Goal: Task Accomplishment & Management: Use online tool/utility

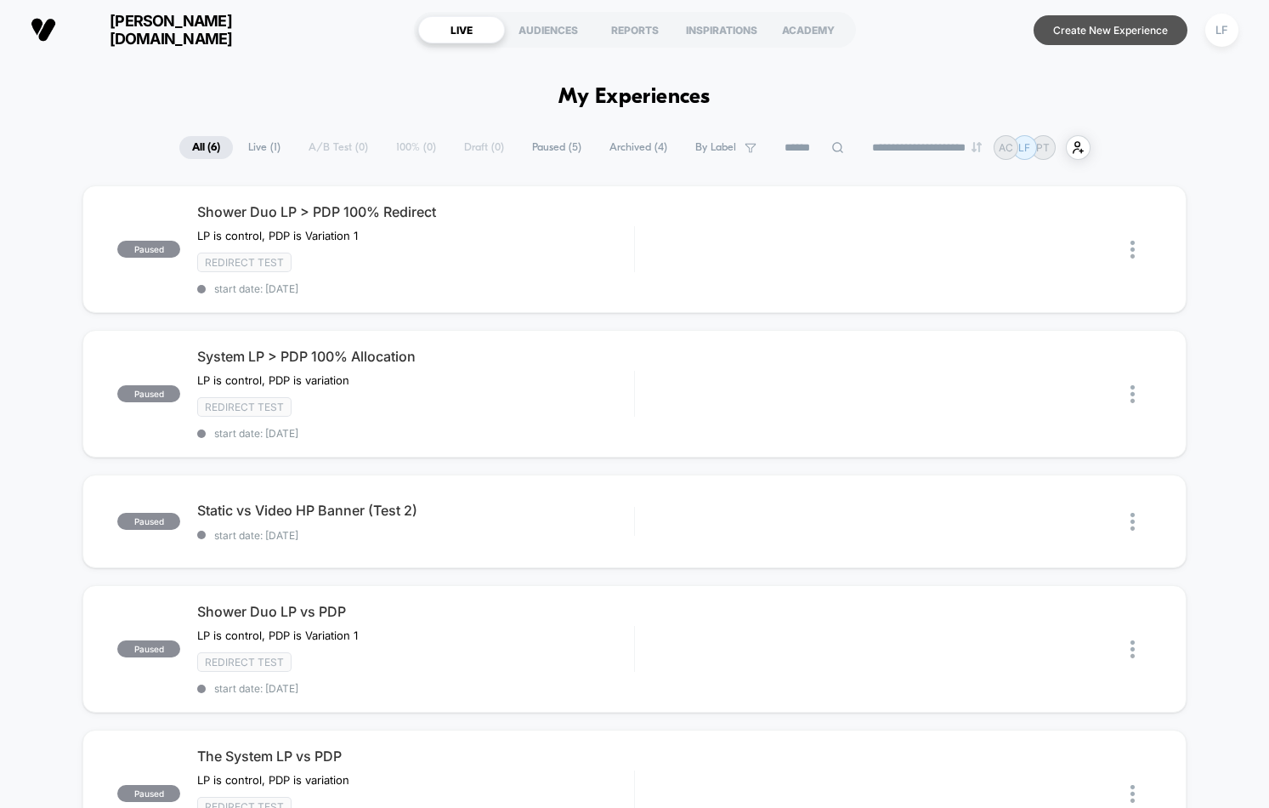
click at [1123, 31] on button "Create New Experience" at bounding box center [1111, 30] width 154 height 30
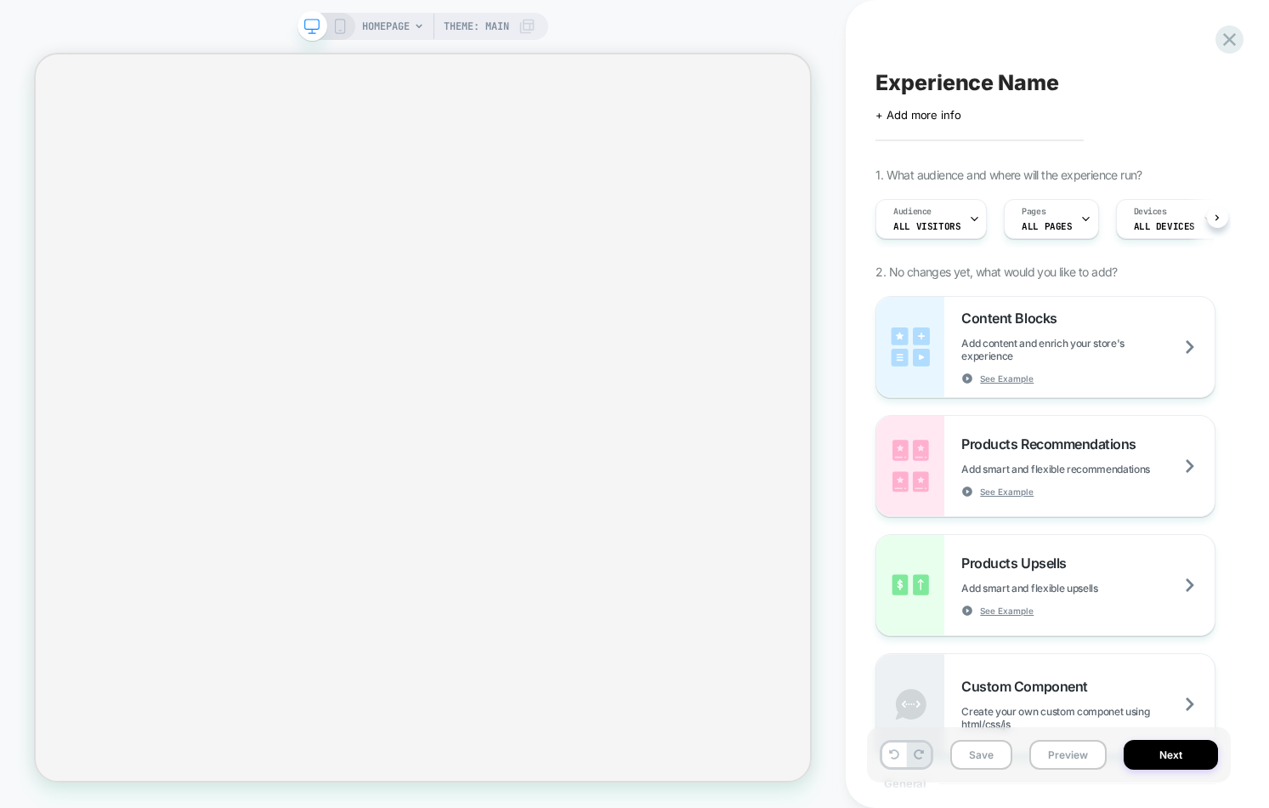
scroll to position [0, 1]
click at [388, 26] on span "HOMEPAGE" at bounding box center [386, 26] width 48 height 27
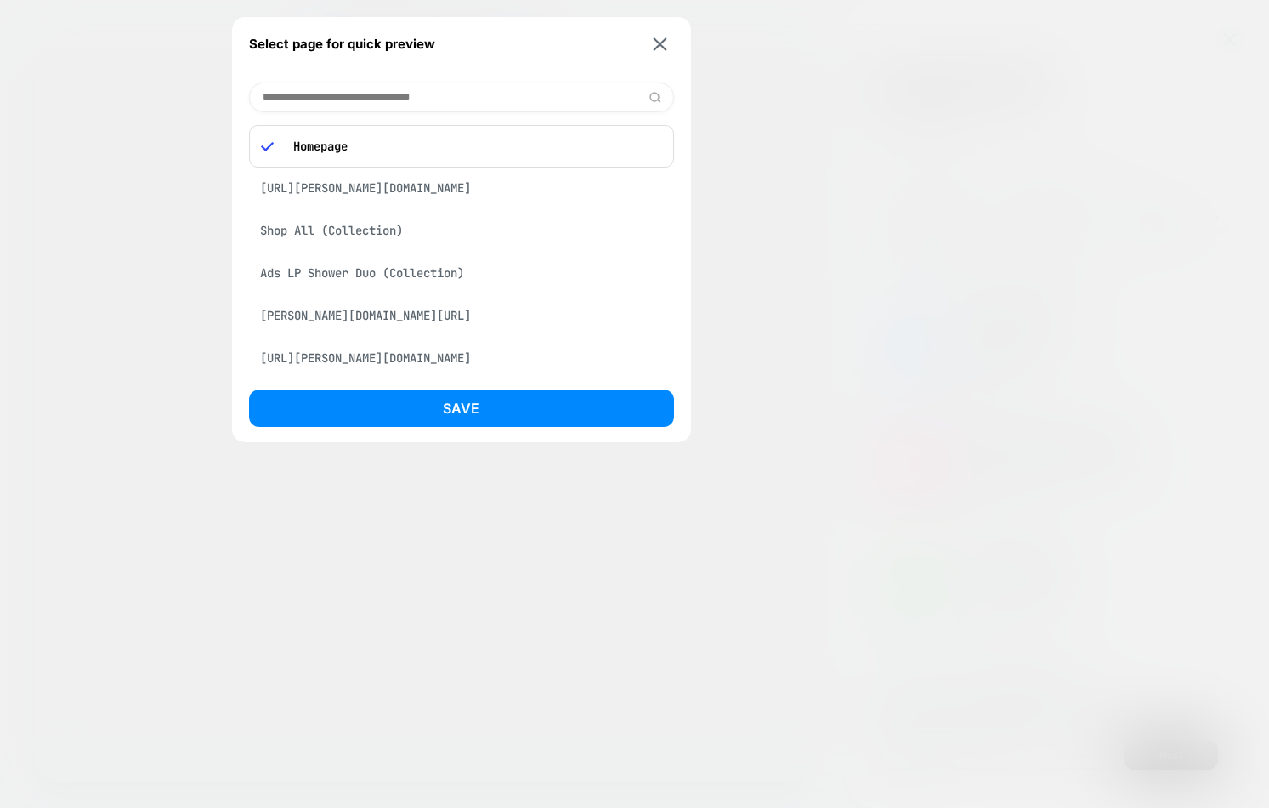
click at [432, 275] on div "Ads LP Shower Duo (Collection)" at bounding box center [461, 273] width 425 height 32
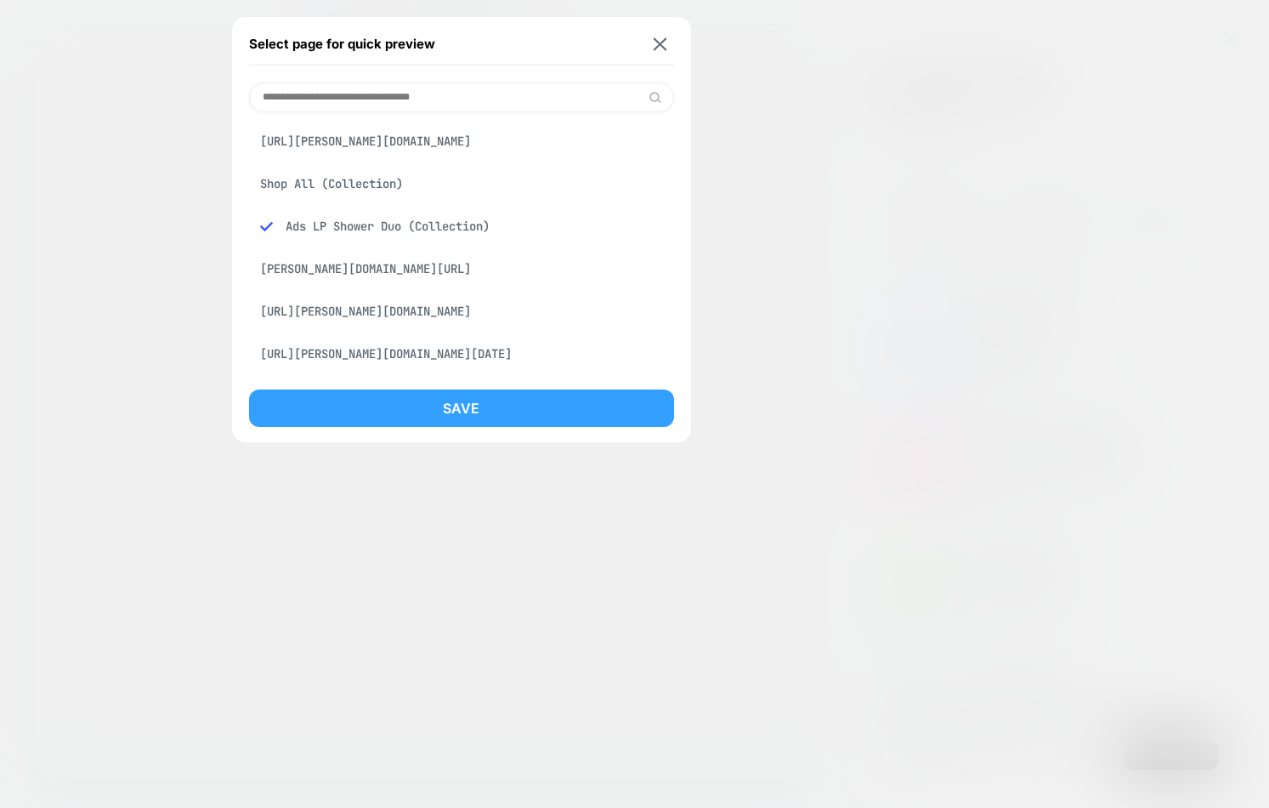
click at [475, 417] on button "Save" at bounding box center [461, 407] width 425 height 37
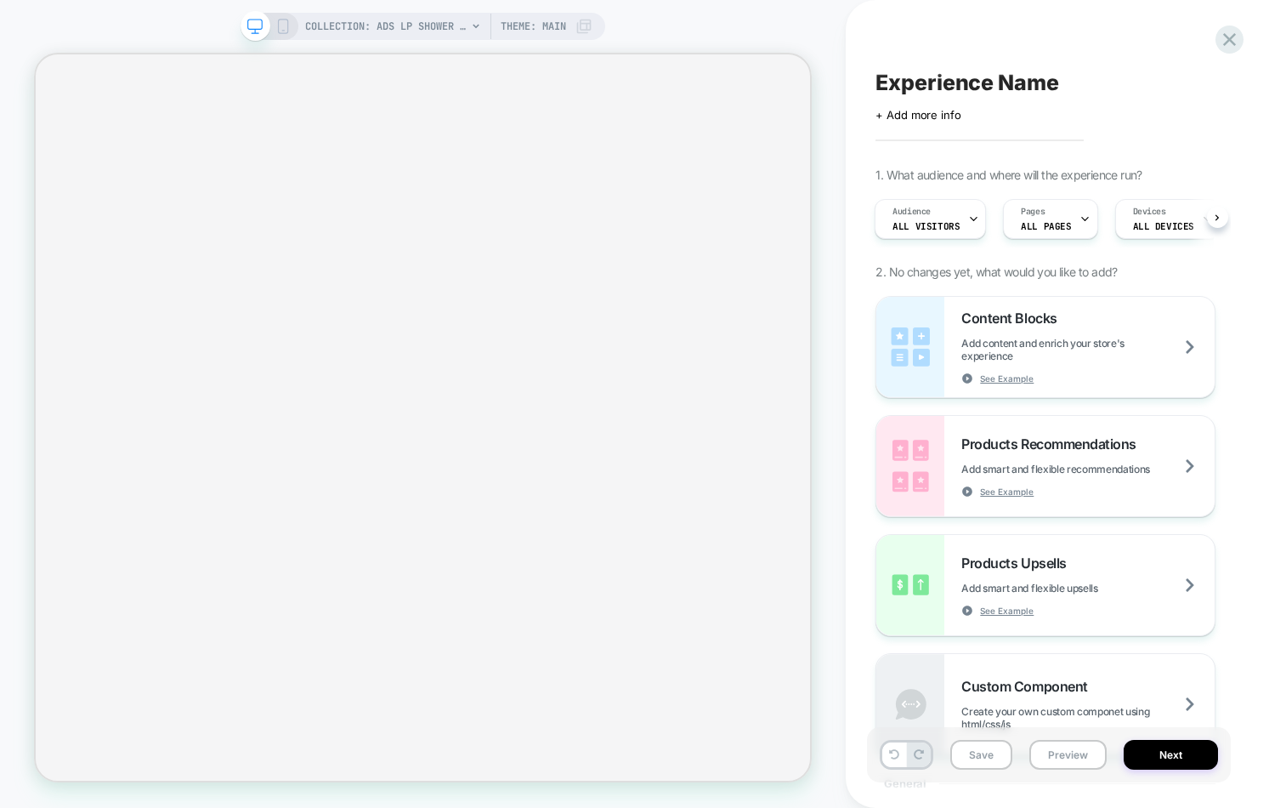
scroll to position [0, 2]
click at [370, 26] on span "COLLECTION: Ads LP Shower Duo (Category)" at bounding box center [386, 26] width 162 height 27
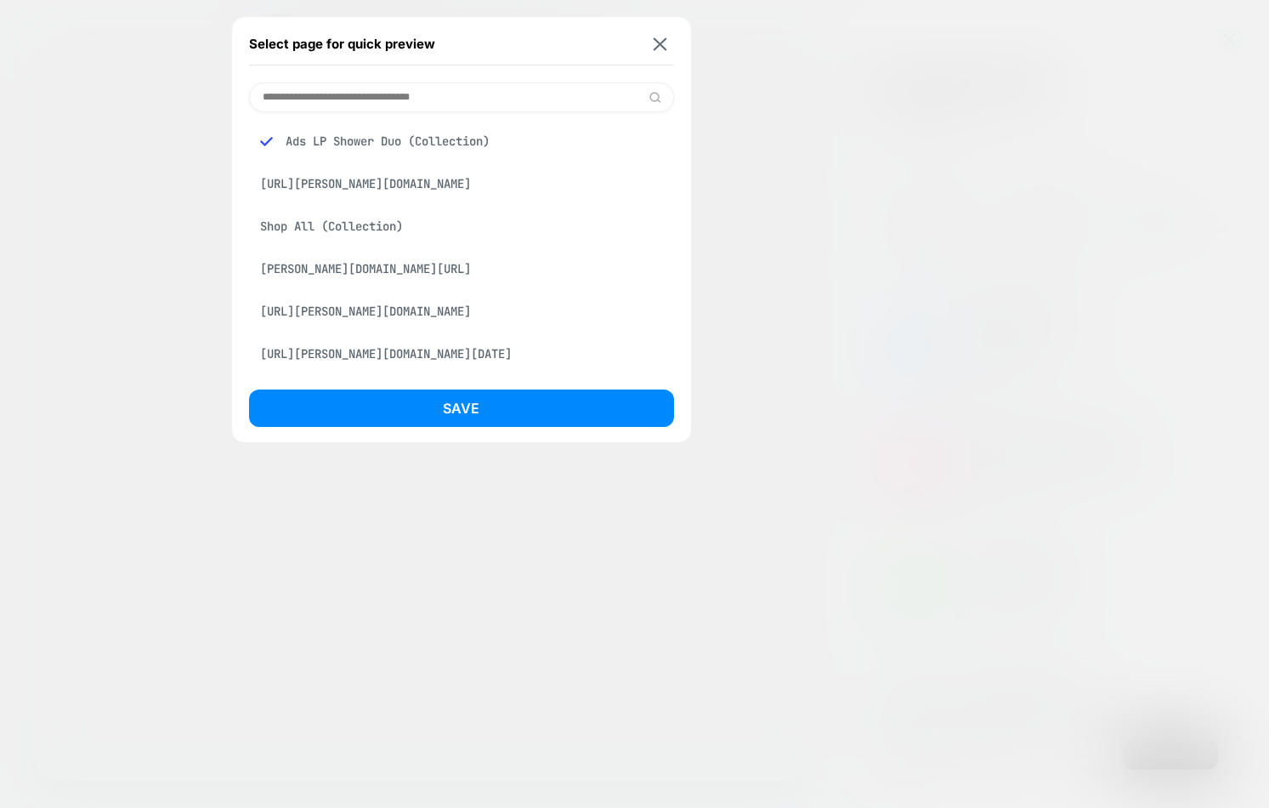
click at [444, 258] on div "[PERSON_NAME][DOMAIN_NAME][URL]" at bounding box center [461, 269] width 425 height 32
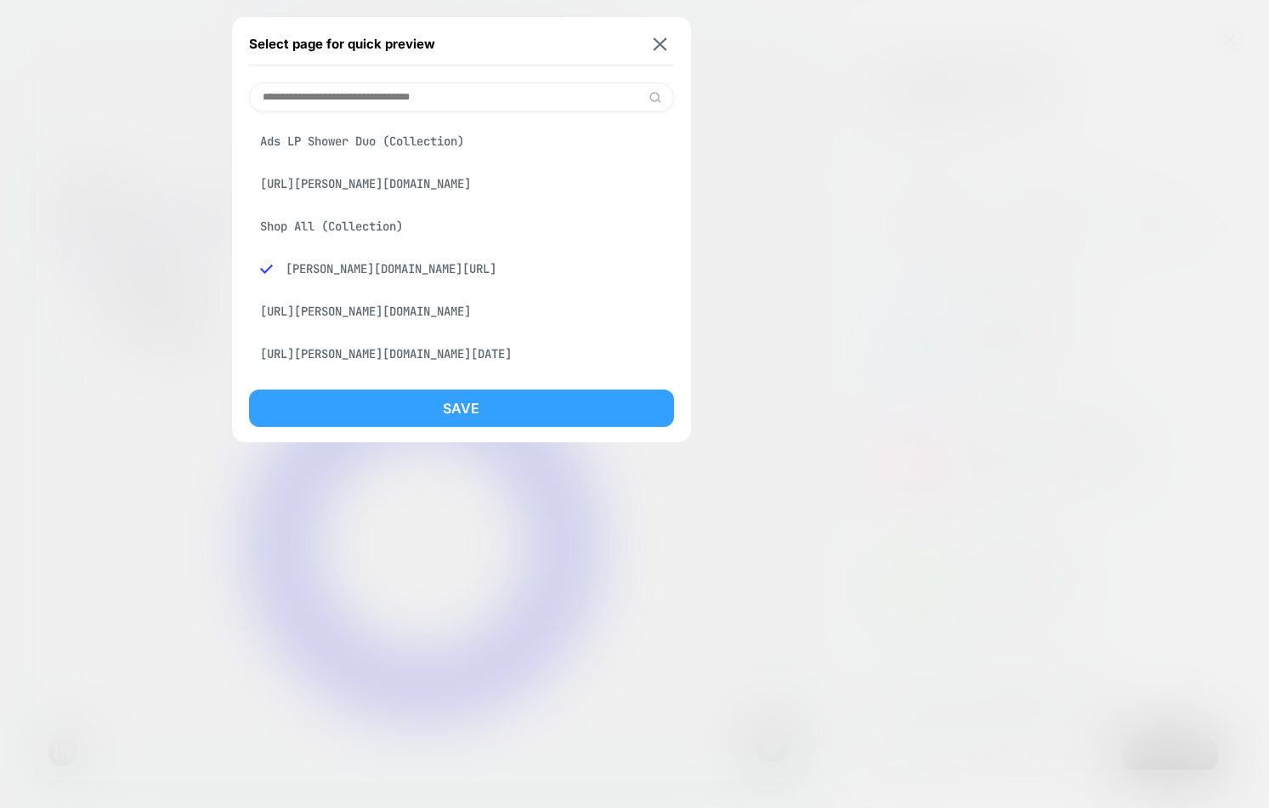
scroll to position [0, 0]
click at [439, 422] on button "Save" at bounding box center [461, 407] width 425 height 37
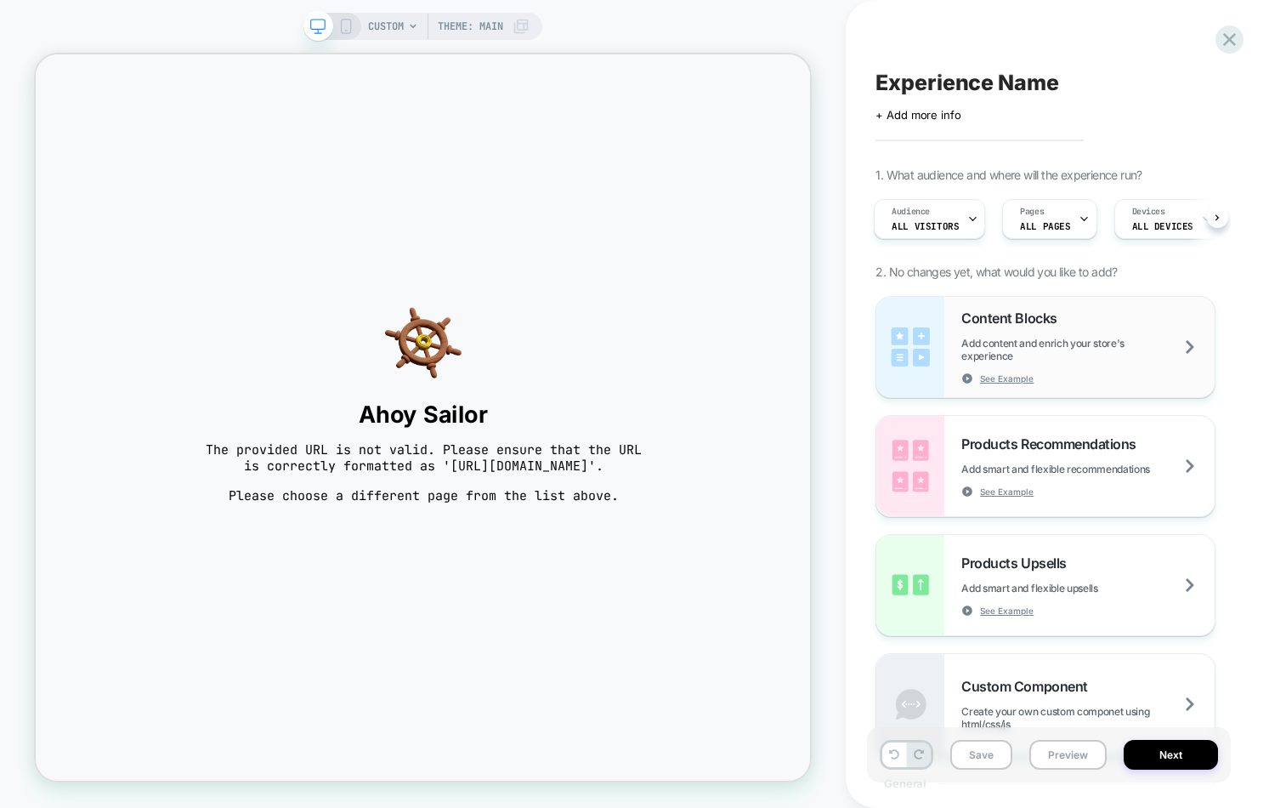
scroll to position [0, 3]
click at [392, 30] on span "CUSTOM" at bounding box center [386, 26] width 36 height 27
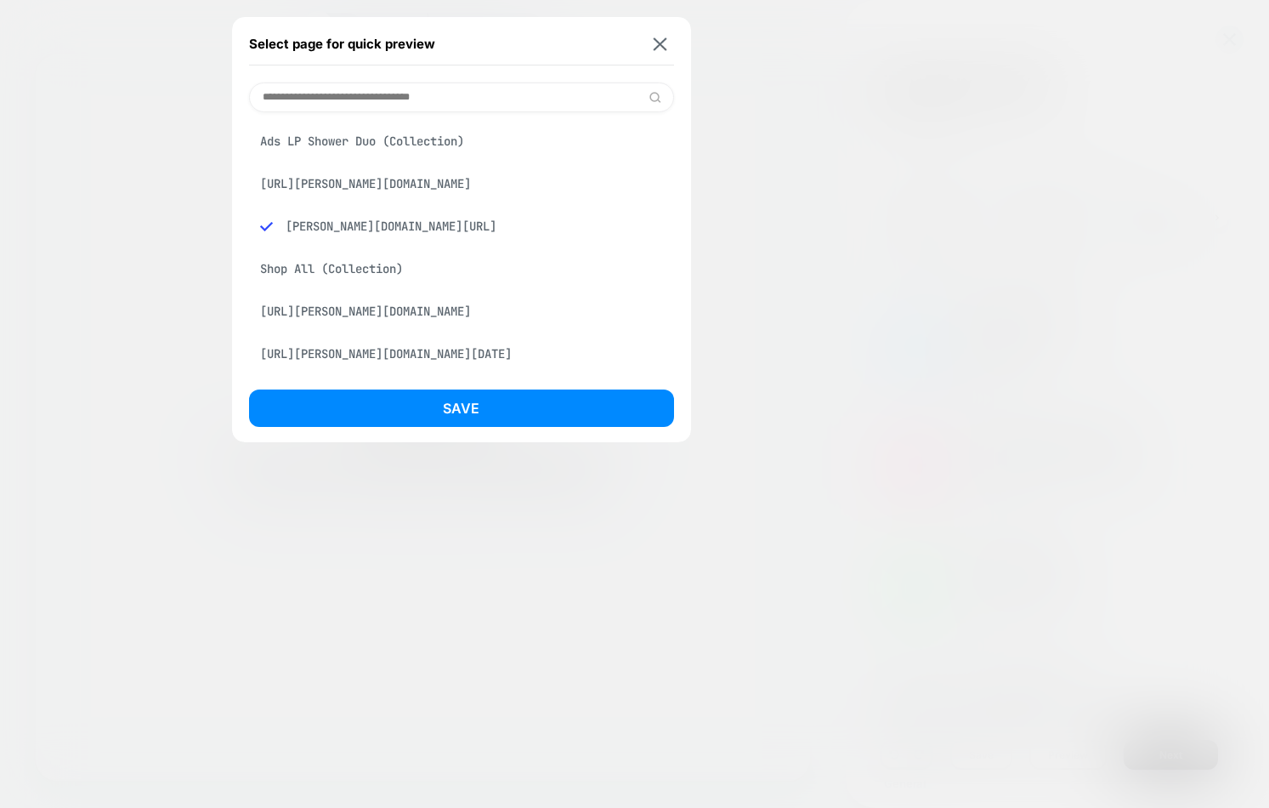
click at [403, 192] on div "[URL][PERSON_NAME][DOMAIN_NAME]" at bounding box center [461, 184] width 425 height 32
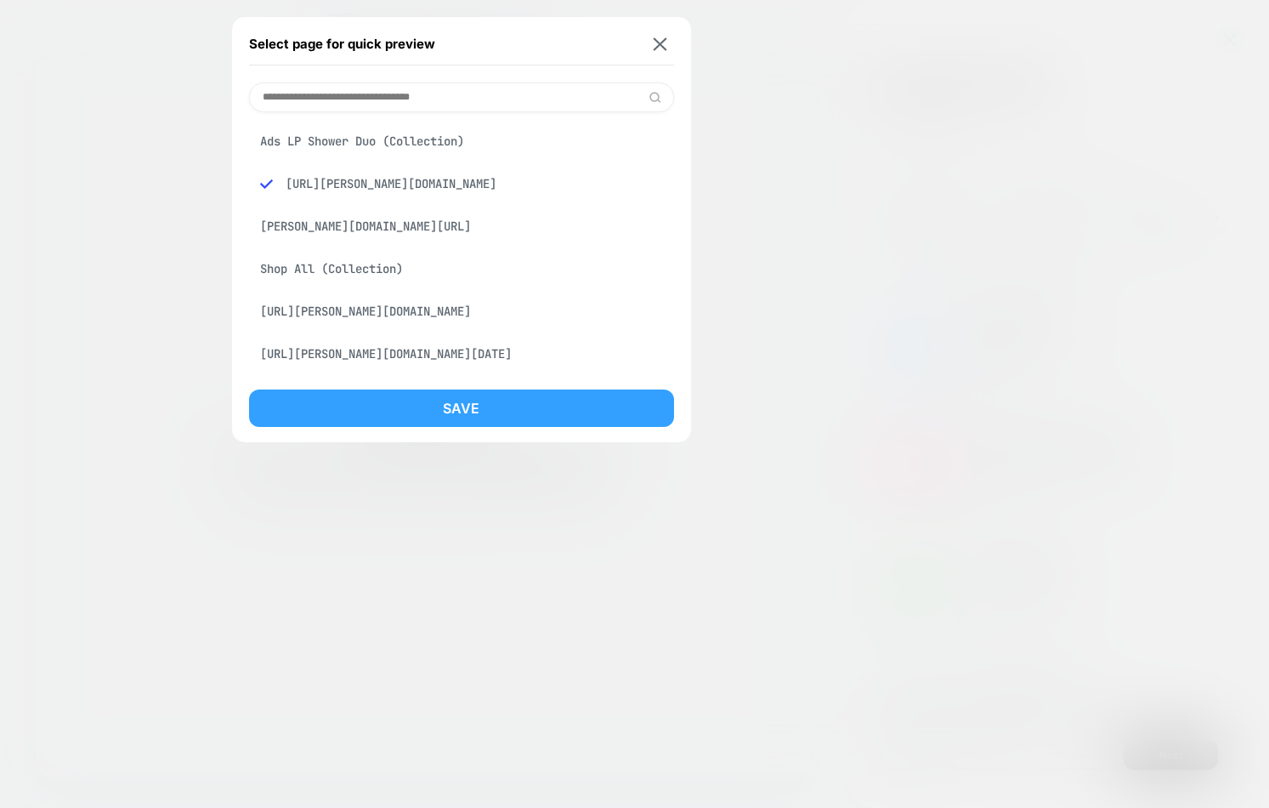
click at [461, 412] on button "Save" at bounding box center [461, 407] width 425 height 37
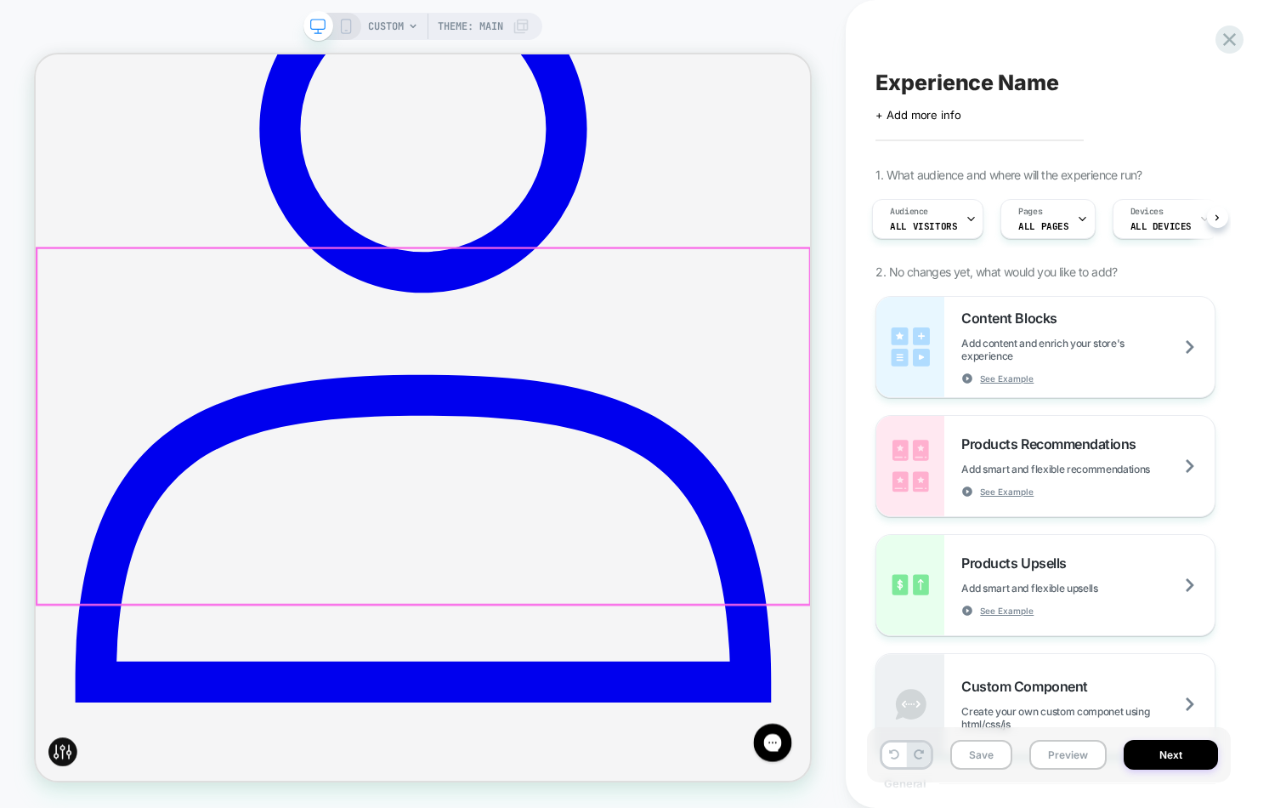
scroll to position [0, 0]
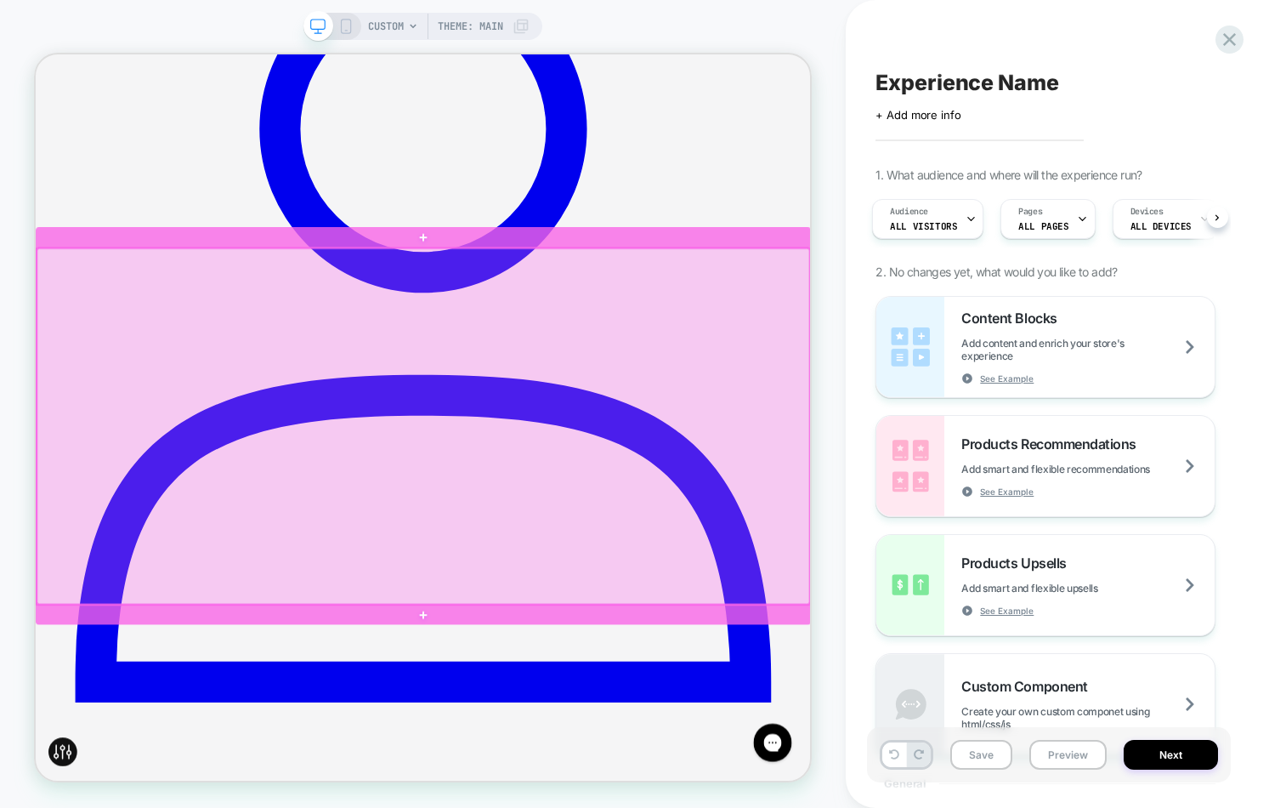
click at [1057, 327] on div at bounding box center [552, 550] width 1031 height 474
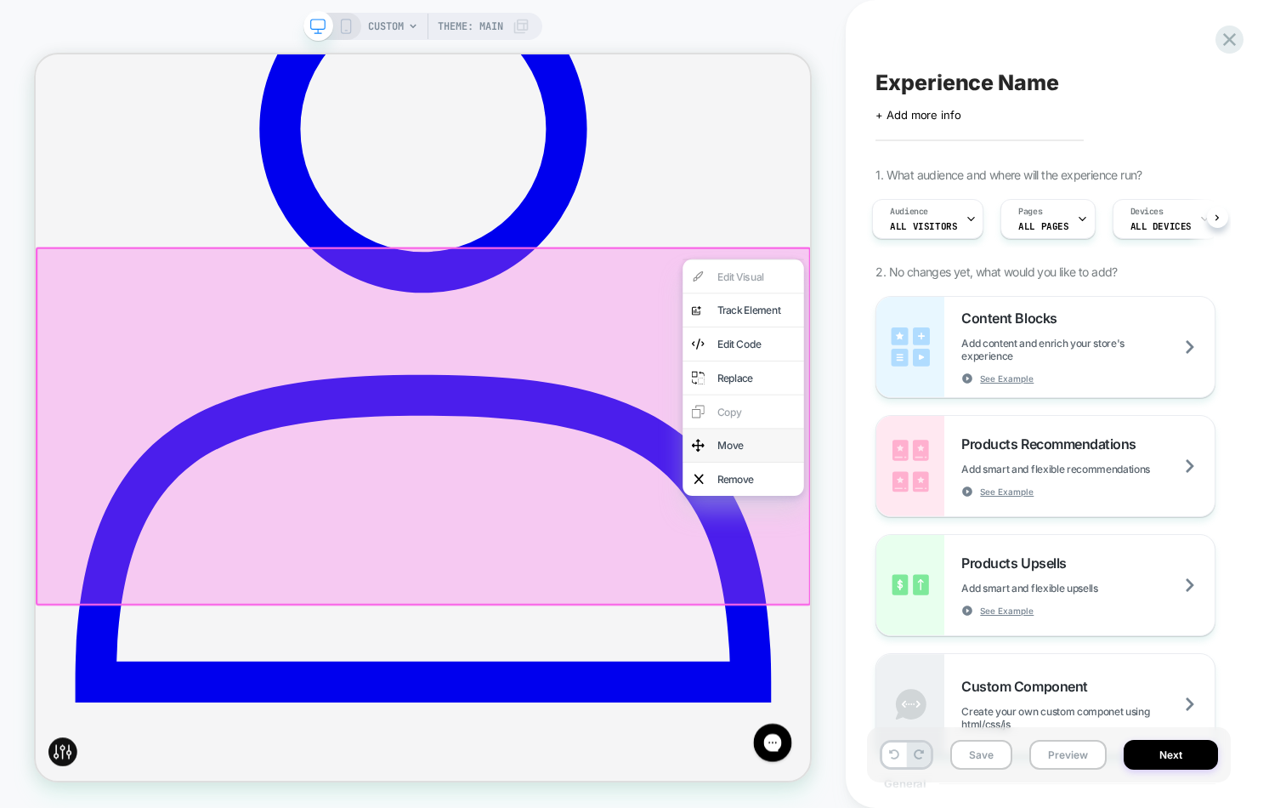
click at [987, 588] on div "Move" at bounding box center [980, 576] width 162 height 44
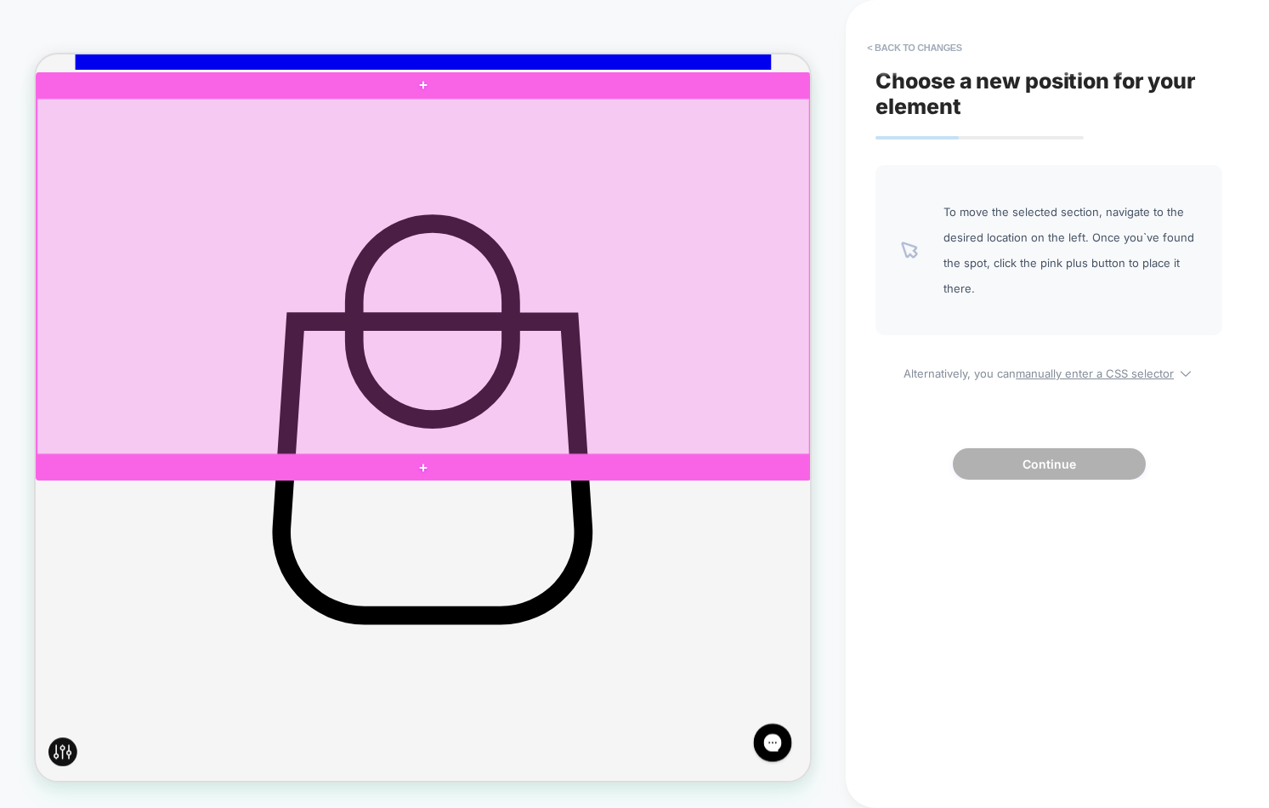
scroll to position [1405, 0]
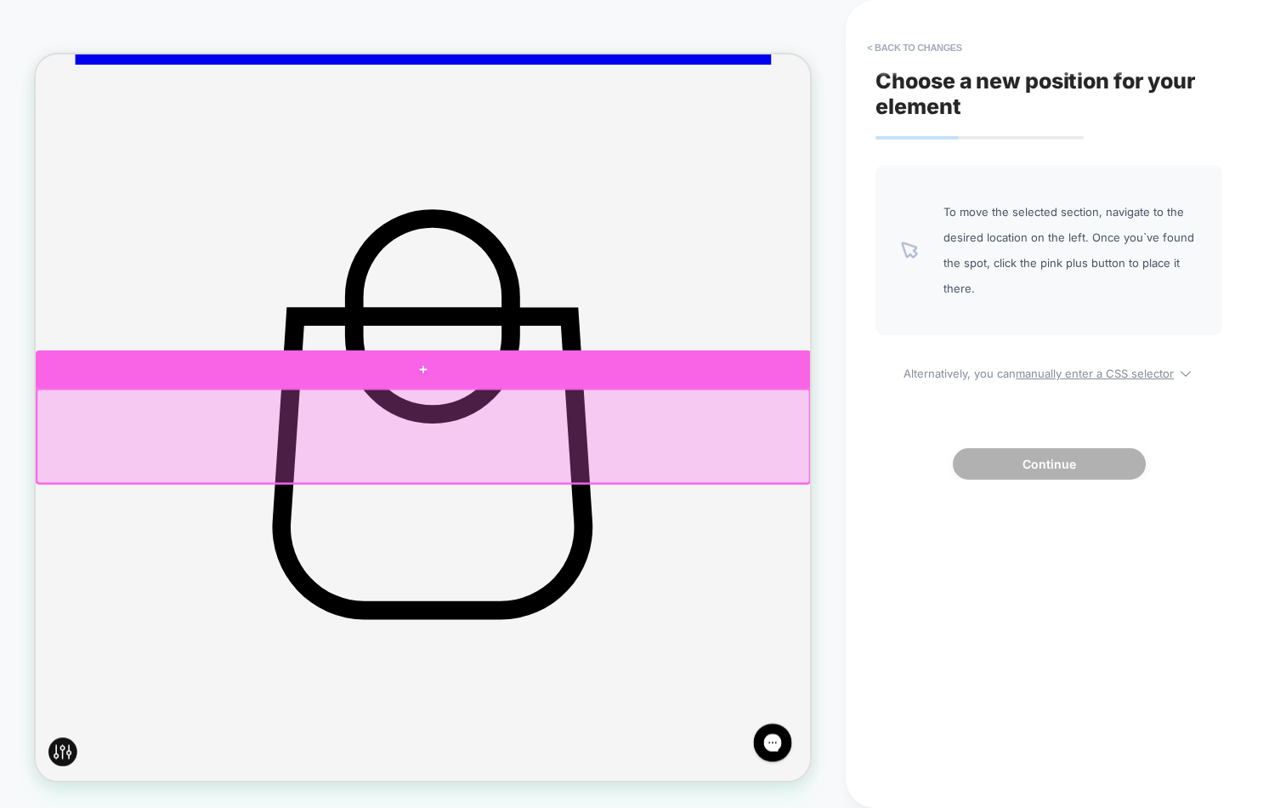
click at [60, 486] on div at bounding box center [553, 474] width 1034 height 51
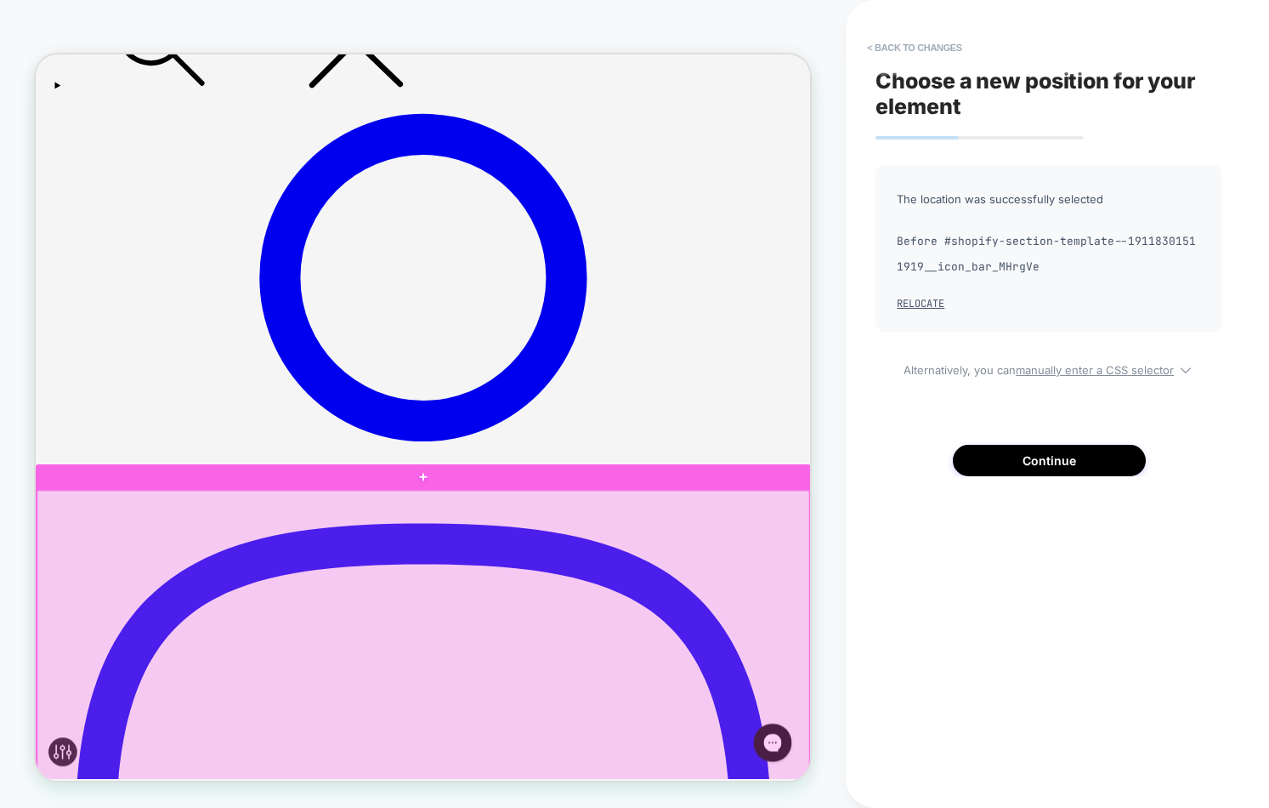
scroll to position [449, 0]
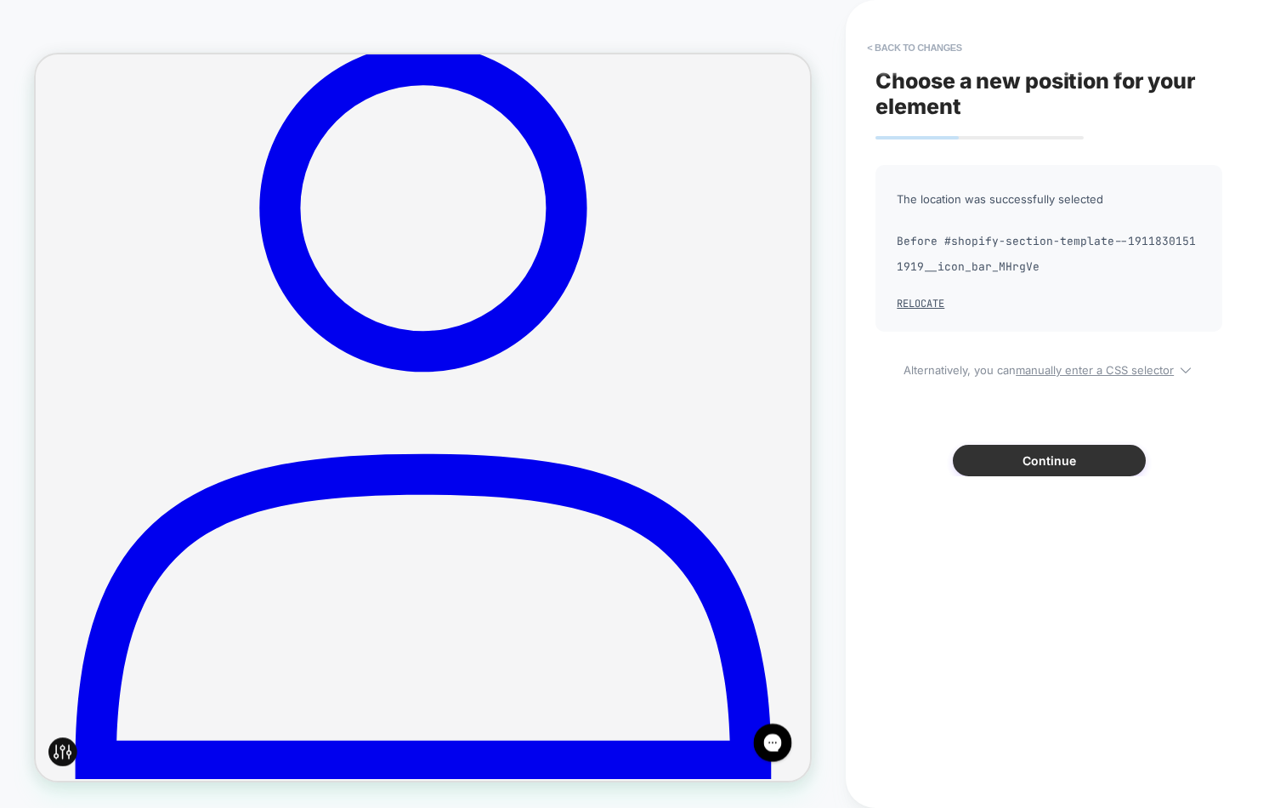
click at [1088, 458] on button "Continue" at bounding box center [1049, 460] width 193 height 31
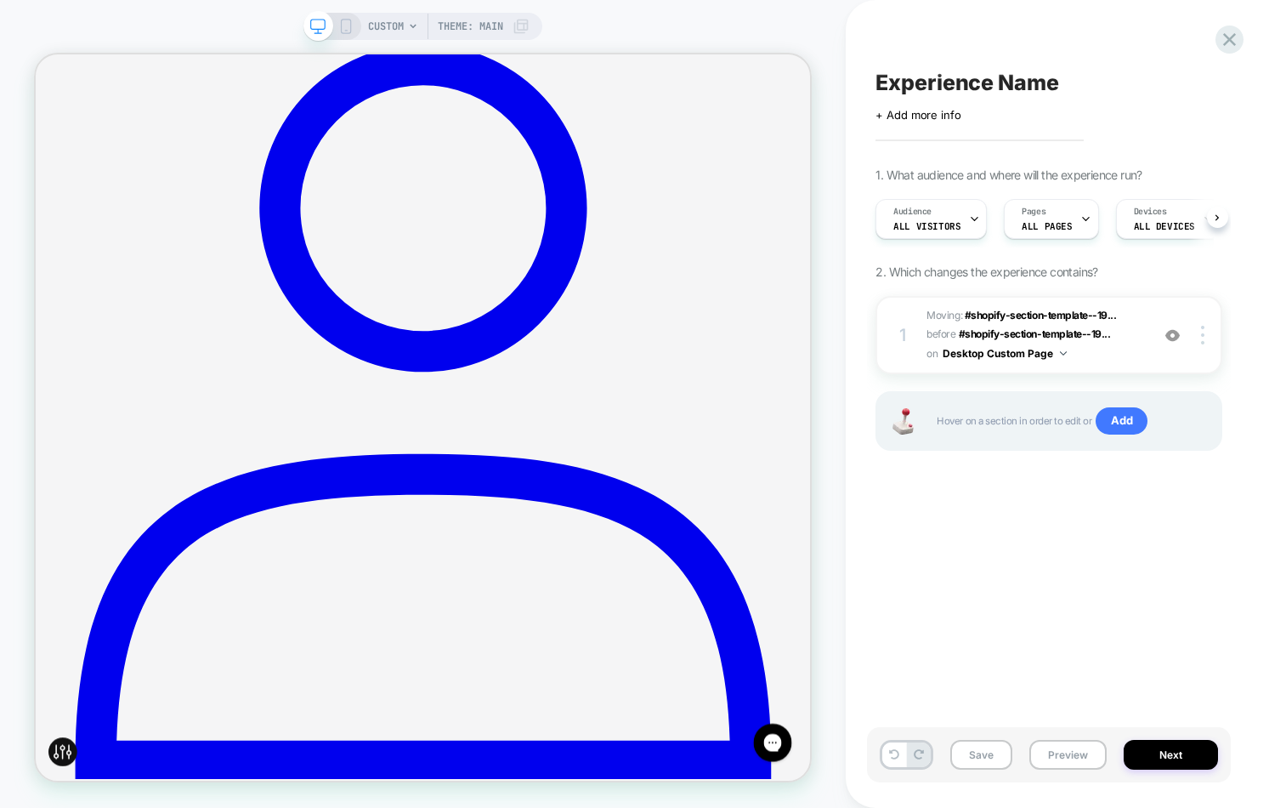
scroll to position [0, 1]
click at [341, 34] on div "CUSTOM Theme: MAIN" at bounding box center [423, 26] width 239 height 27
click at [346, 17] on div "CUSTOM Theme: MAIN" at bounding box center [423, 26] width 239 height 27
click at [350, 27] on icon at bounding box center [345, 26] width 15 height 15
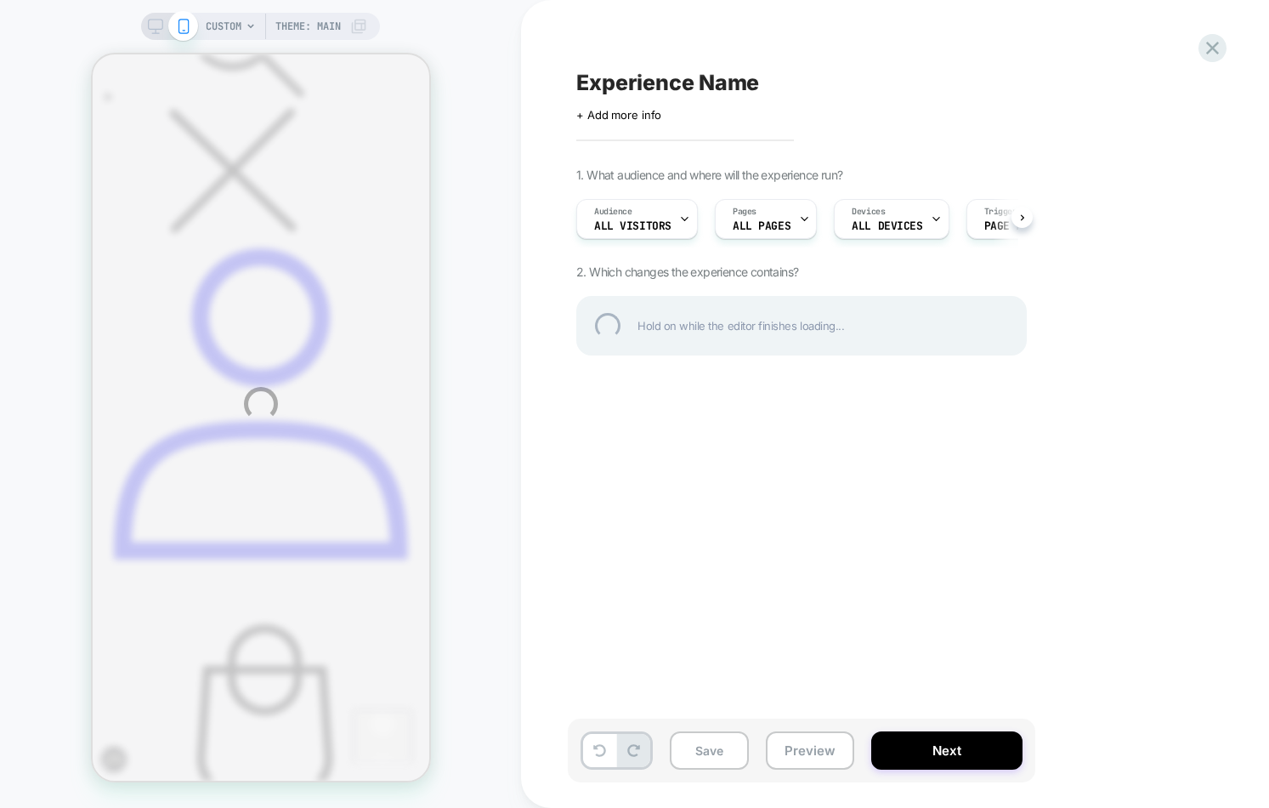
click at [156, 20] on div "CUSTOM Theme: MAIN Experience Name Click to edit experience details + Add more …" at bounding box center [634, 404] width 1269 height 808
click at [606, 154] on div "CUSTOM Theme: MAIN Experience Name Click to edit experience details + Add more …" at bounding box center [634, 404] width 1269 height 808
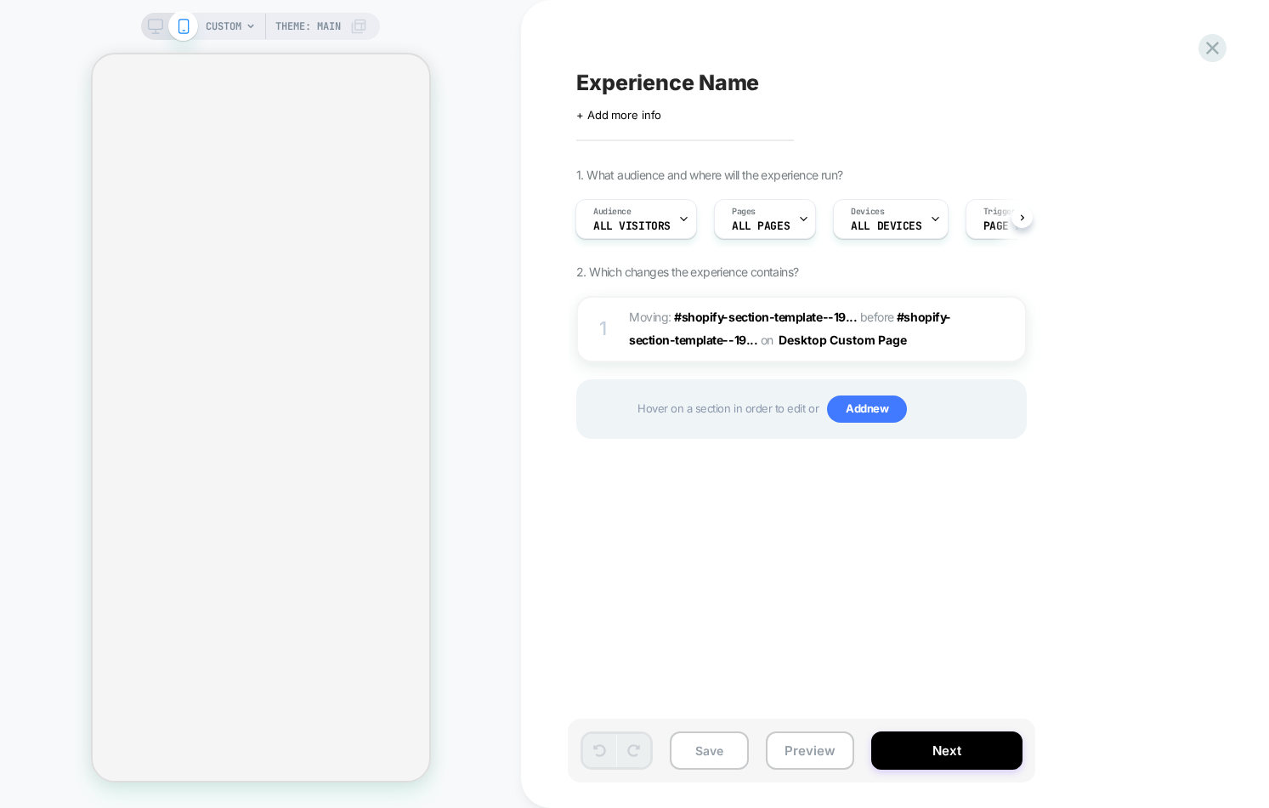
scroll to position [0, 2]
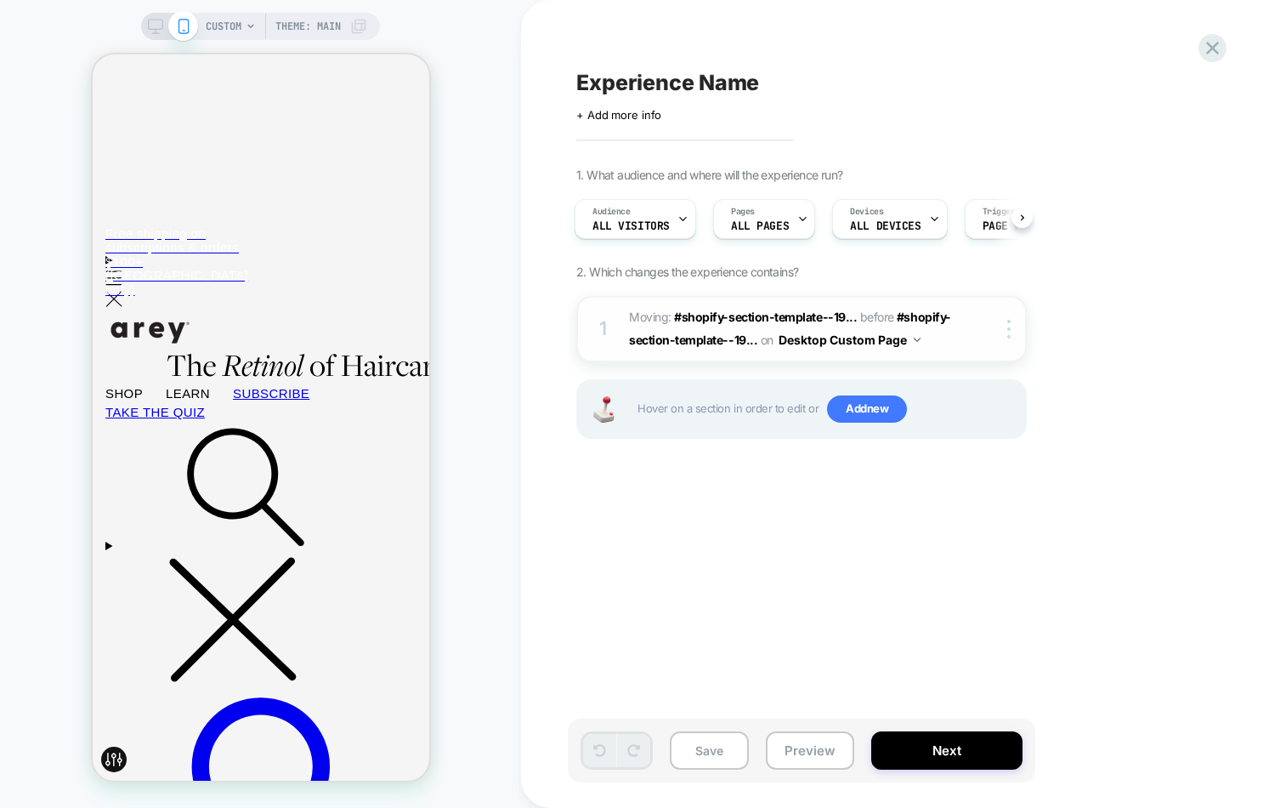
click at [907, 335] on button "Desktop Custom Page" at bounding box center [850, 339] width 142 height 25
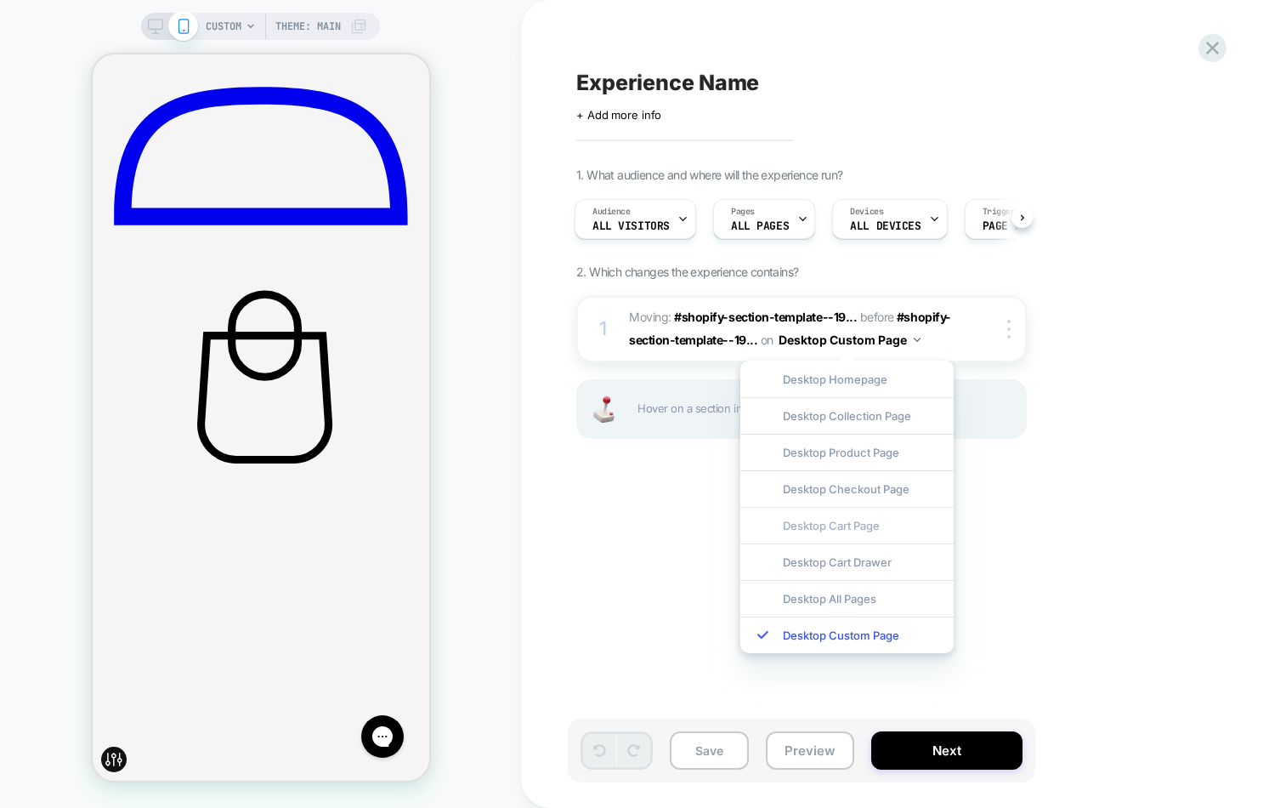
scroll to position [0, 0]
click at [1073, 508] on div "Experience Name Click to edit experience details + Add more info 1. What audien…" at bounding box center [887, 404] width 638 height 774
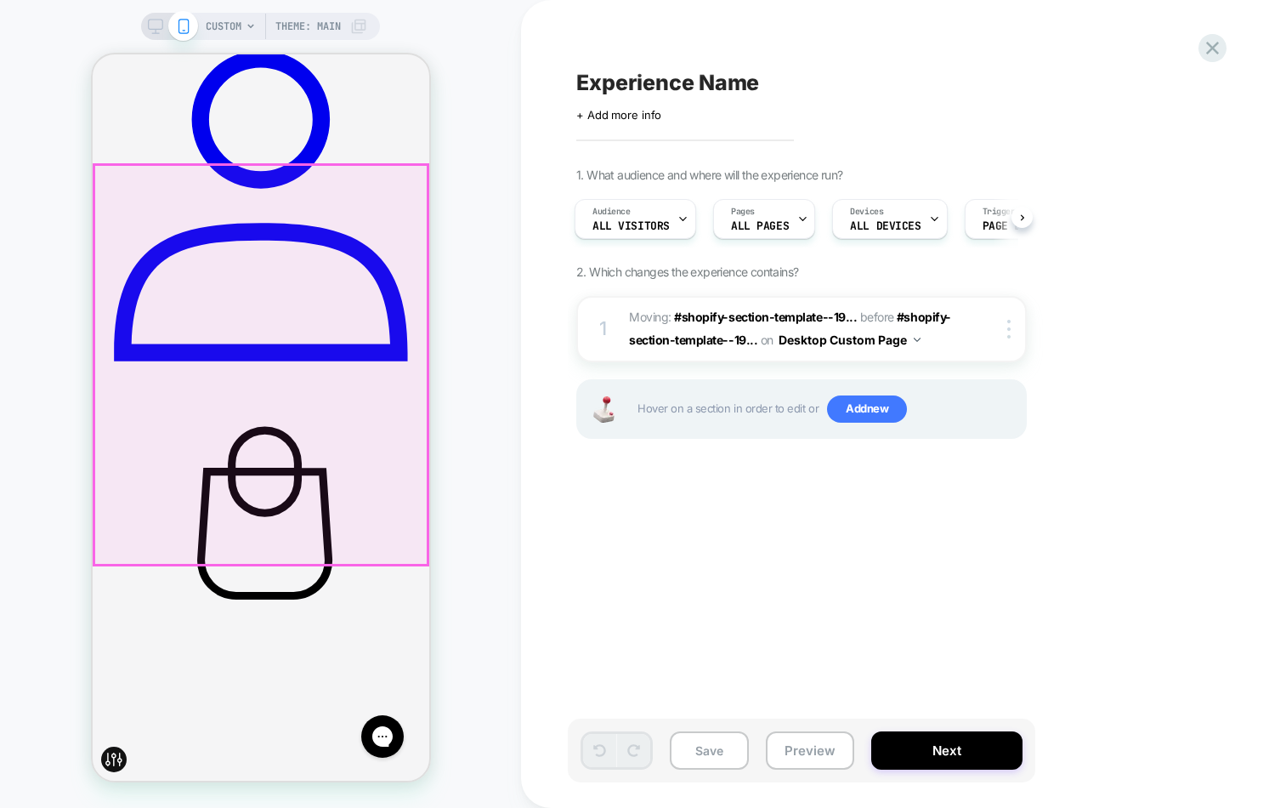
scroll to position [644, 0]
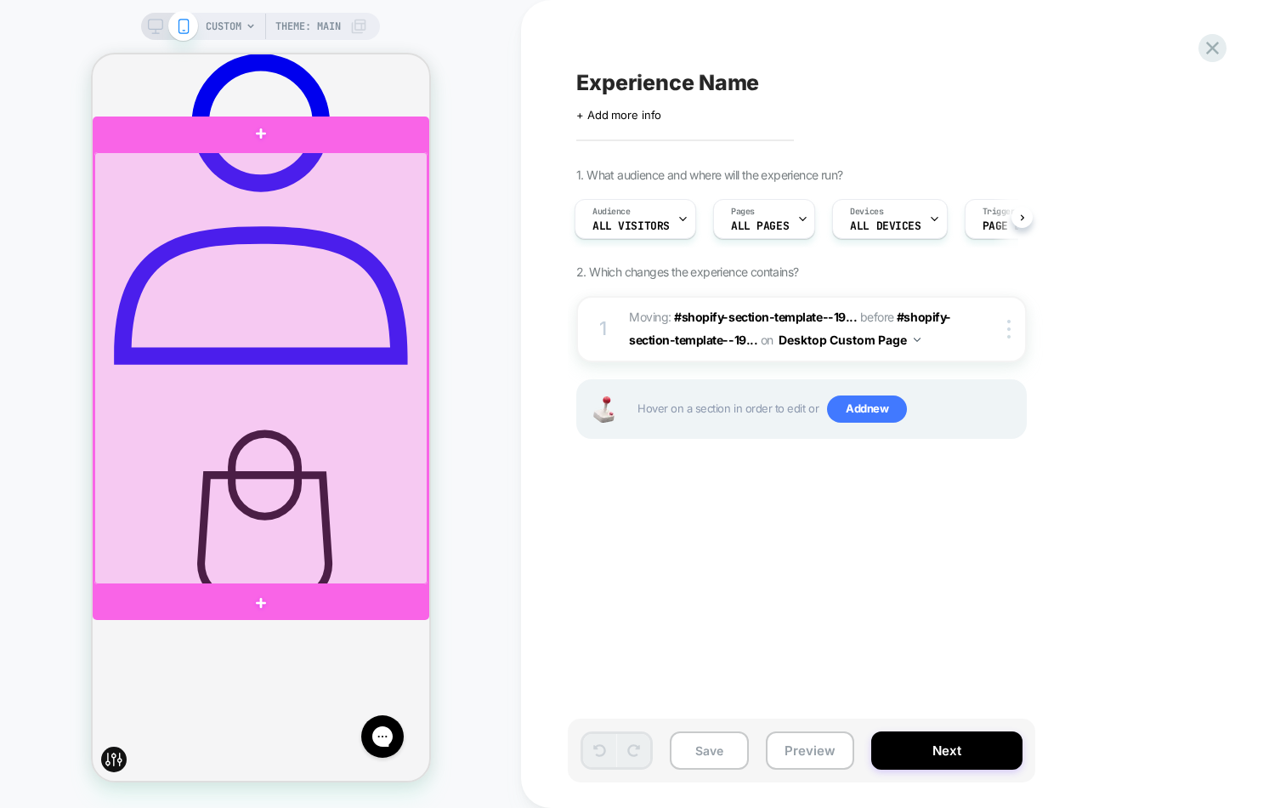
click at [411, 181] on div at bounding box center [260, 368] width 333 height 433
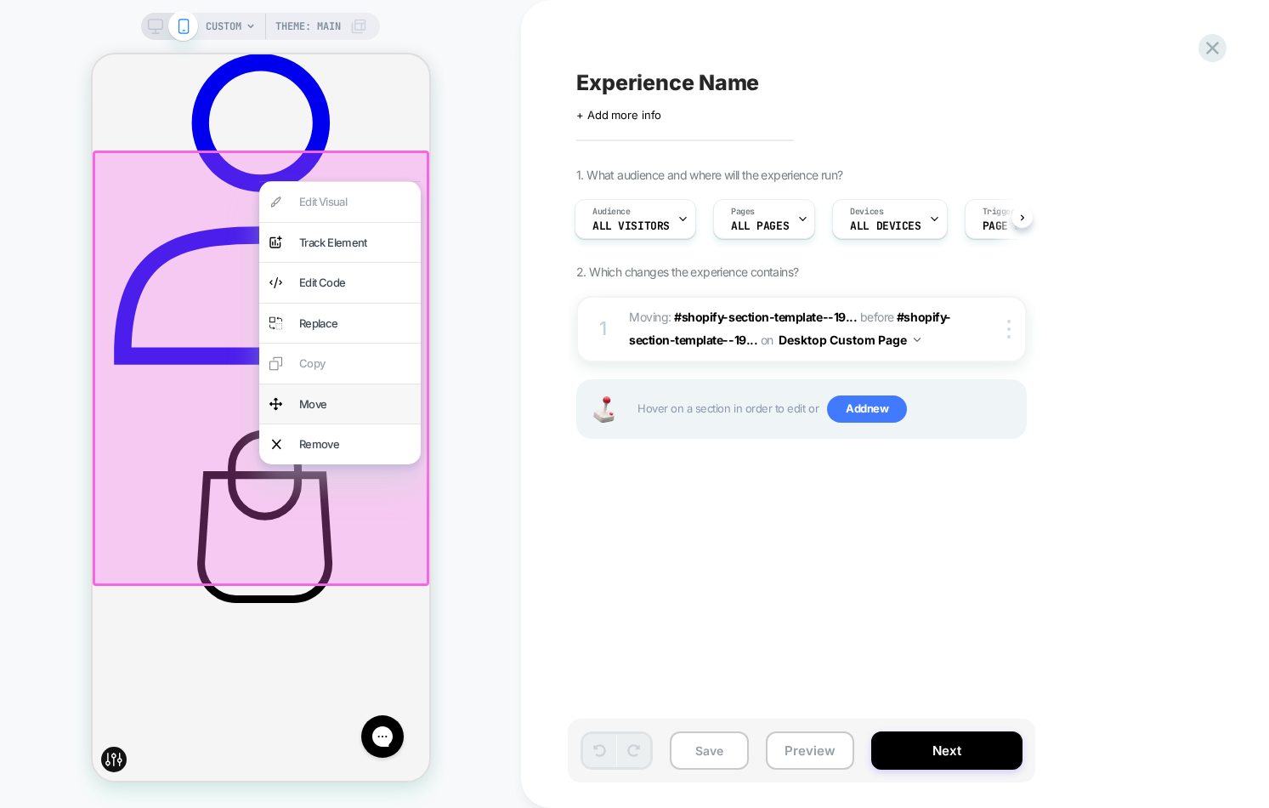
click at [339, 397] on div "Move" at bounding box center [353, 405] width 111 height 20
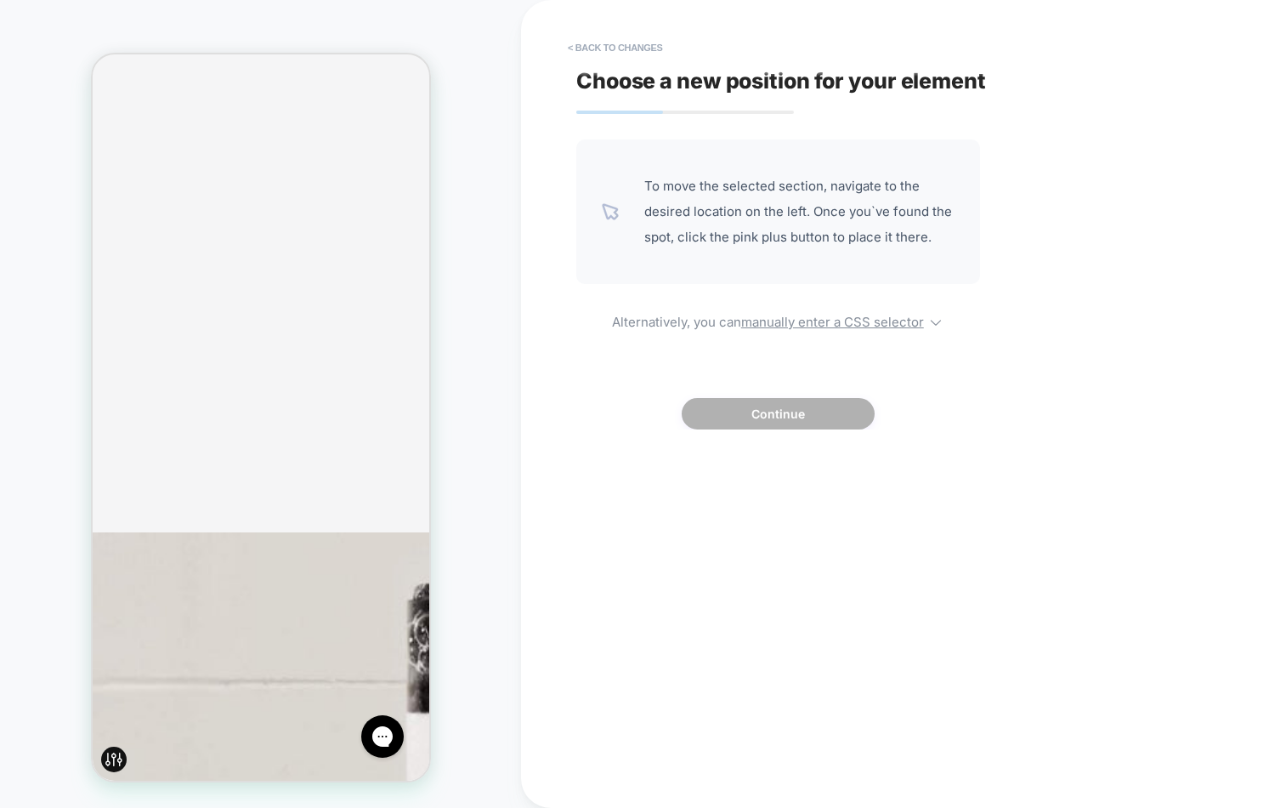
scroll to position [1468, 0]
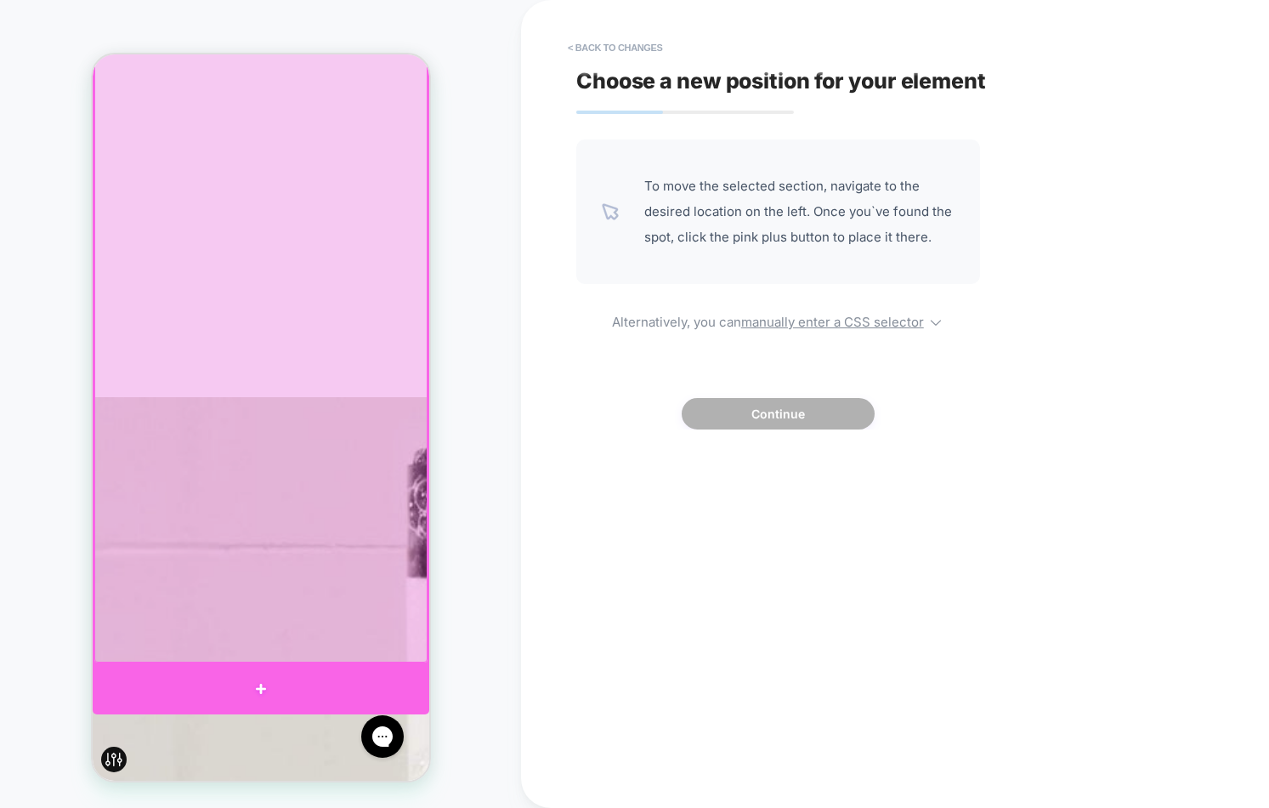
click at [337, 678] on div at bounding box center [260, 689] width 337 height 50
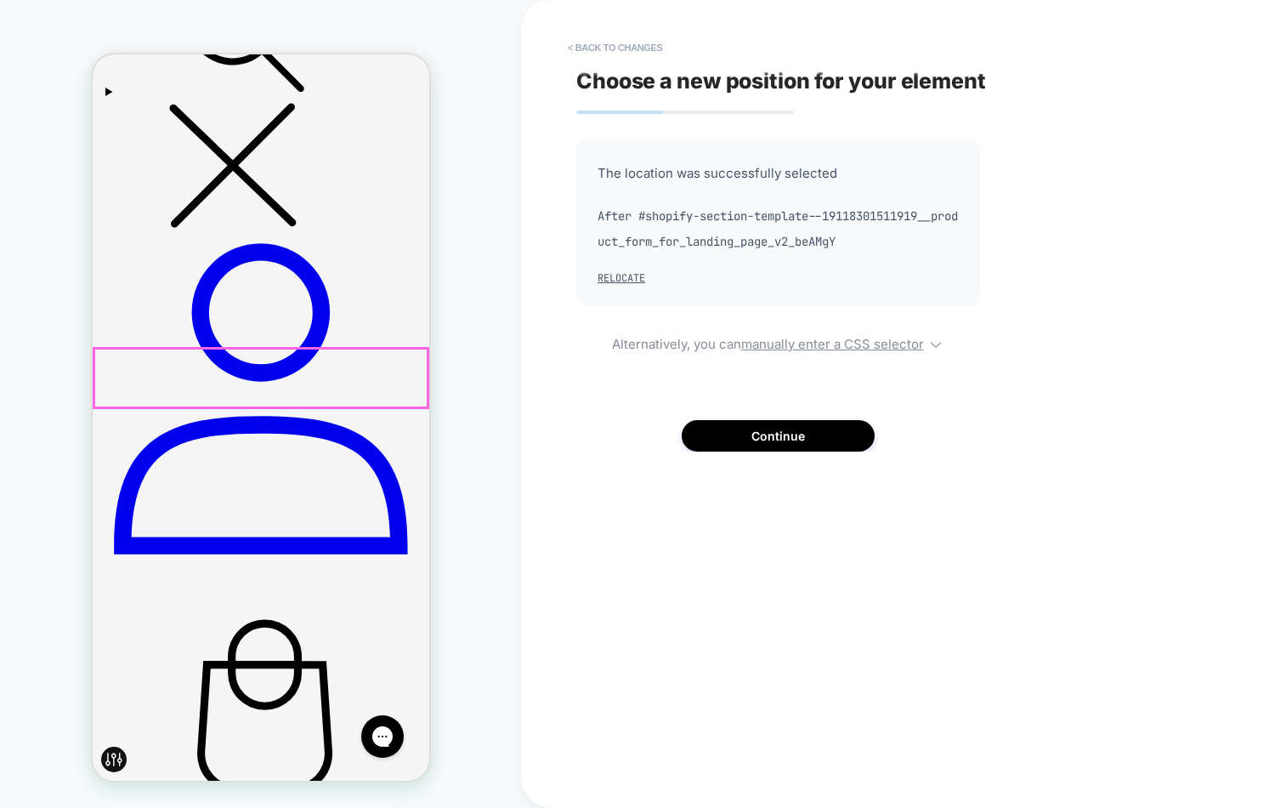
scroll to position [453, 0]
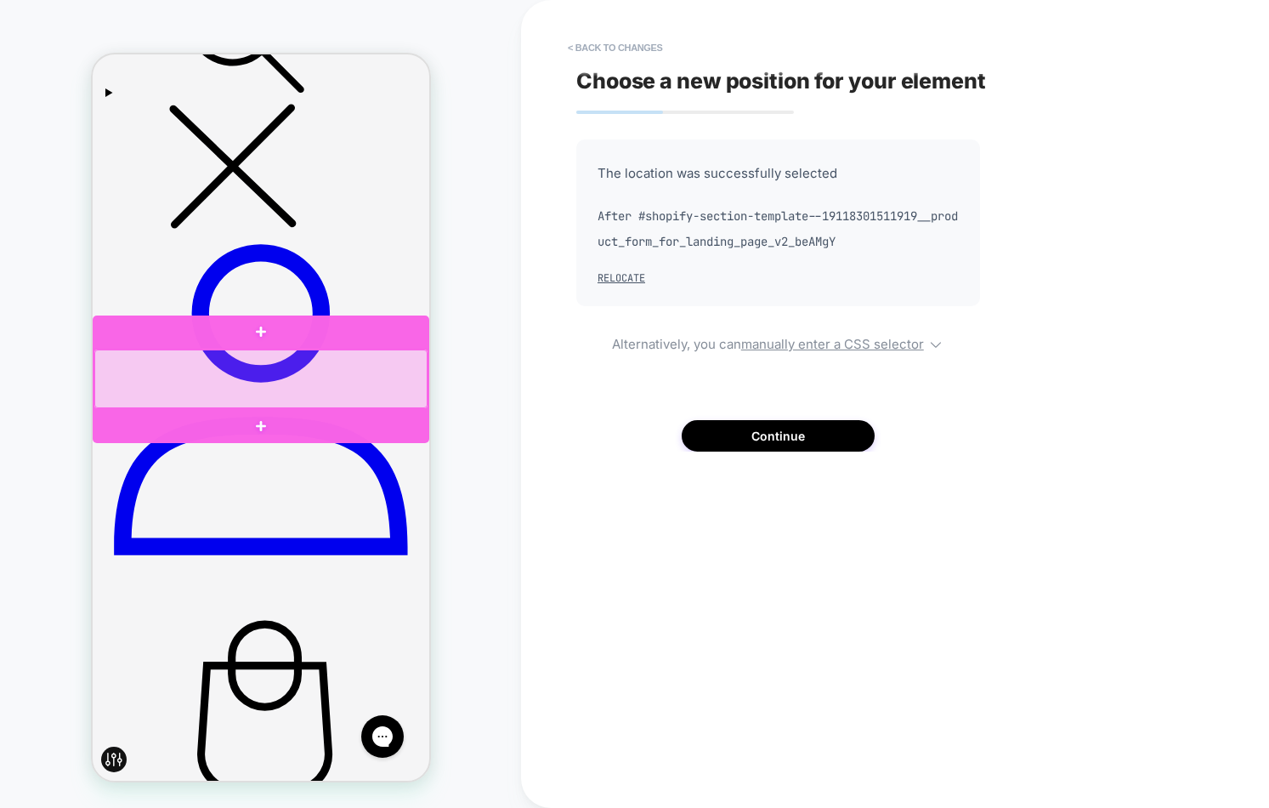
click at [416, 364] on div at bounding box center [260, 378] width 333 height 59
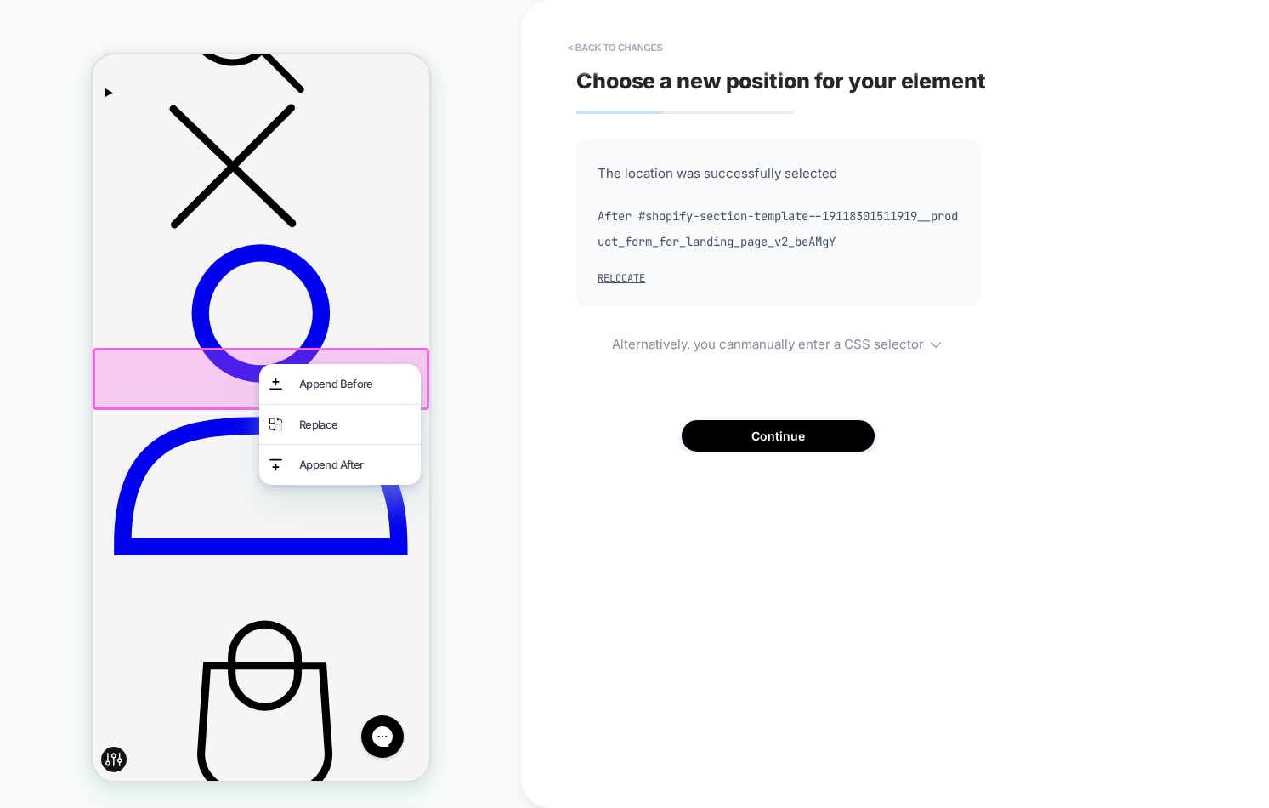
click at [628, 423] on div "The location was successfully selected After #shopify-section-template--1911830…" at bounding box center [778, 295] width 404 height 312
click at [764, 423] on button "Continue" at bounding box center [778, 435] width 193 height 31
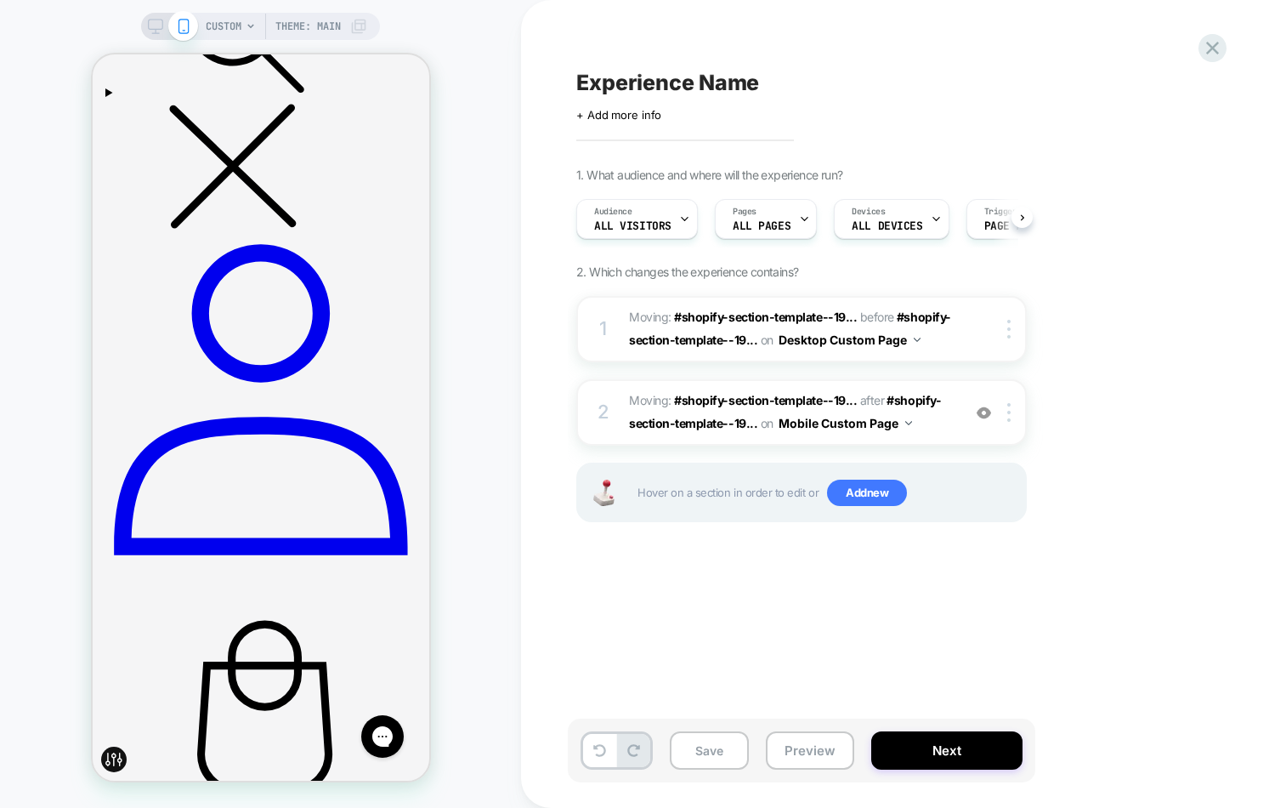
scroll to position [0, 1]
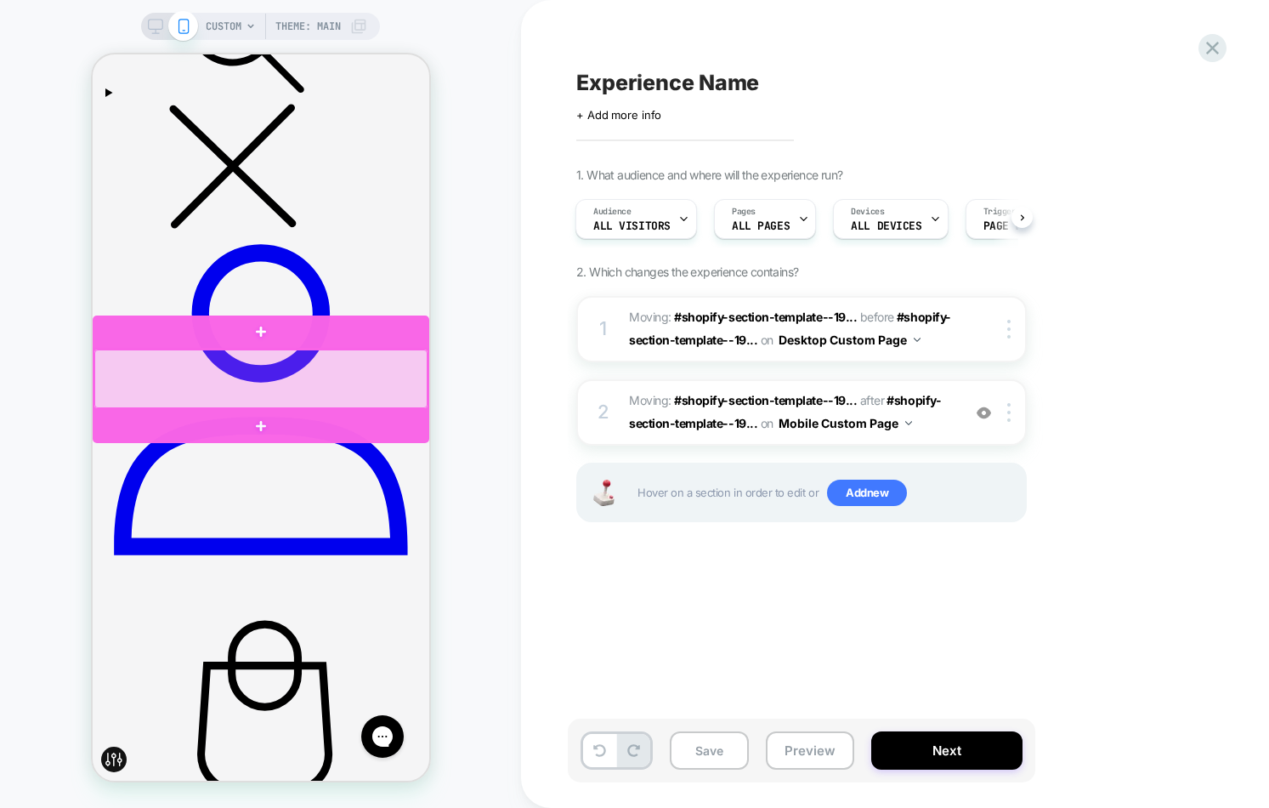
click at [423, 364] on div at bounding box center [260, 378] width 333 height 59
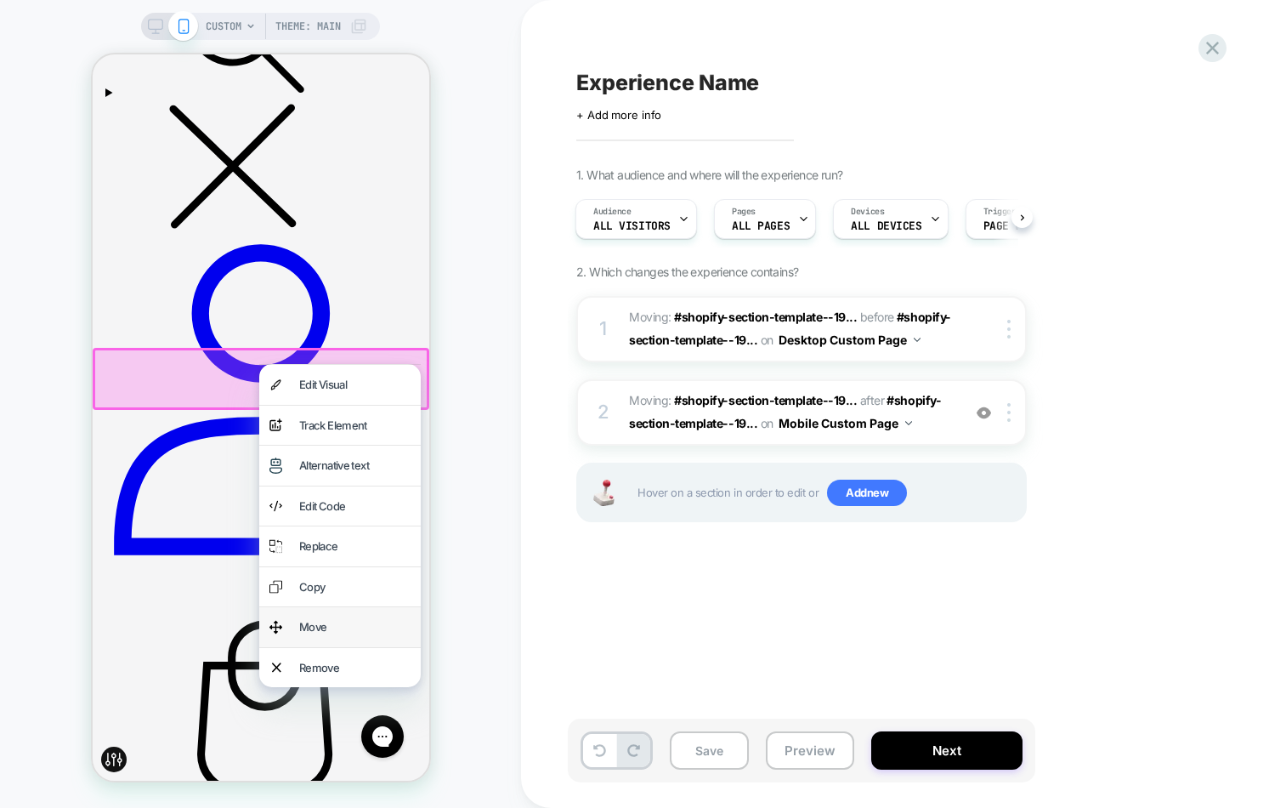
click at [342, 627] on div "Move" at bounding box center [353, 627] width 111 height 20
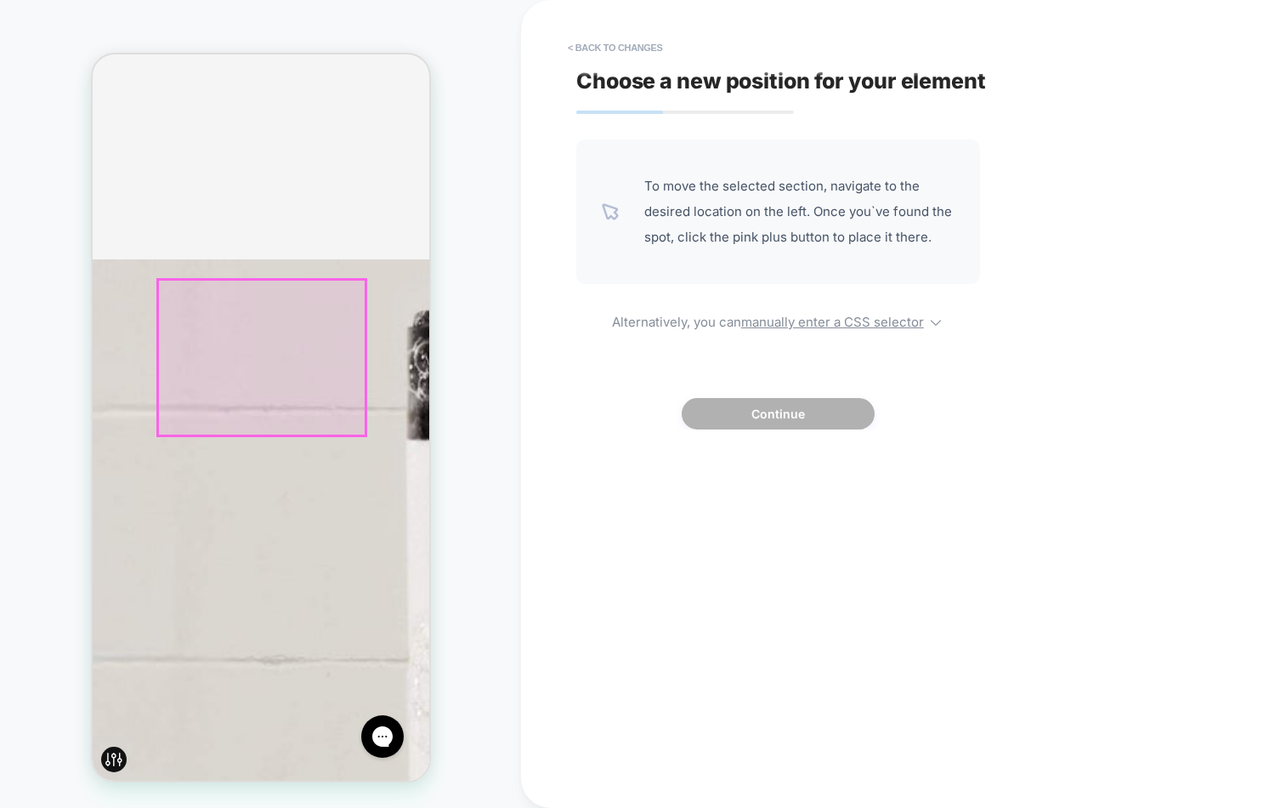
scroll to position [1636, 0]
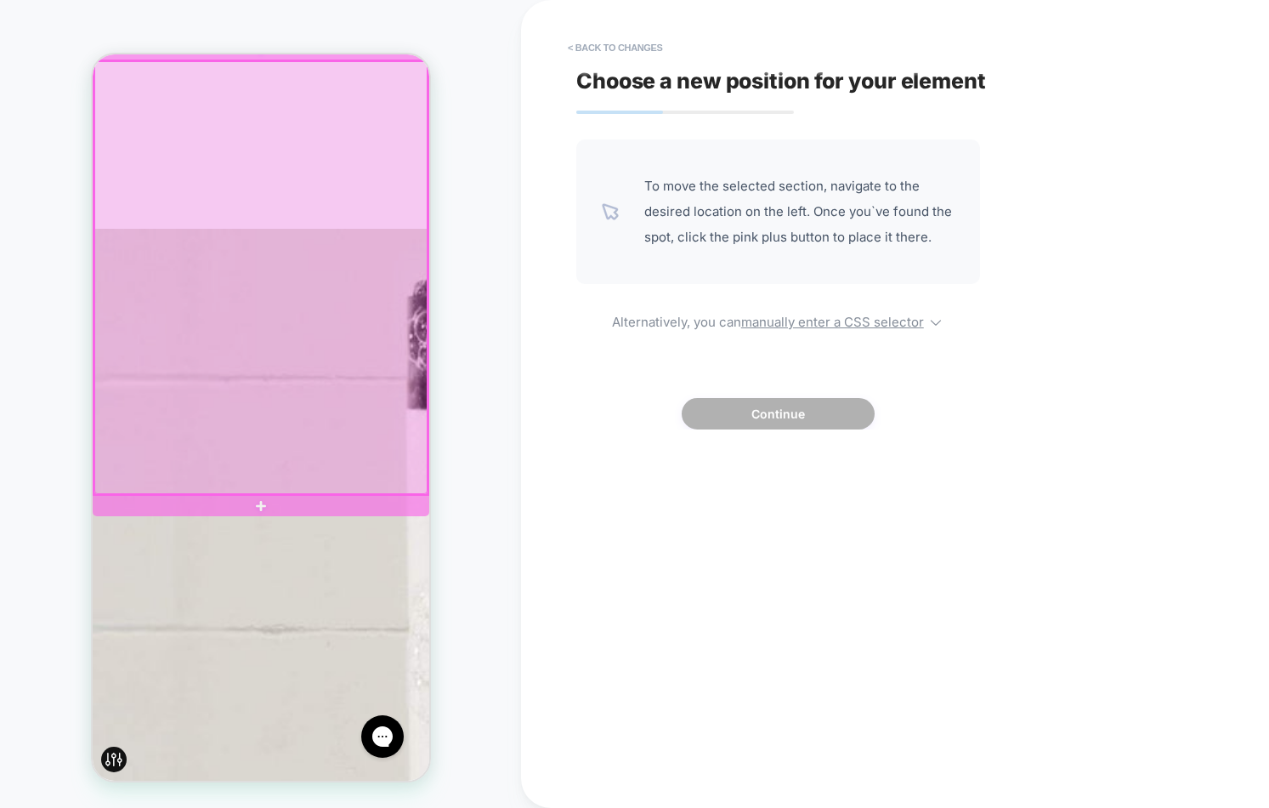
click at [389, 493] on div at bounding box center [260, 278] width 337 height 436
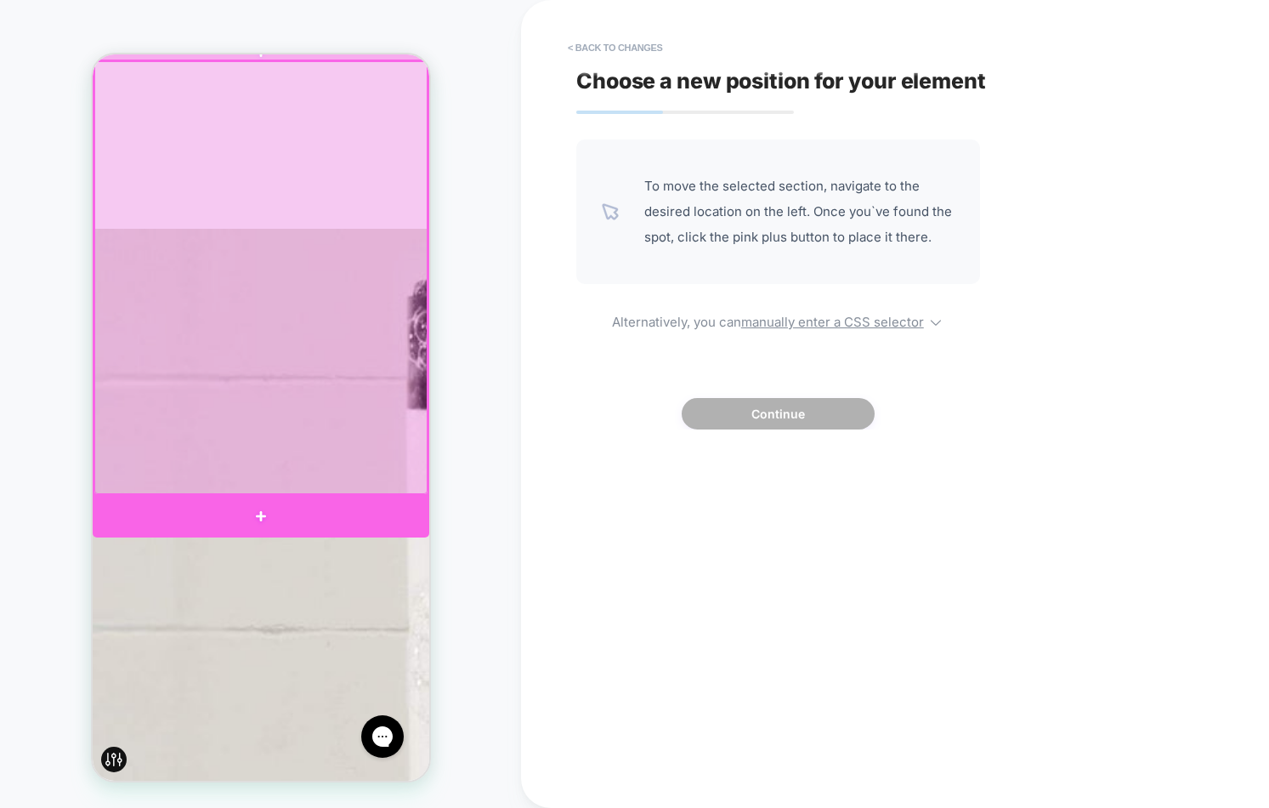
click at [394, 508] on div at bounding box center [260, 516] width 337 height 43
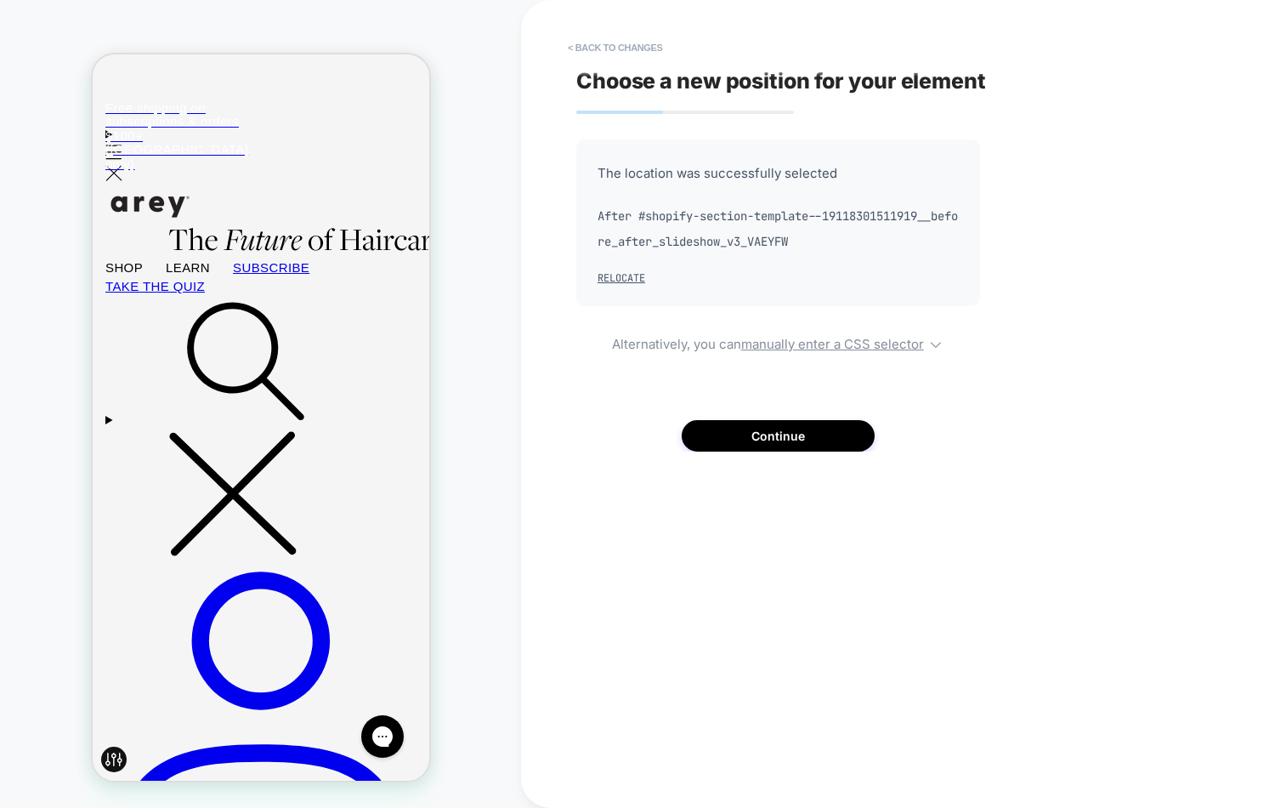
scroll to position [37, 0]
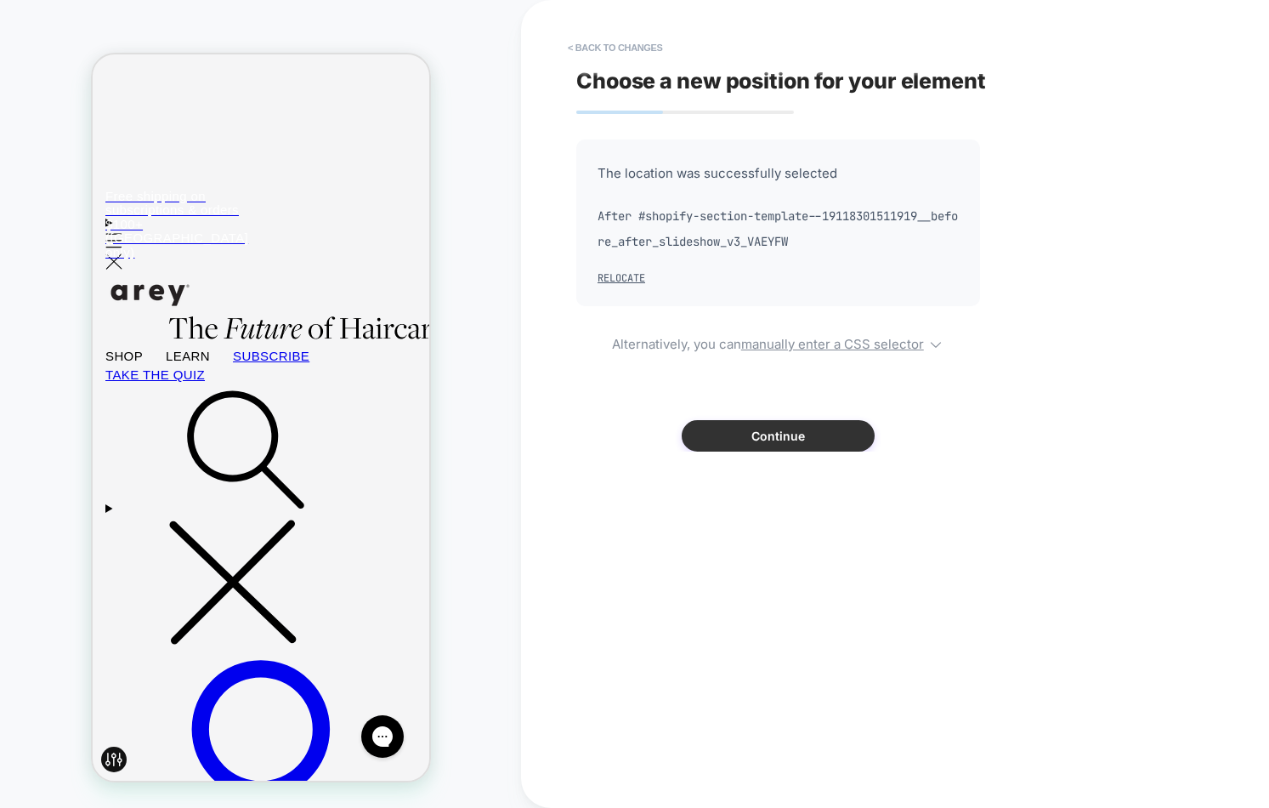
click at [718, 447] on button "Continue" at bounding box center [778, 435] width 193 height 31
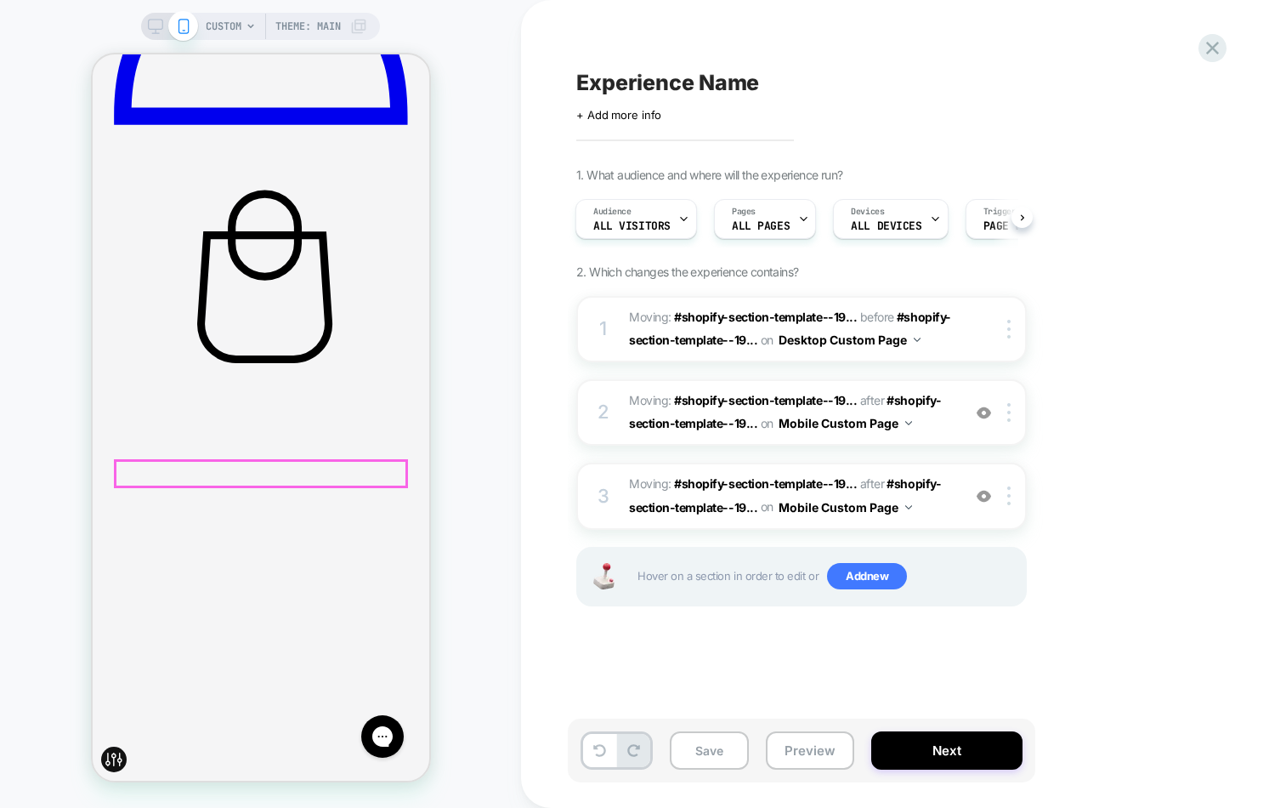
scroll to position [878, 0]
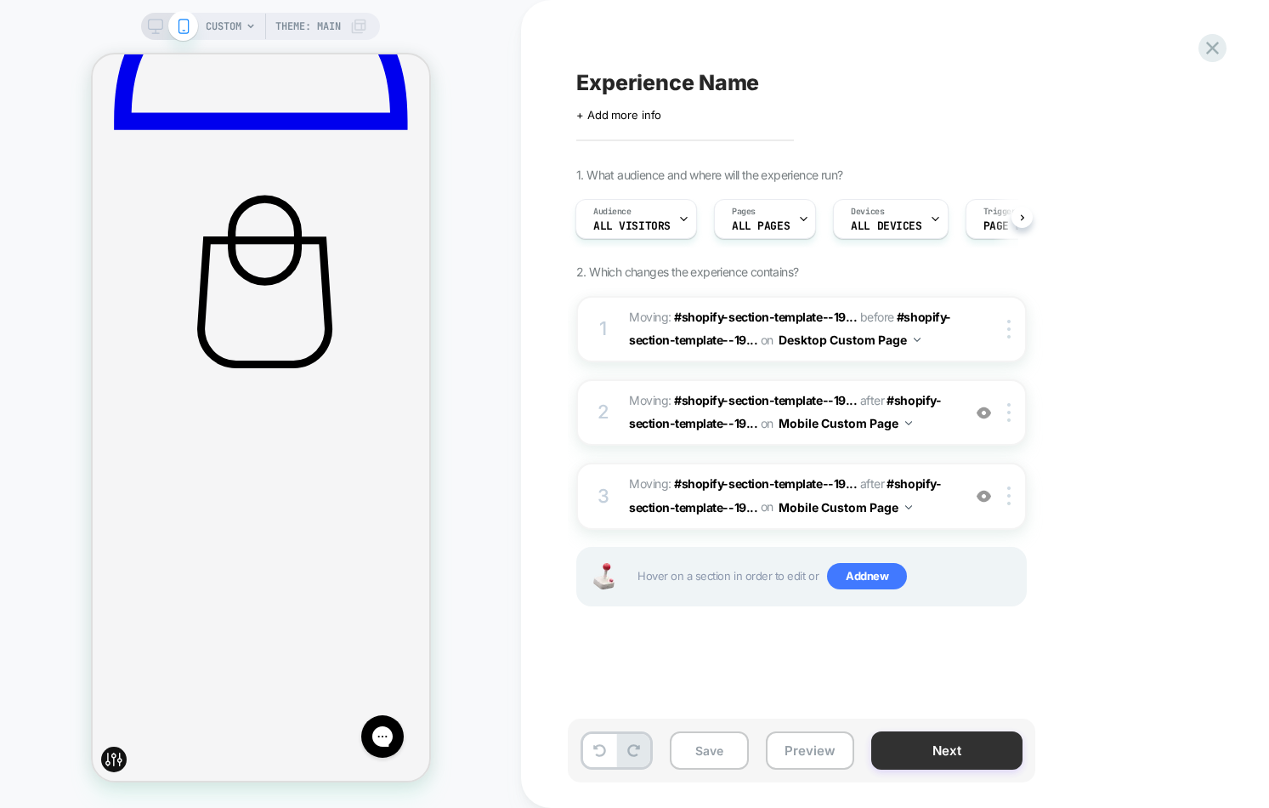
click at [955, 742] on button "Next" at bounding box center [947, 750] width 151 height 38
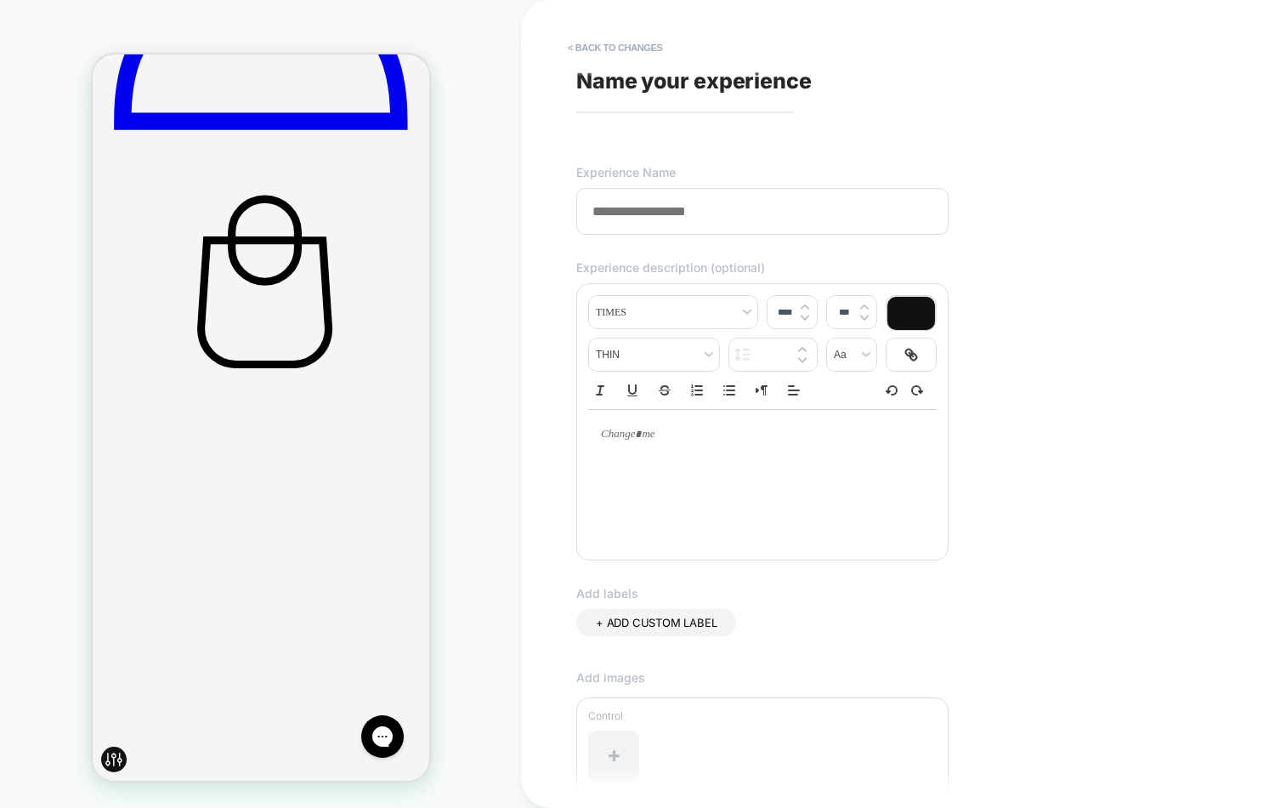
click at [679, 222] on input at bounding box center [762, 211] width 372 height 47
type input "**********"
click at [640, 46] on button "< Back to changes" at bounding box center [615, 47] width 112 height 27
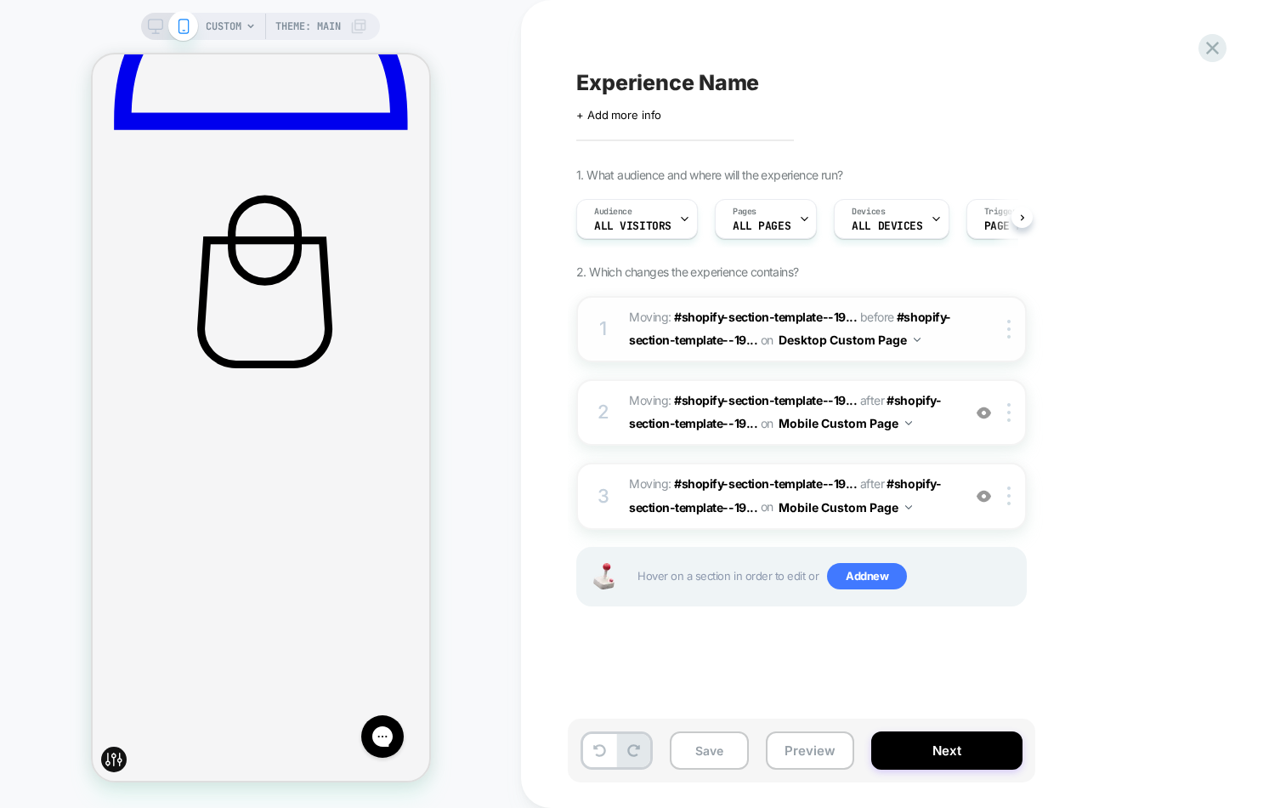
scroll to position [0, 1]
click at [253, 18] on div "CUSTOM Theme: MAIN" at bounding box center [287, 26] width 162 height 27
click at [246, 22] on icon at bounding box center [251, 26] width 10 height 10
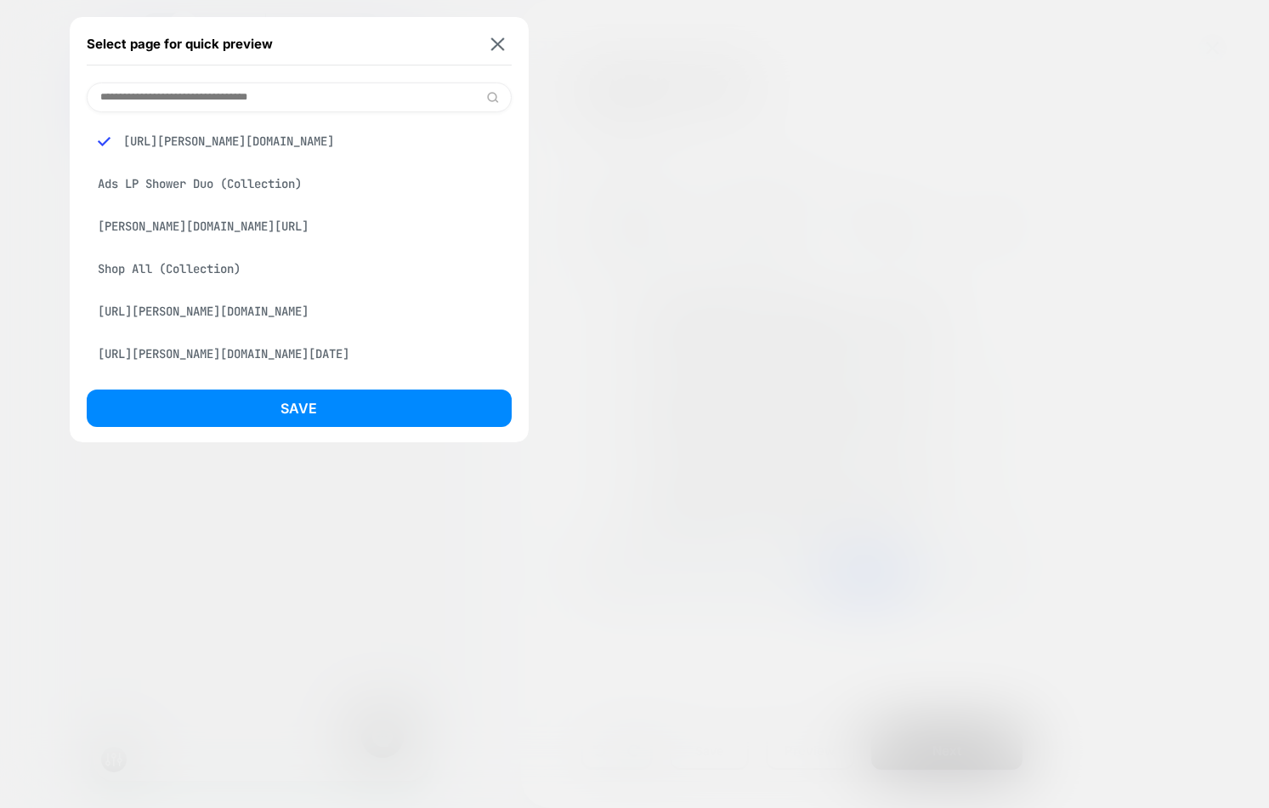
scroll to position [7, 0]
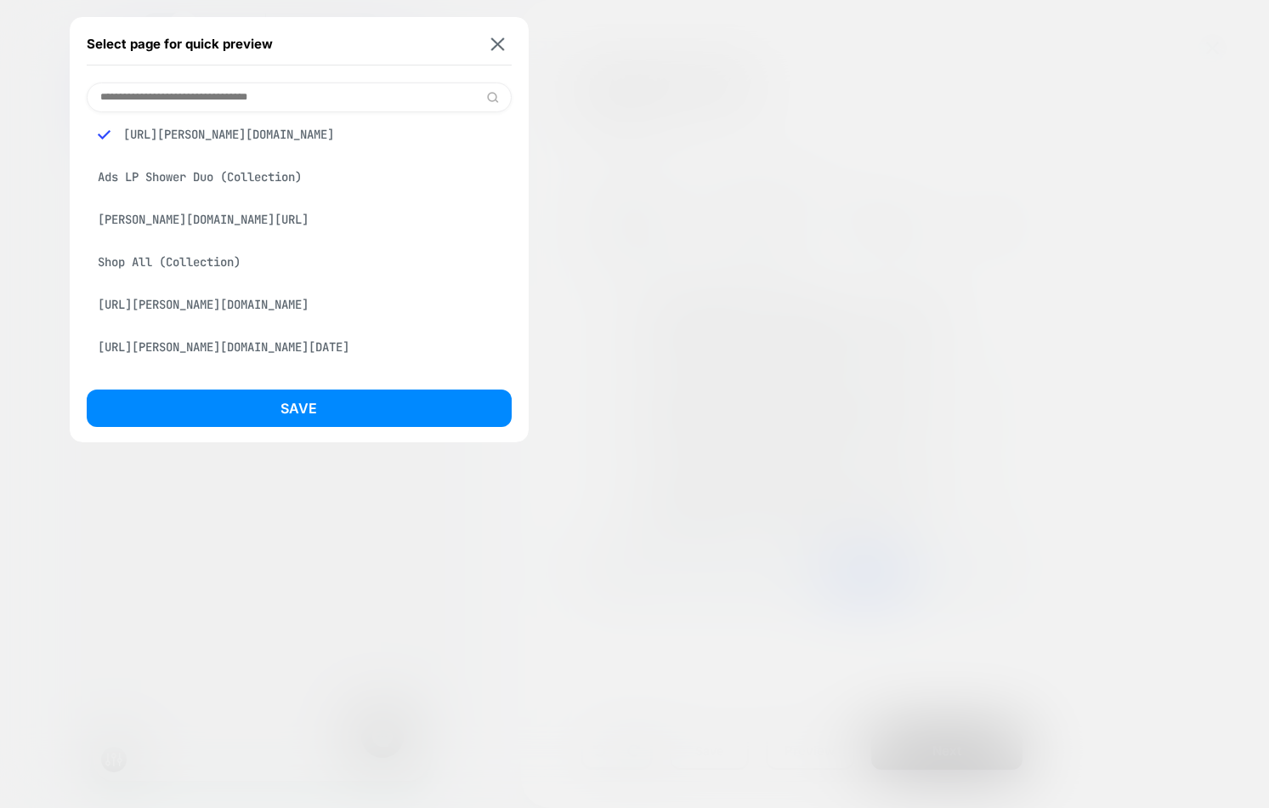
click at [260, 306] on div "[URL][PERSON_NAME][DOMAIN_NAME]" at bounding box center [299, 304] width 425 height 32
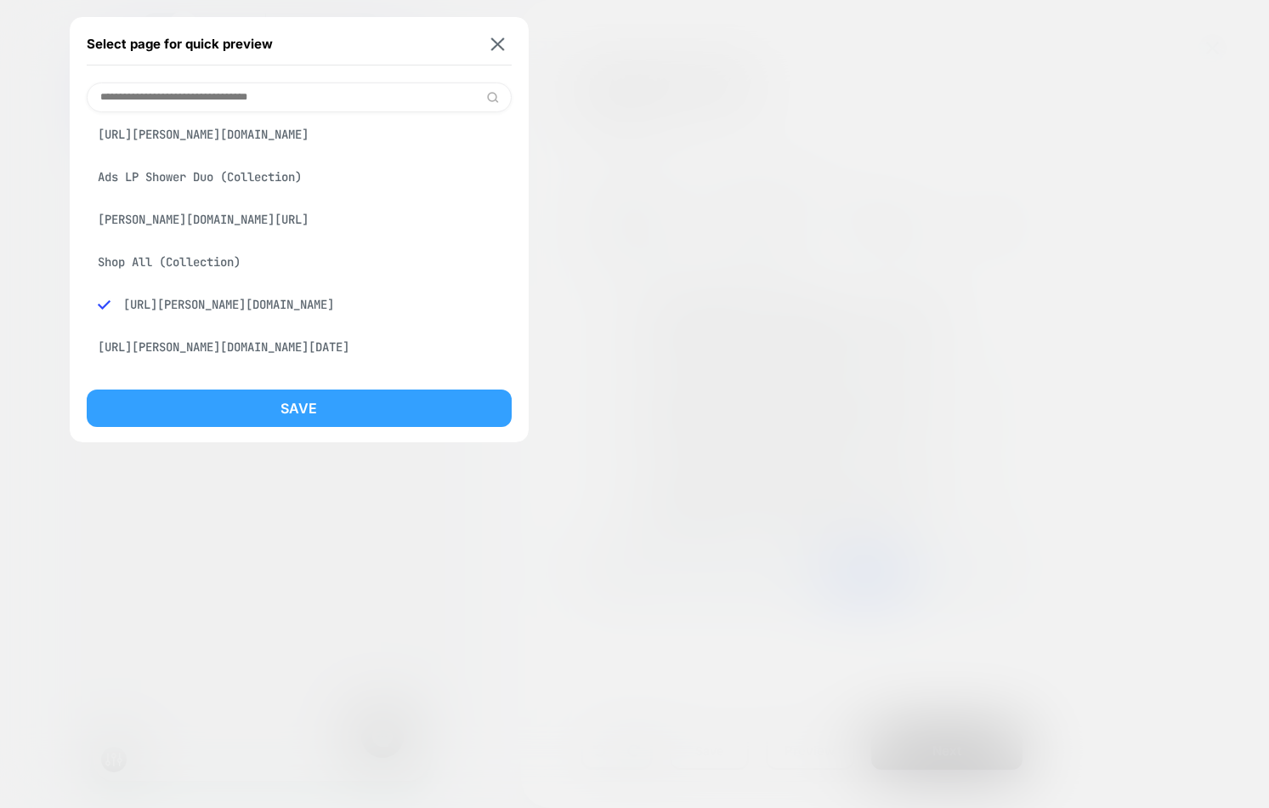
click at [307, 415] on button "Save" at bounding box center [299, 407] width 425 height 37
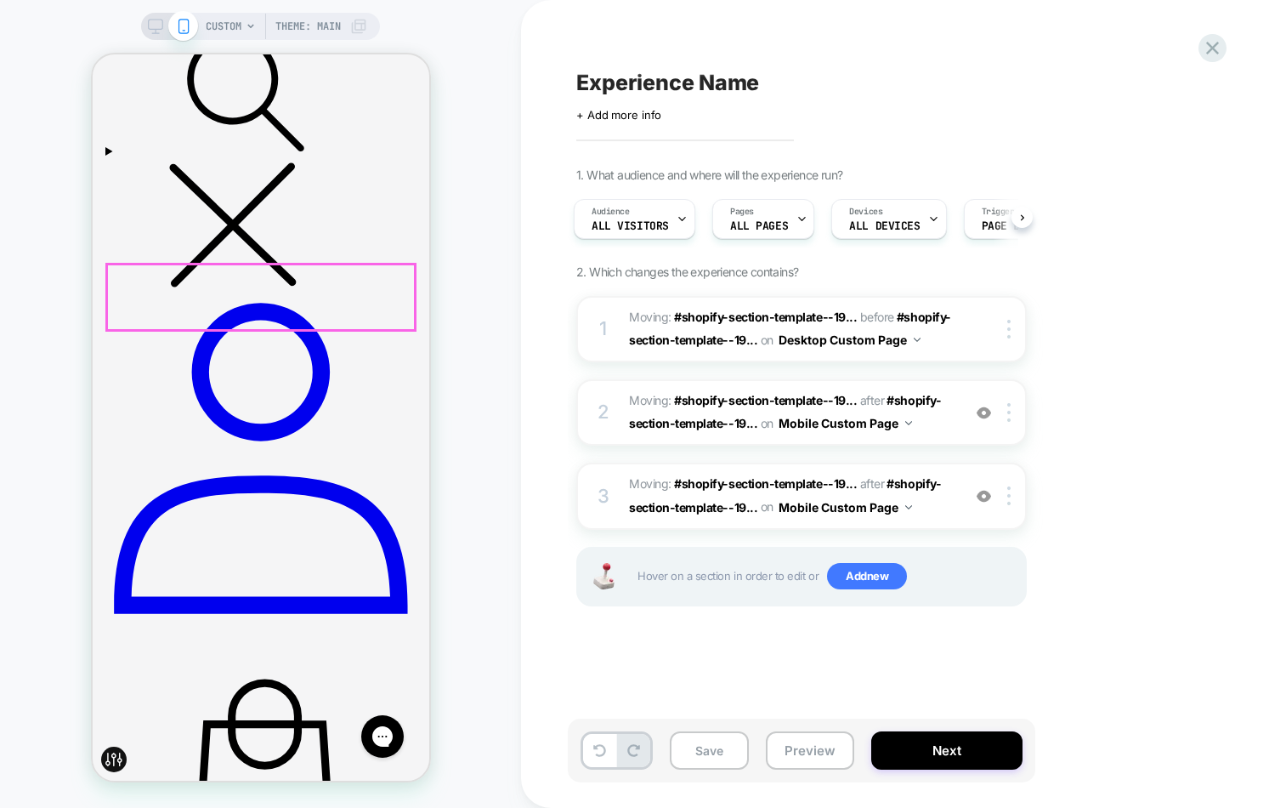
scroll to position [354, 0]
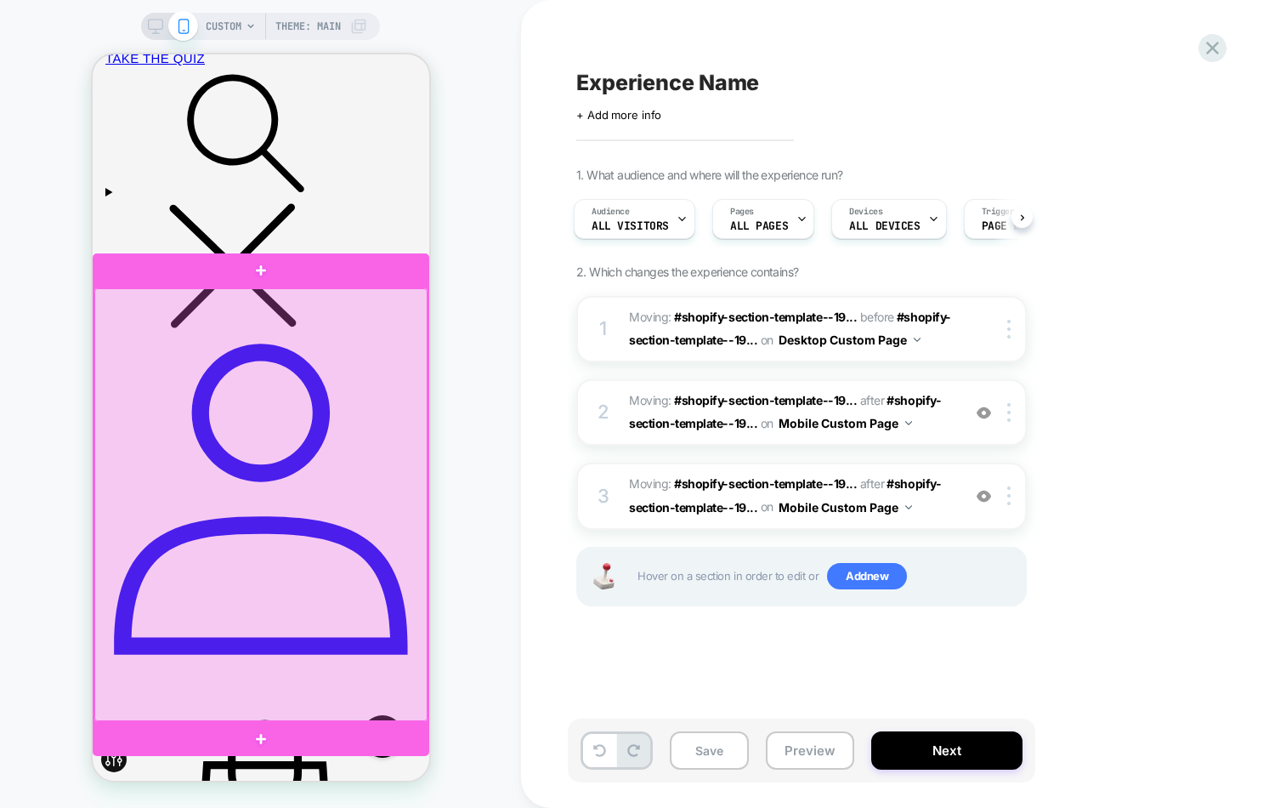
click at [411, 362] on div at bounding box center [260, 504] width 333 height 433
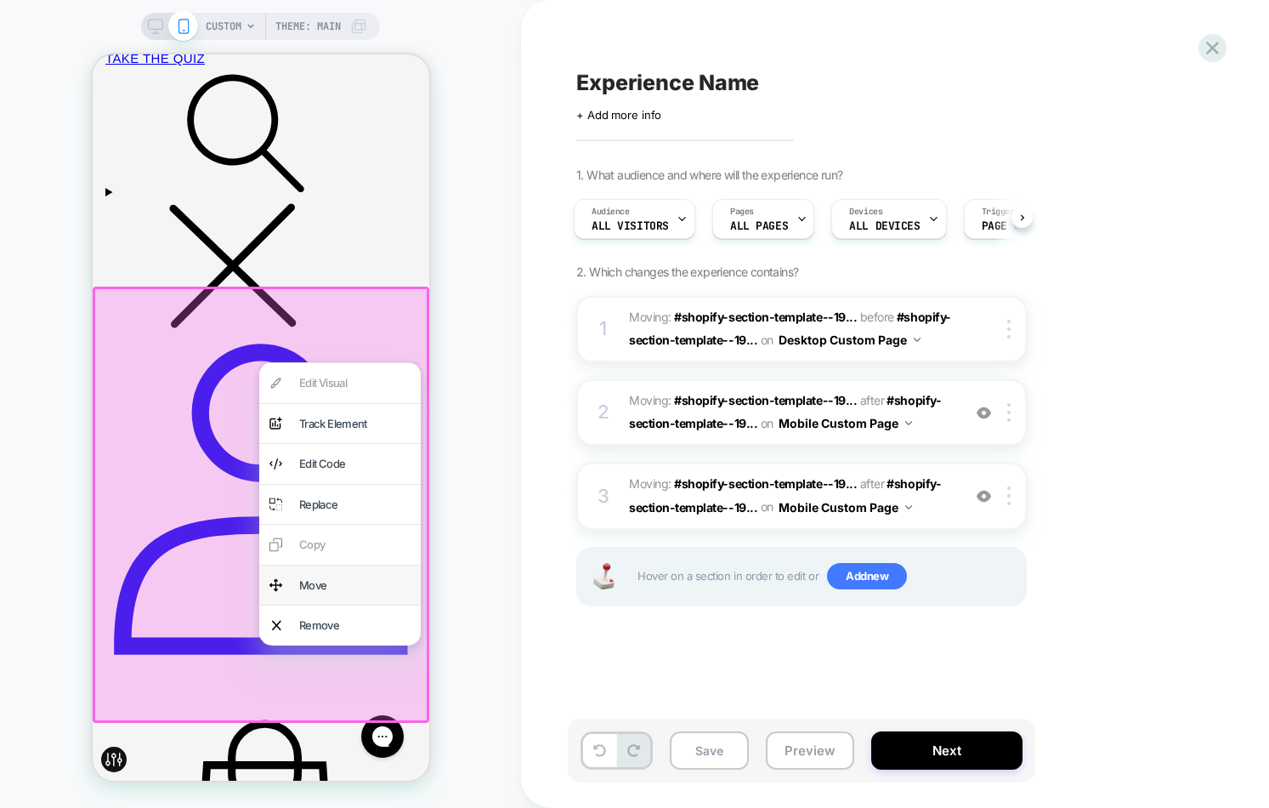
click at [332, 577] on div "Move" at bounding box center [353, 586] width 111 height 20
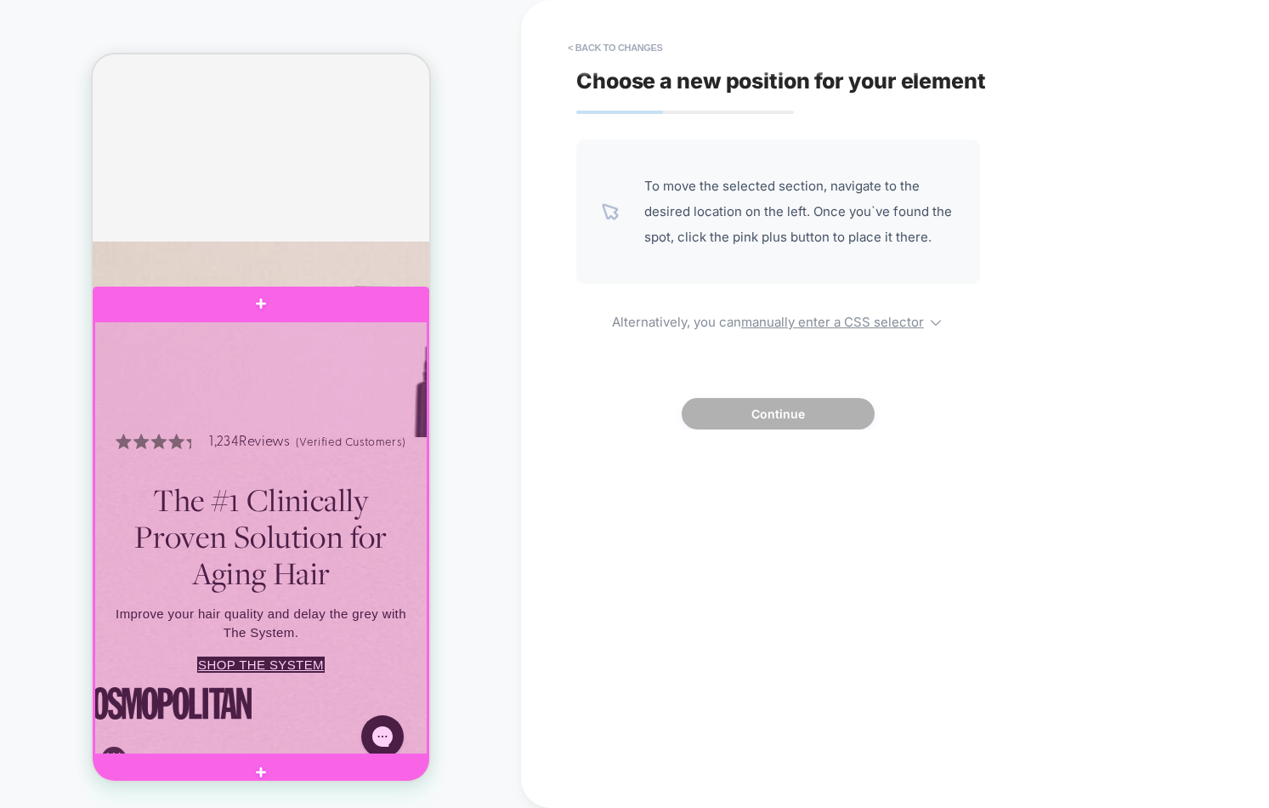
scroll to position [1545, 0]
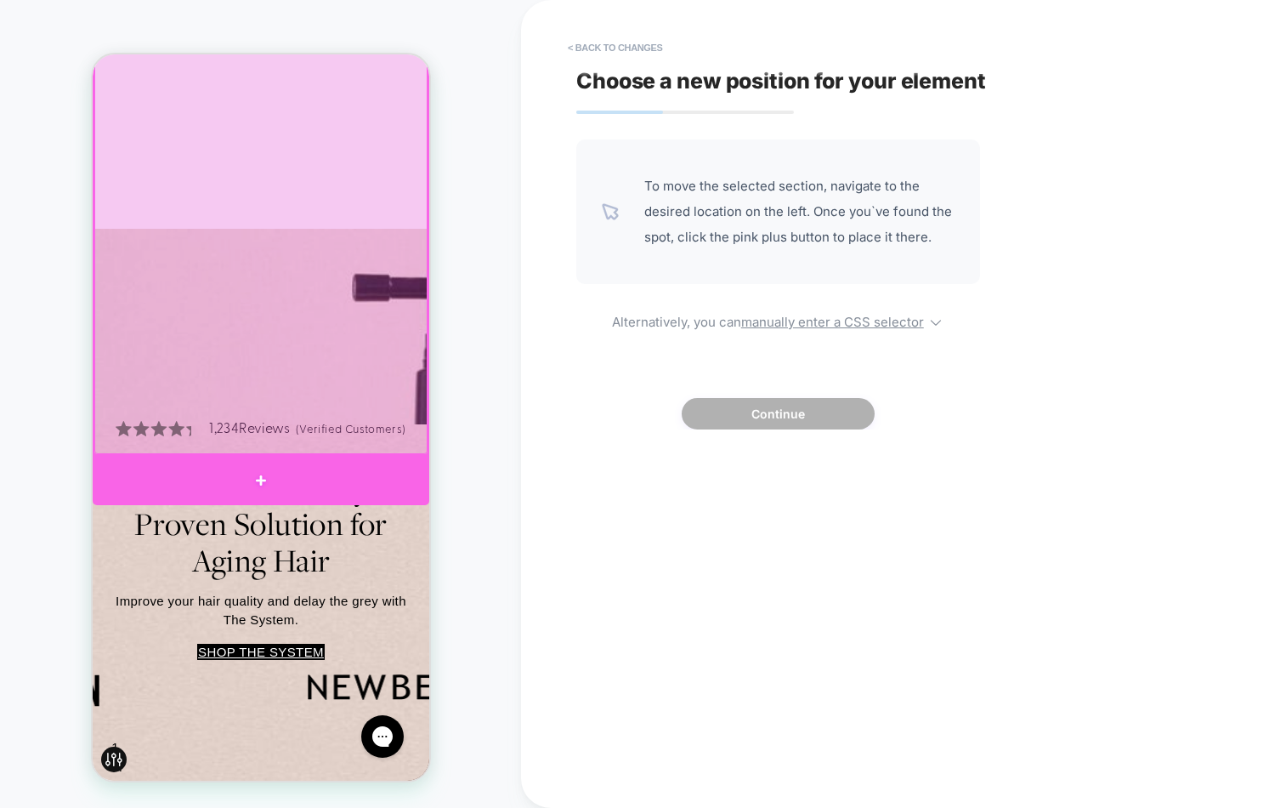
click at [363, 469] on div at bounding box center [260, 481] width 337 height 50
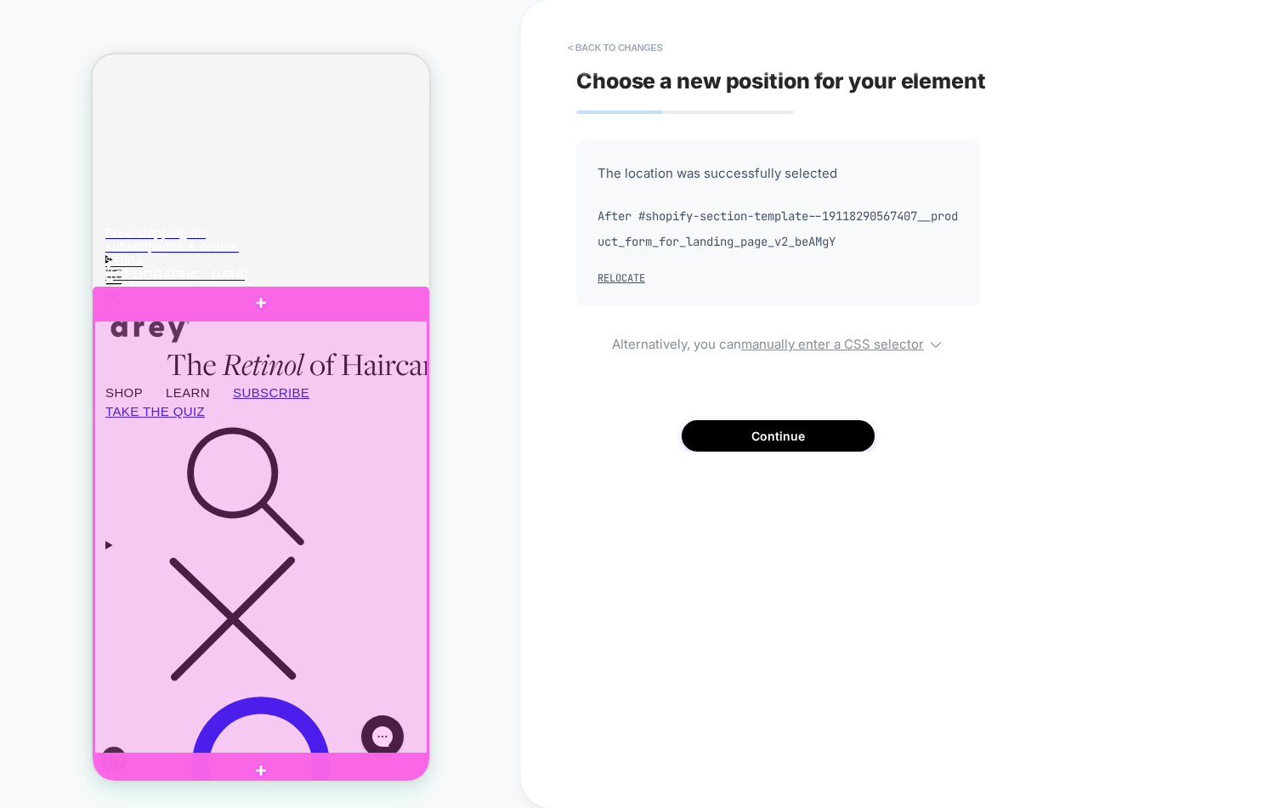
scroll to position [0, 0]
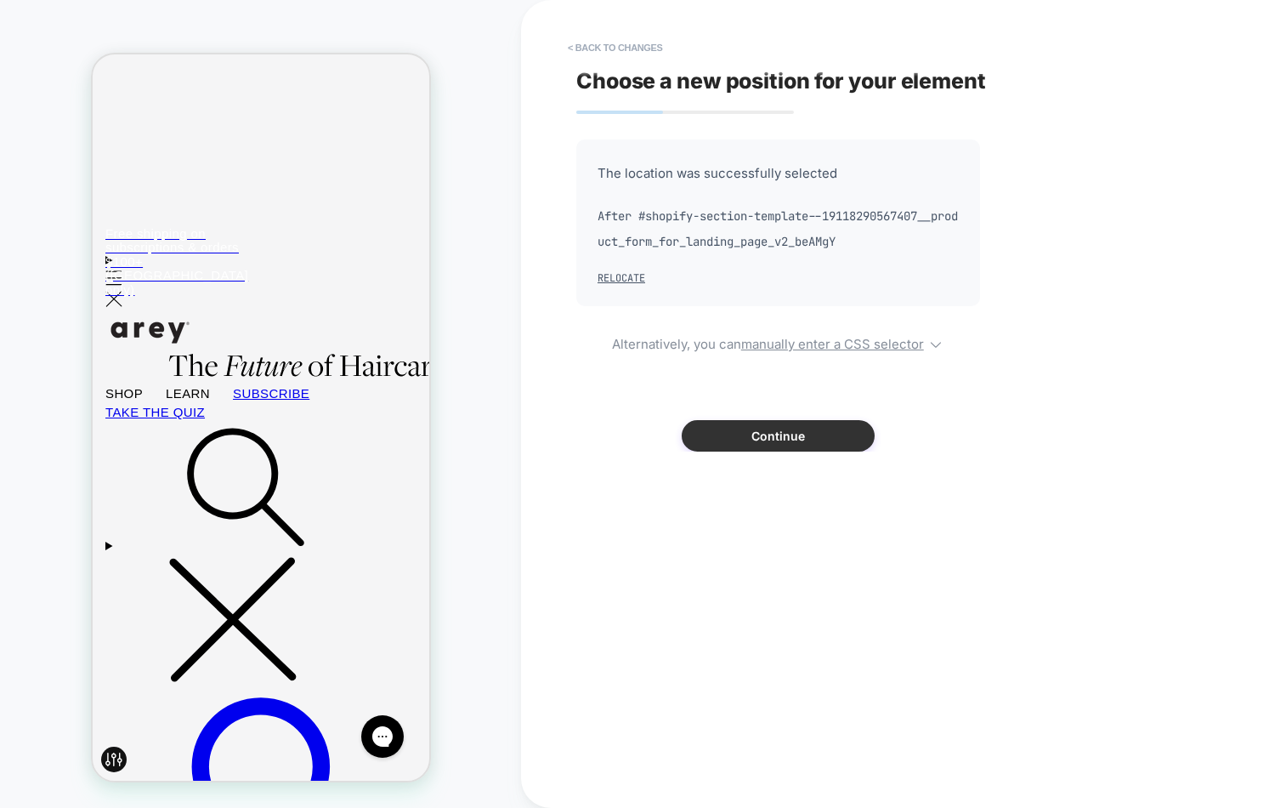
click at [838, 433] on button "Continue" at bounding box center [778, 435] width 193 height 31
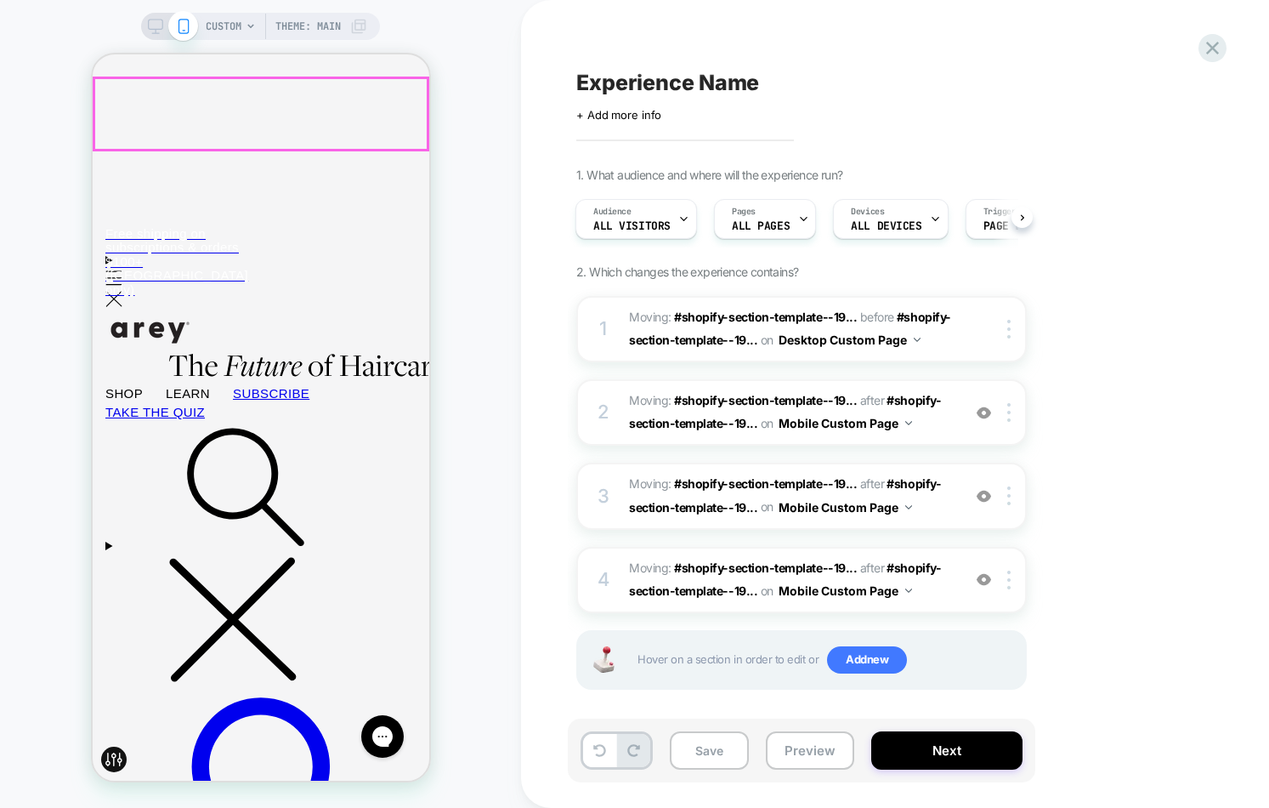
scroll to position [3, 0]
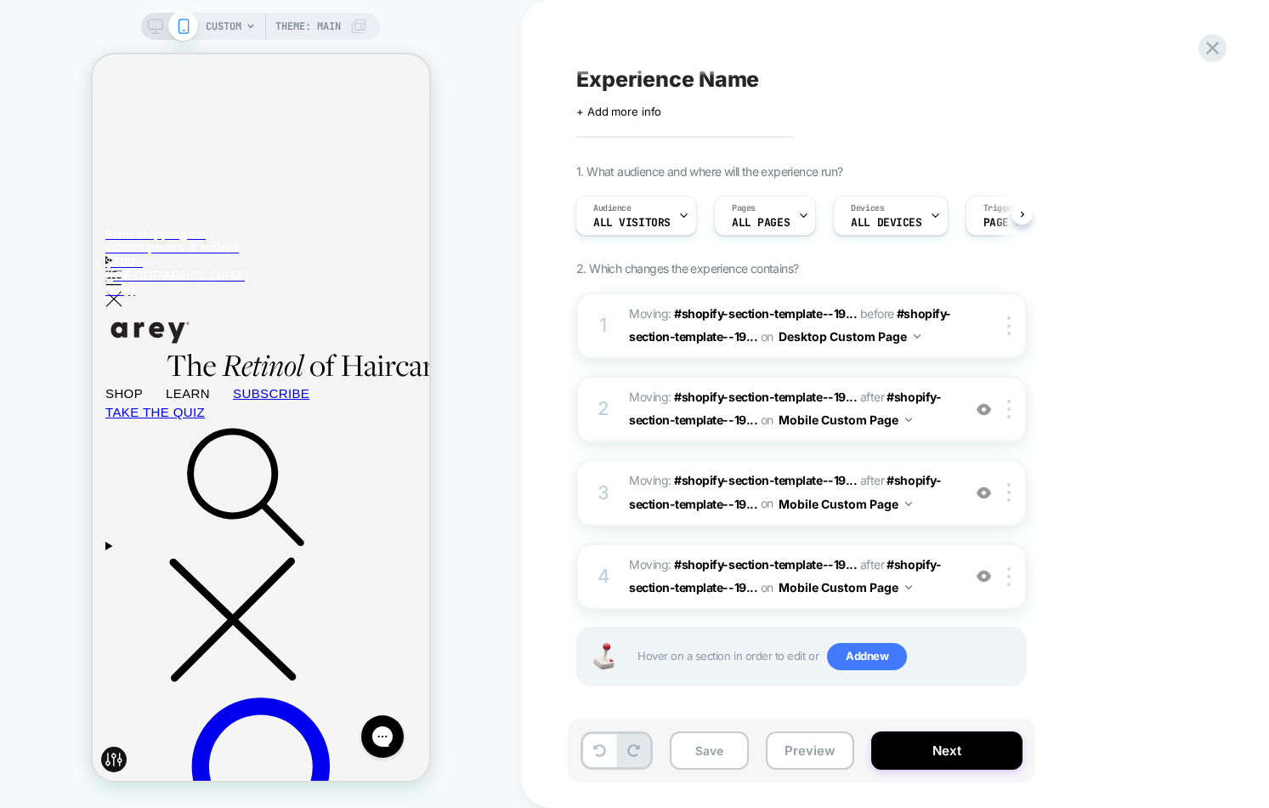
click at [158, 23] on icon at bounding box center [155, 26] width 15 height 15
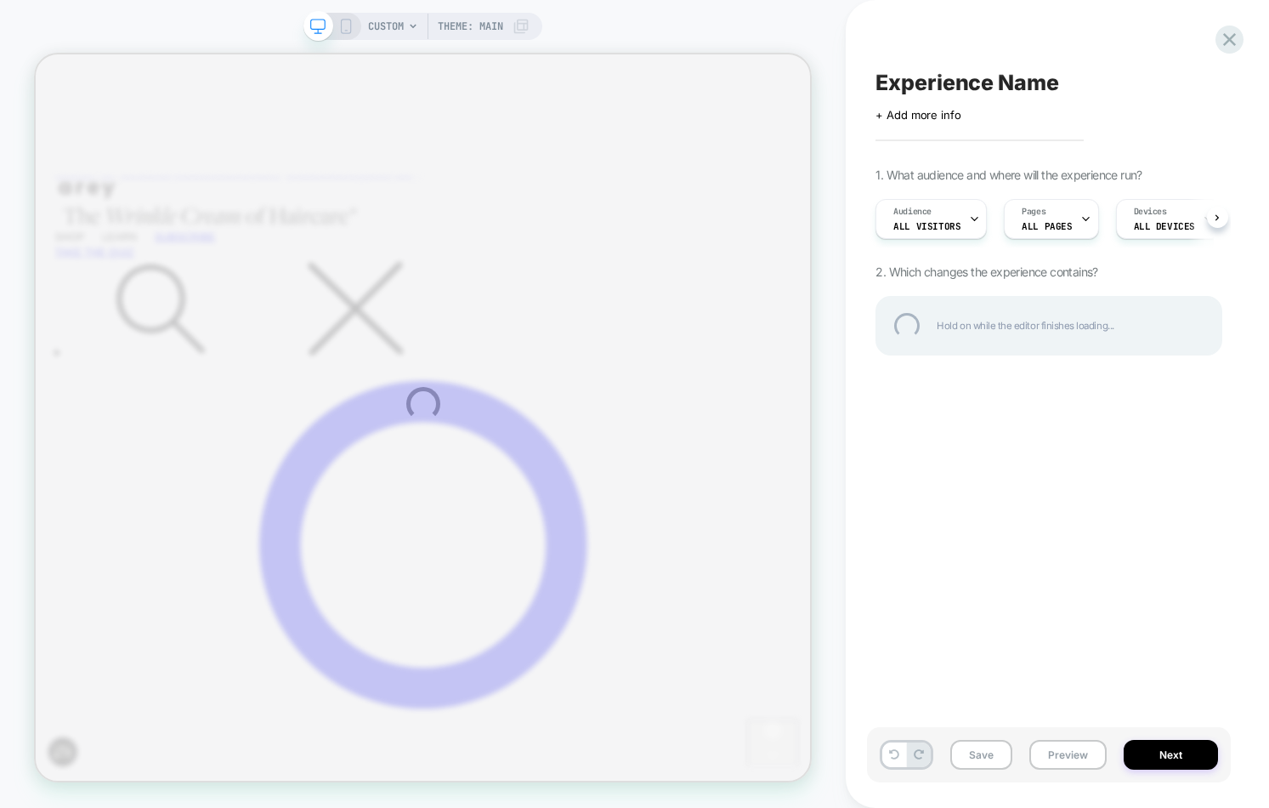
click at [1003, 733] on div "CUSTOM Theme: MAIN Experience Name Click to edit experience details + Add more …" at bounding box center [634, 404] width 1269 height 808
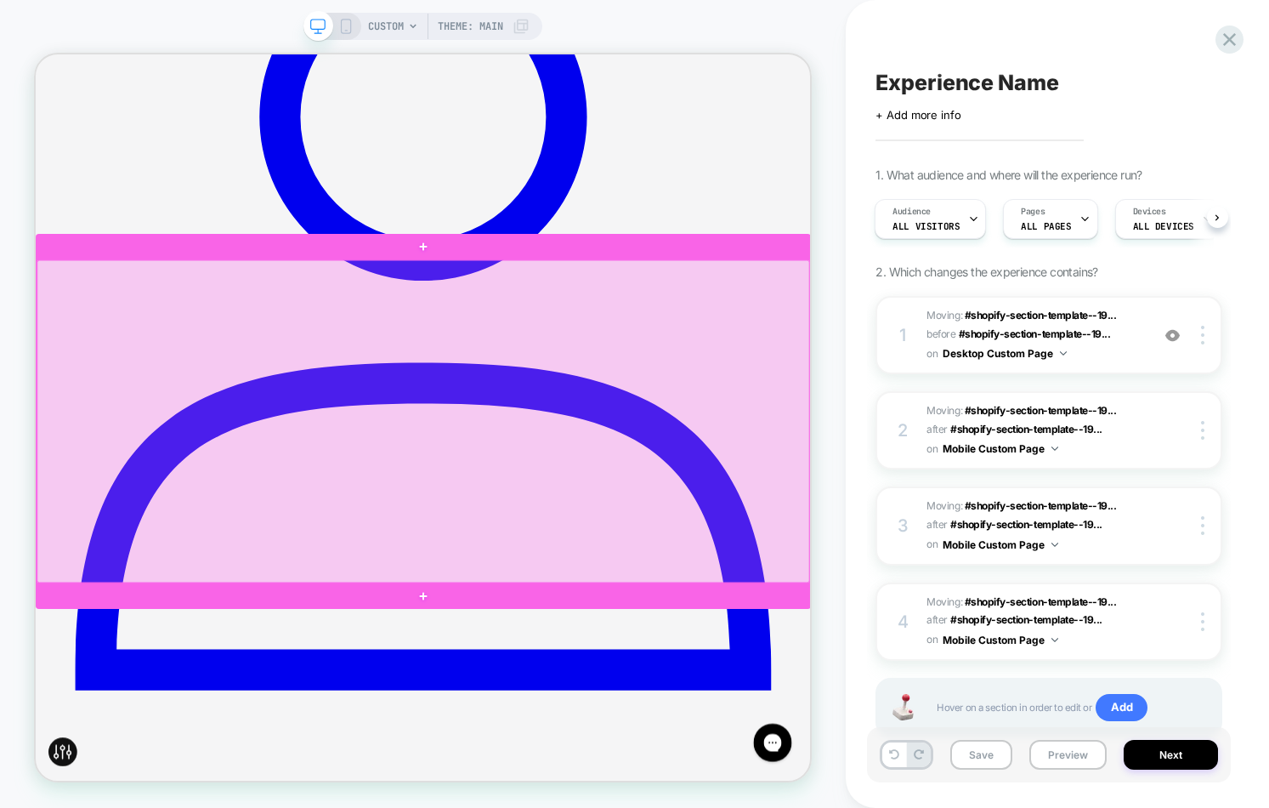
click at [1001, 386] on div at bounding box center [552, 543] width 1031 height 430
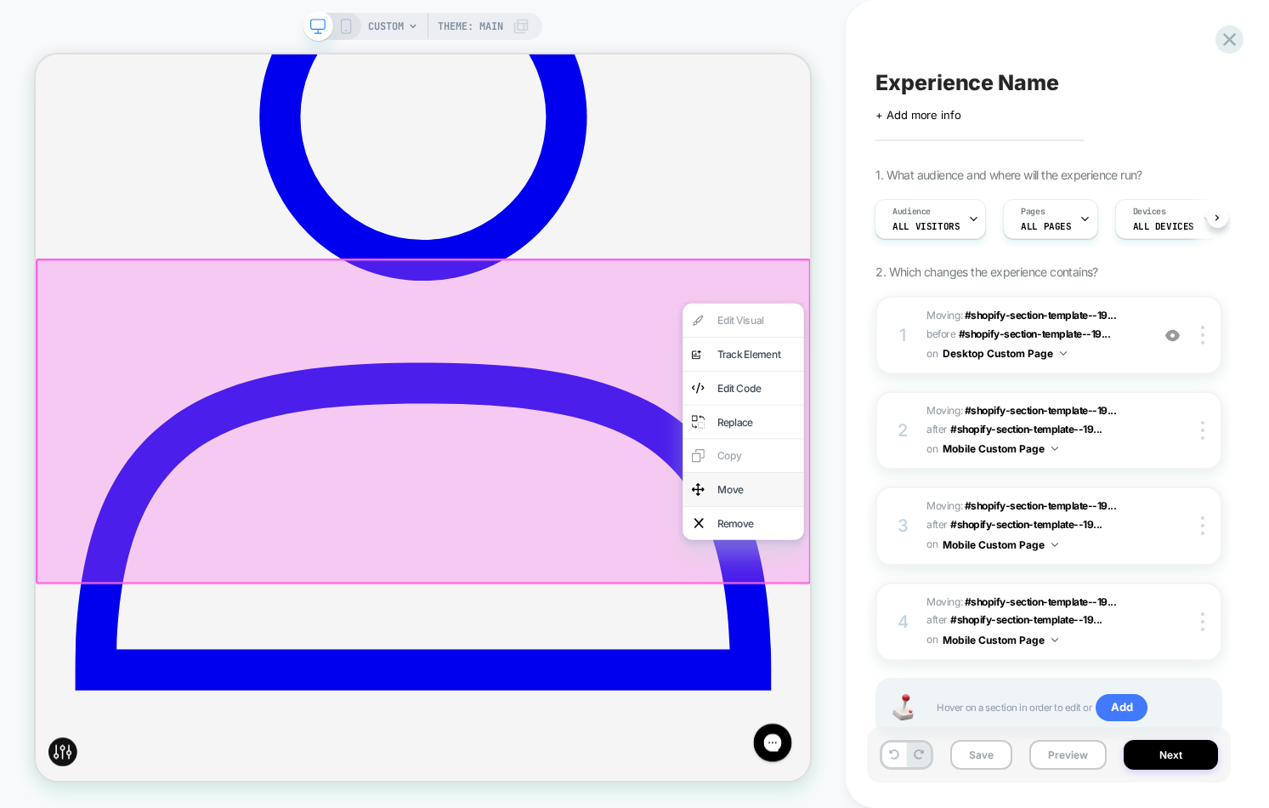
click at [989, 647] on div "Move" at bounding box center [980, 634] width 162 height 44
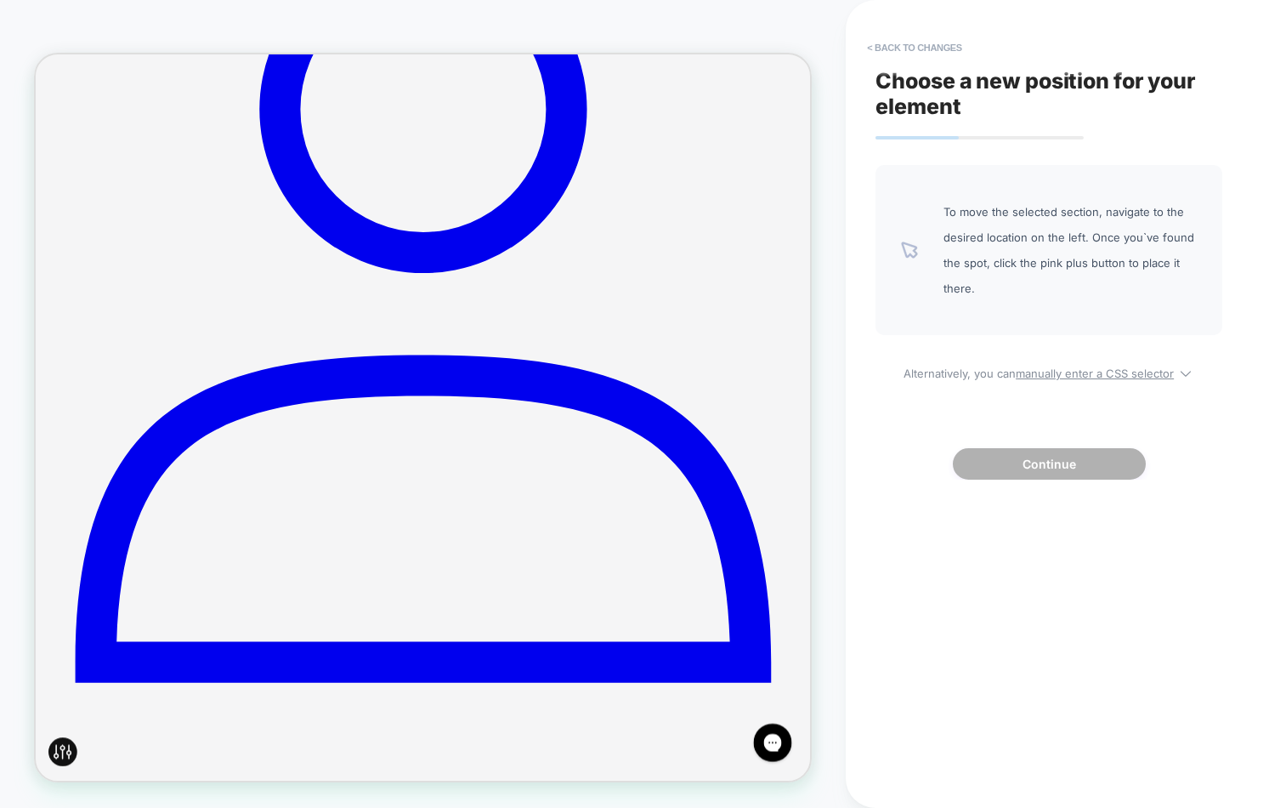
scroll to position [1388, 0]
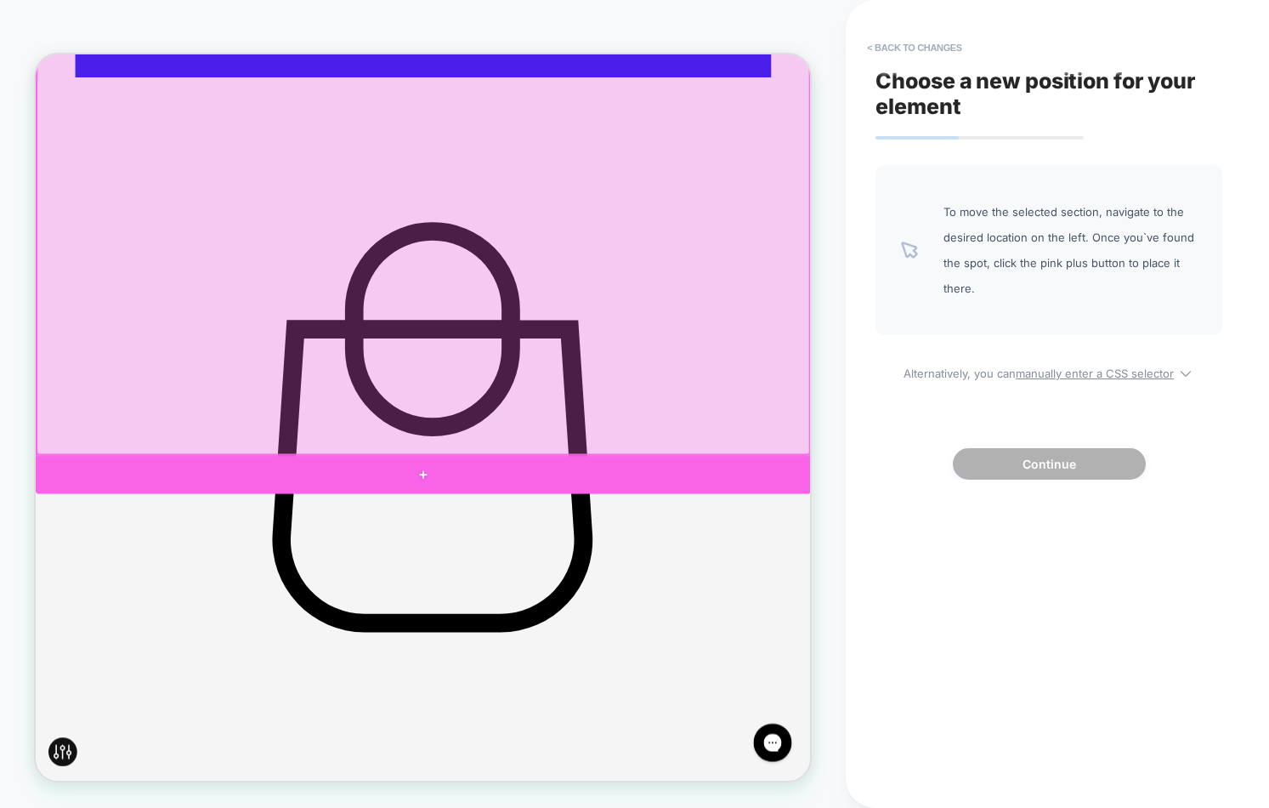
click at [465, 609] on div at bounding box center [553, 614] width 1034 height 51
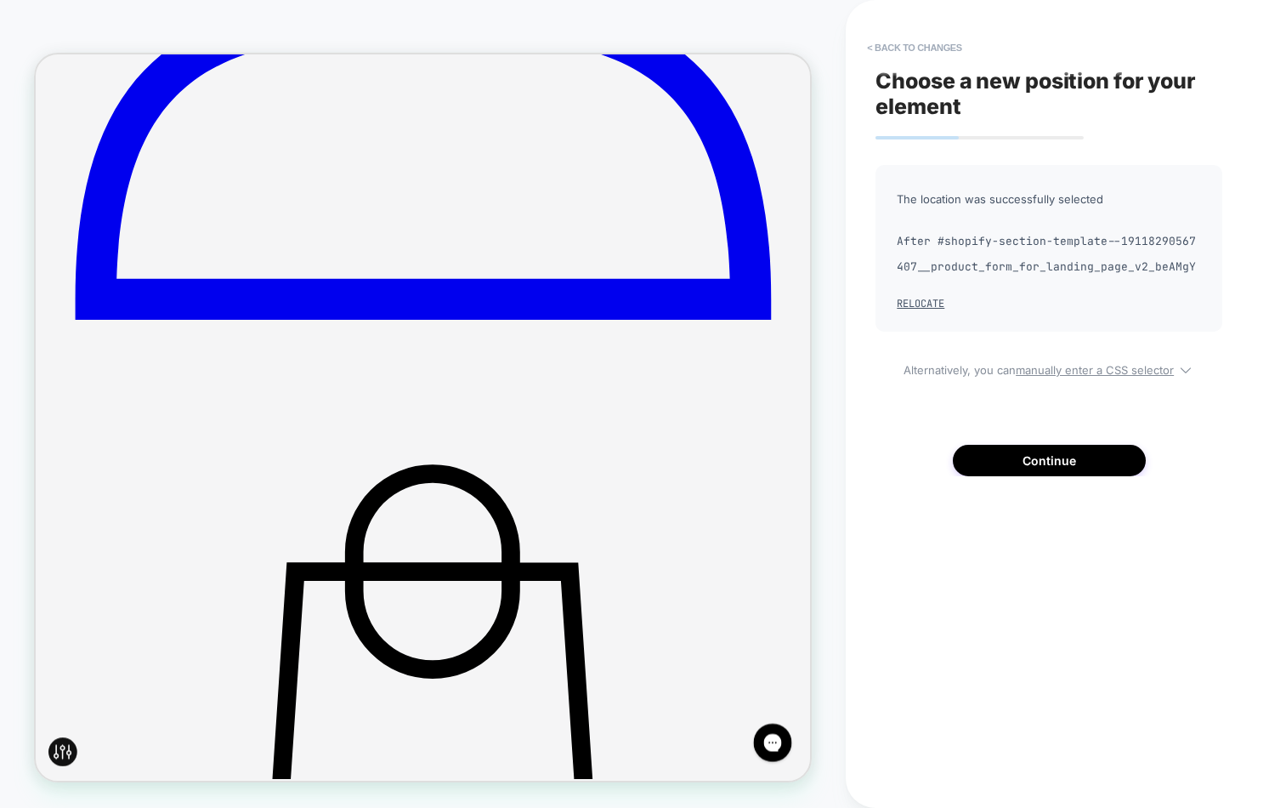
scroll to position [1337, 0]
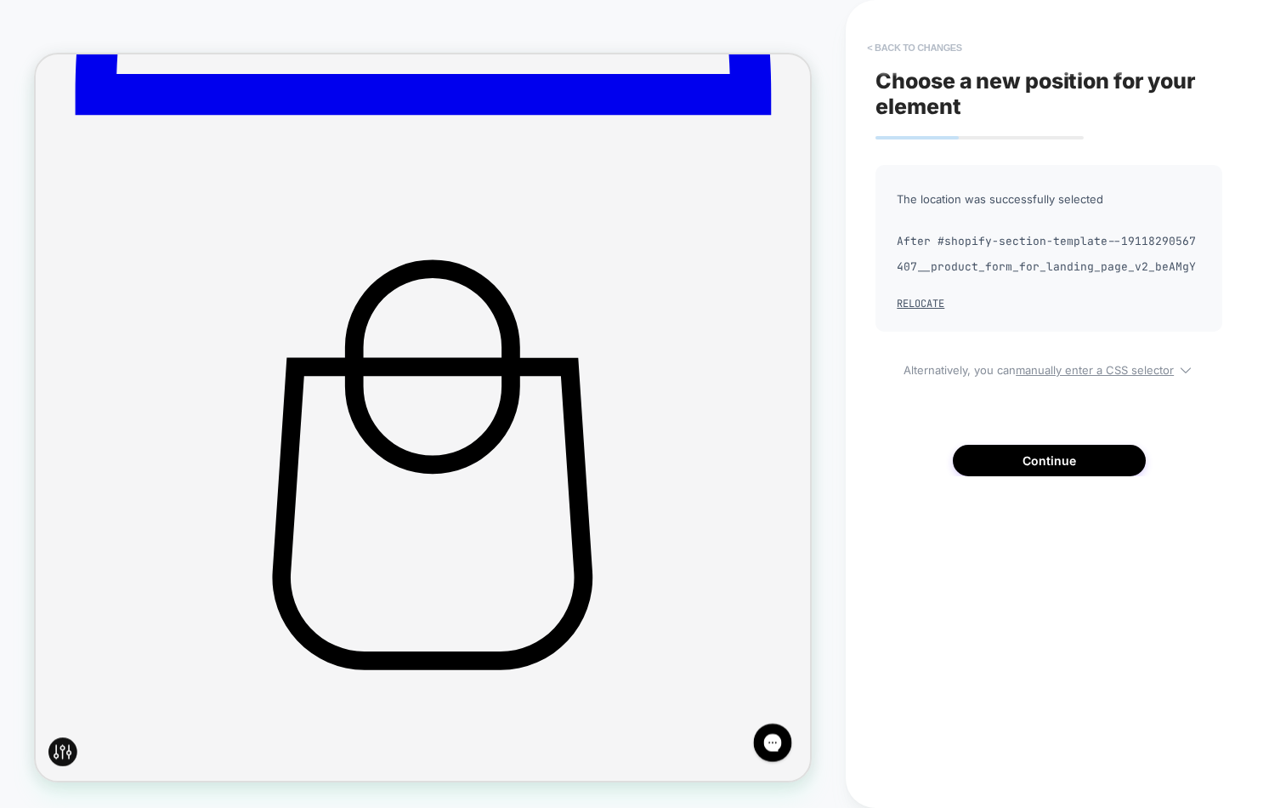
click at [888, 44] on button "< Back to changes" at bounding box center [915, 47] width 112 height 27
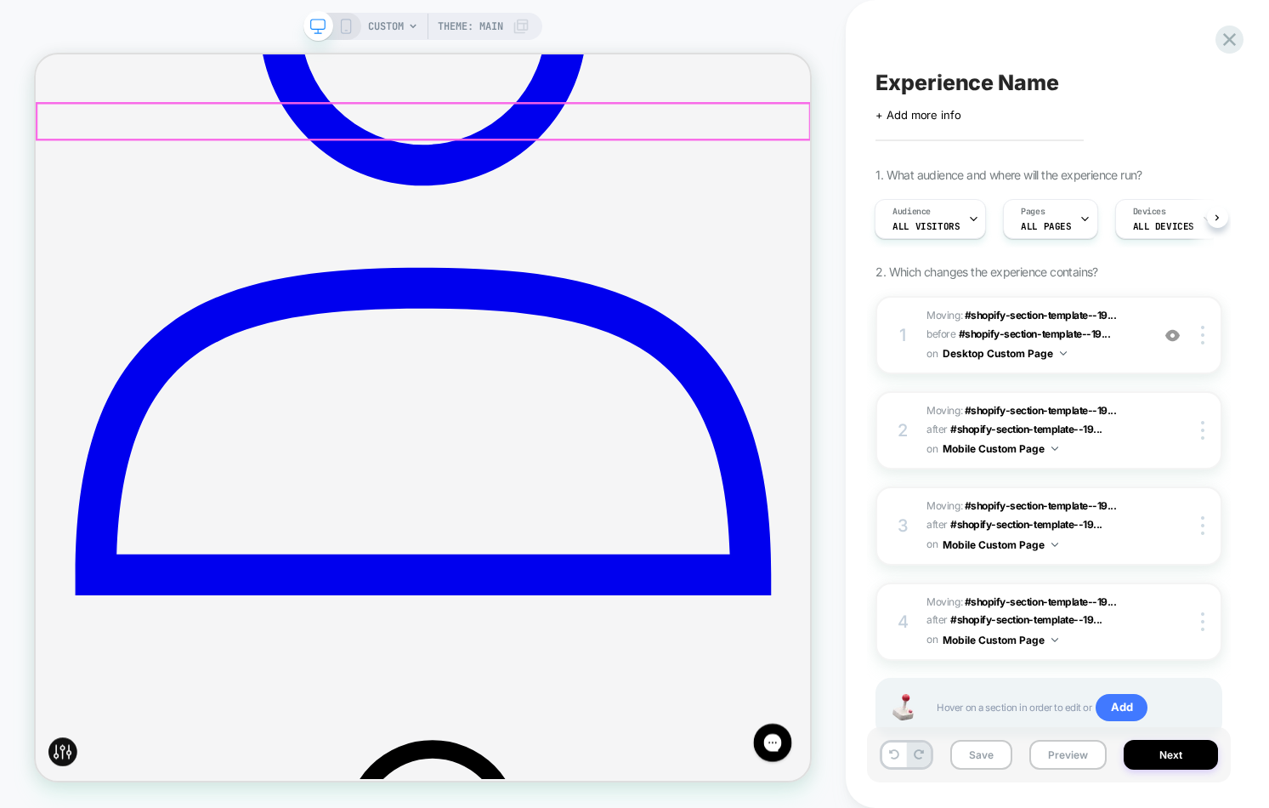
scroll to position [637, 0]
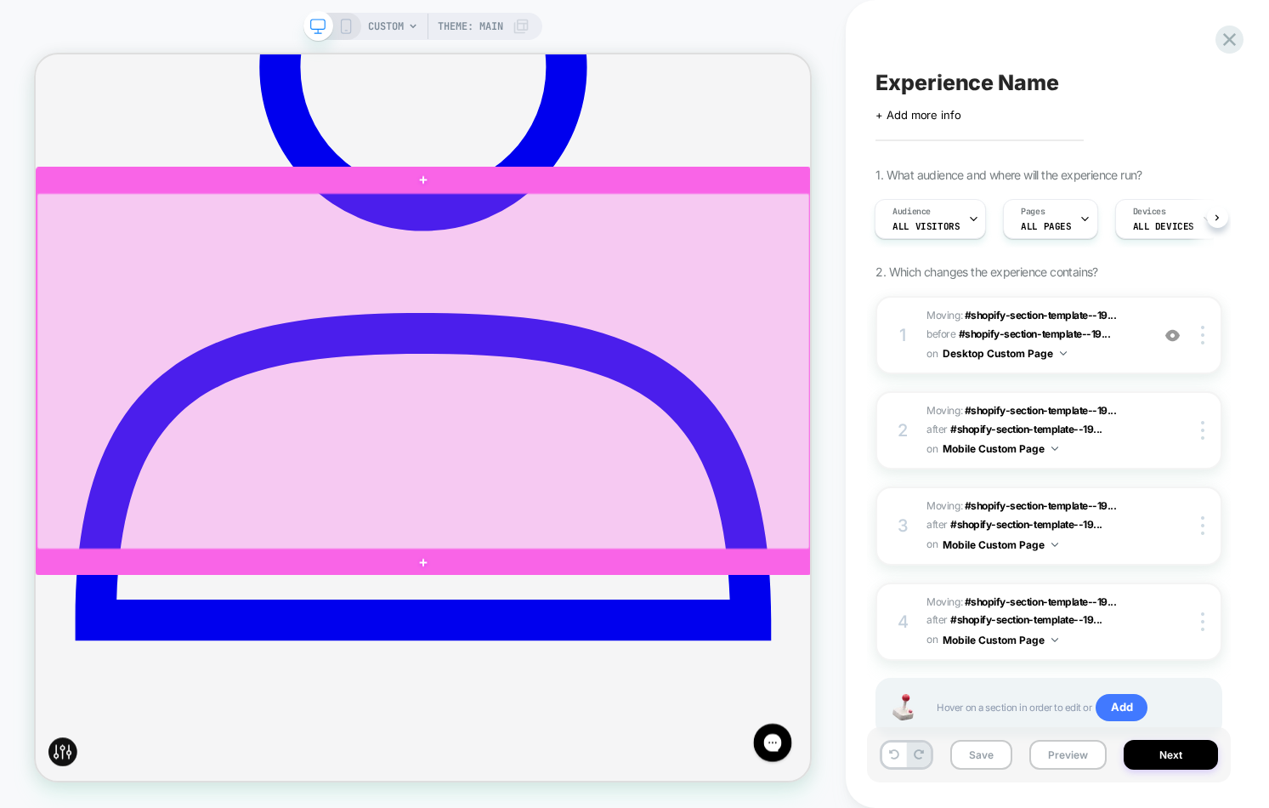
click at [1023, 268] on div at bounding box center [552, 477] width 1031 height 474
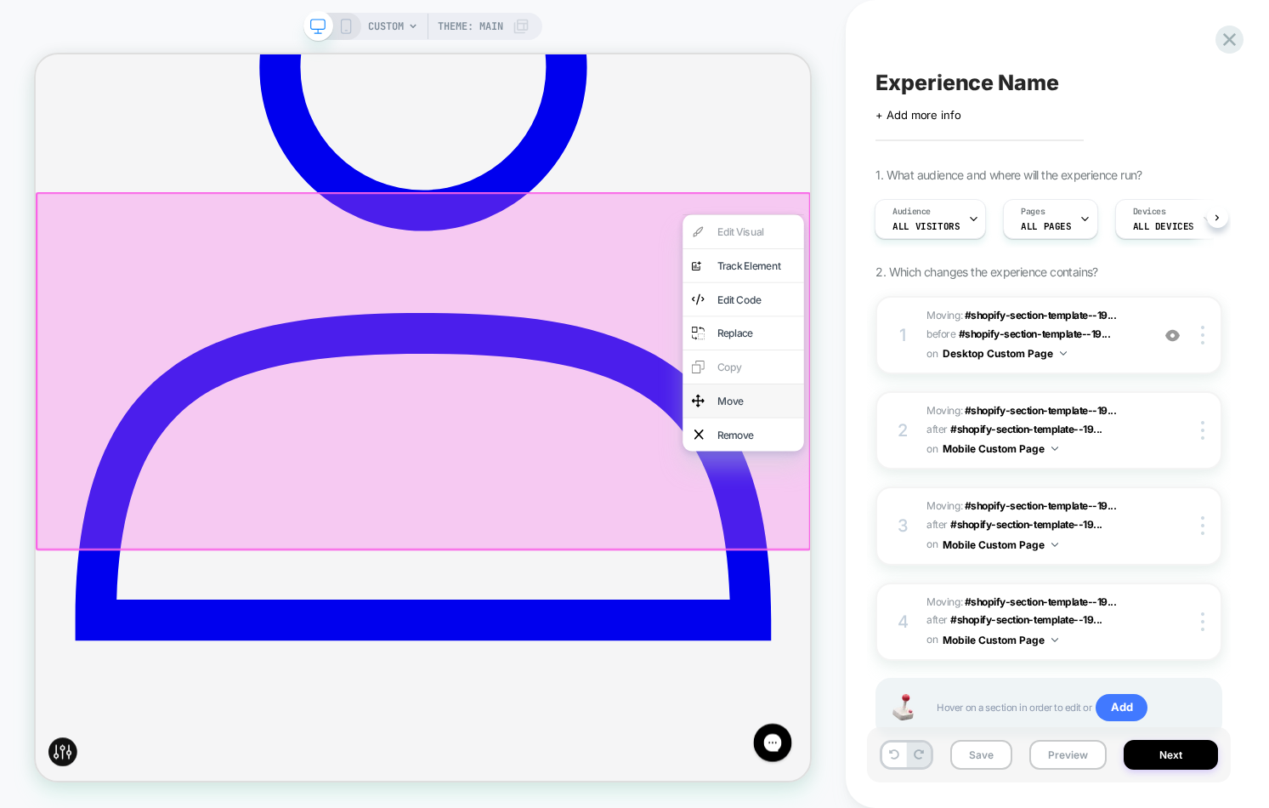
click at [988, 497] on div "Move" at bounding box center [980, 516] width 162 height 44
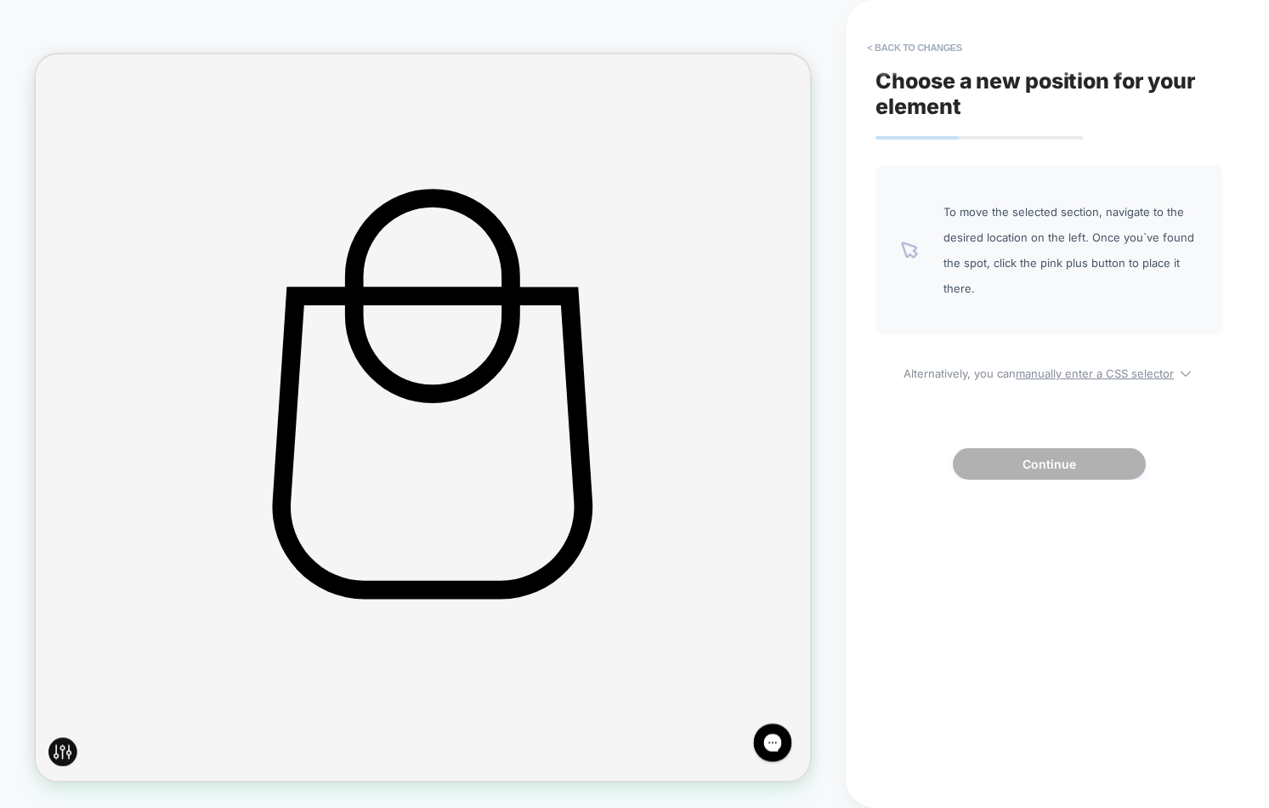
scroll to position [1433, 0]
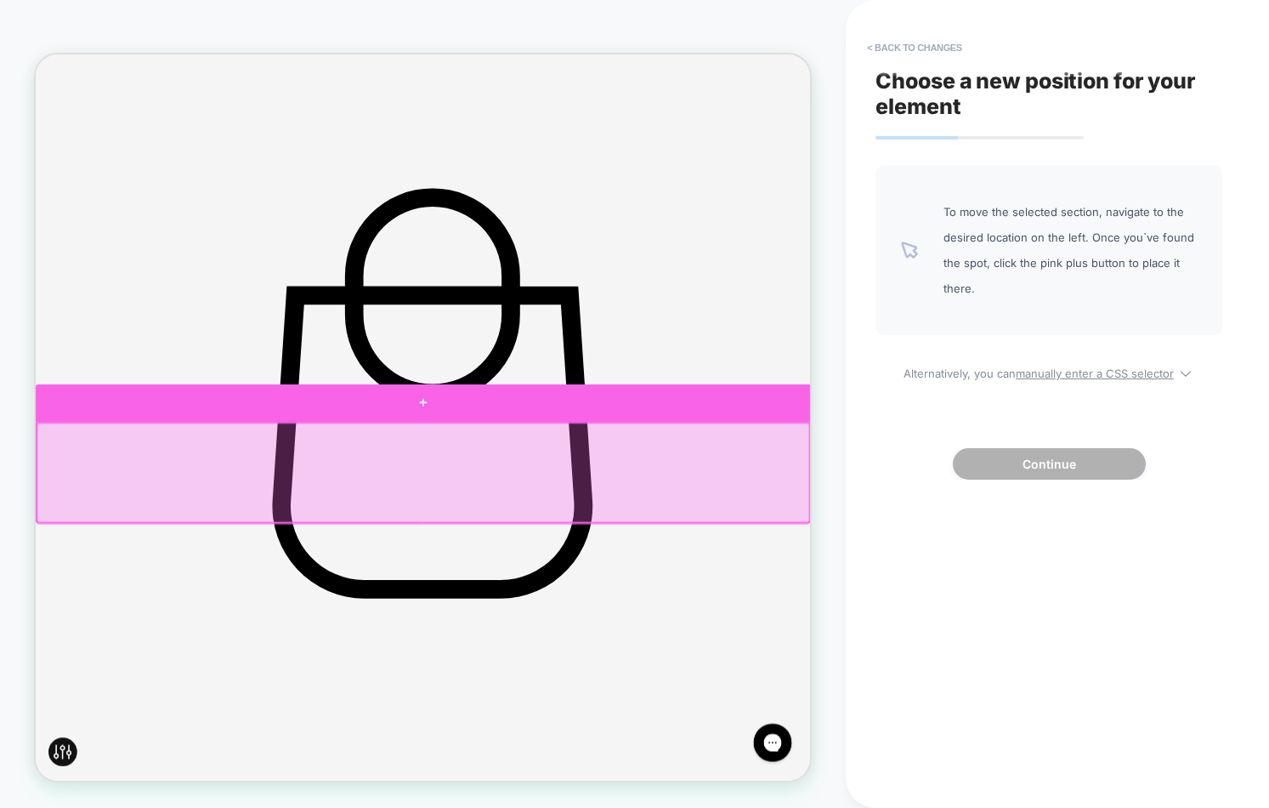
click at [476, 531] on div at bounding box center [553, 519] width 1034 height 50
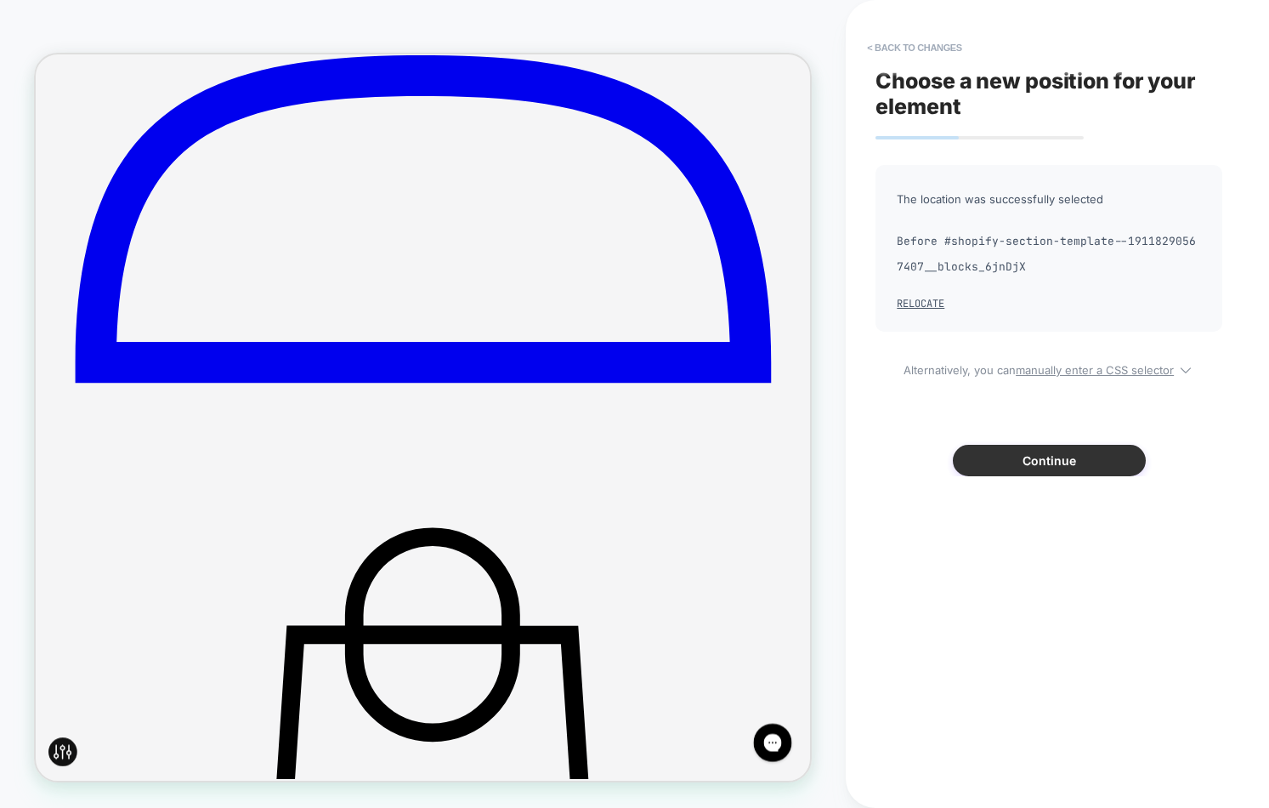
scroll to position [982, 0]
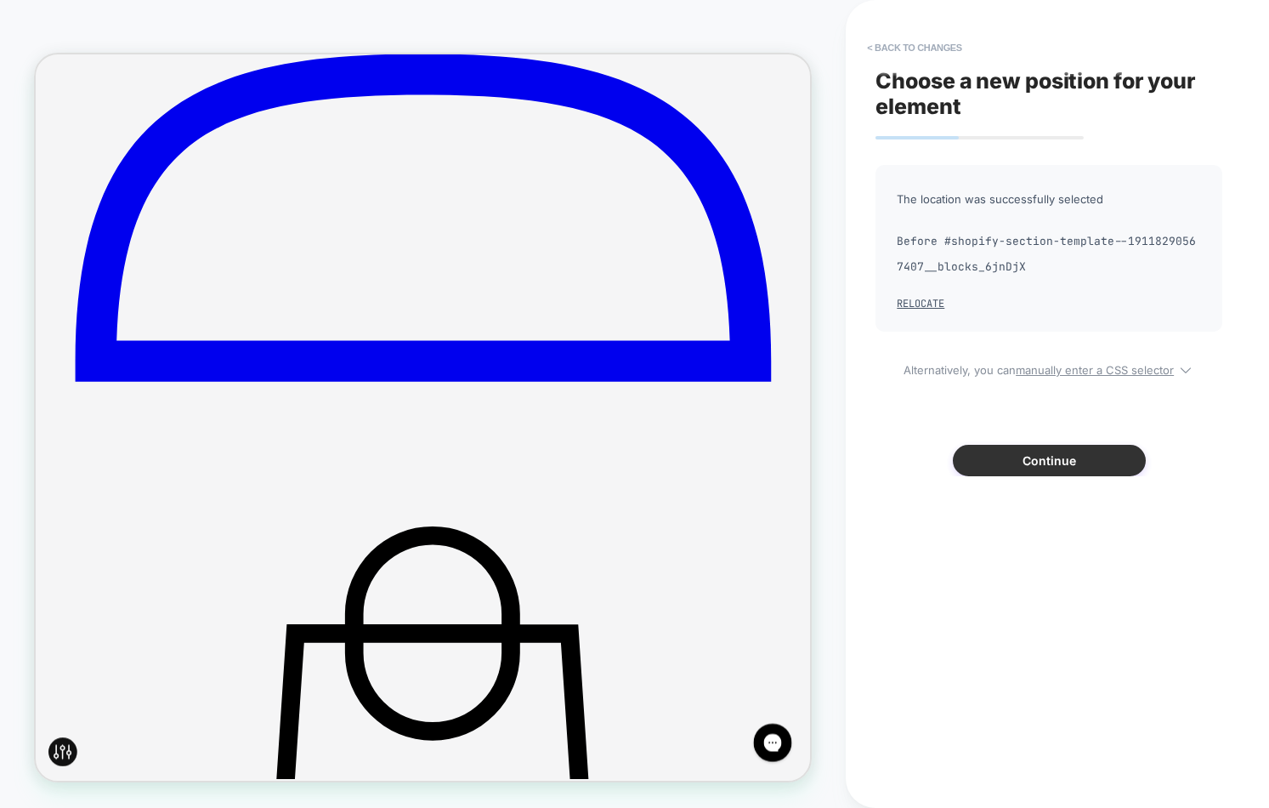
click at [1073, 453] on button "Continue" at bounding box center [1049, 460] width 193 height 31
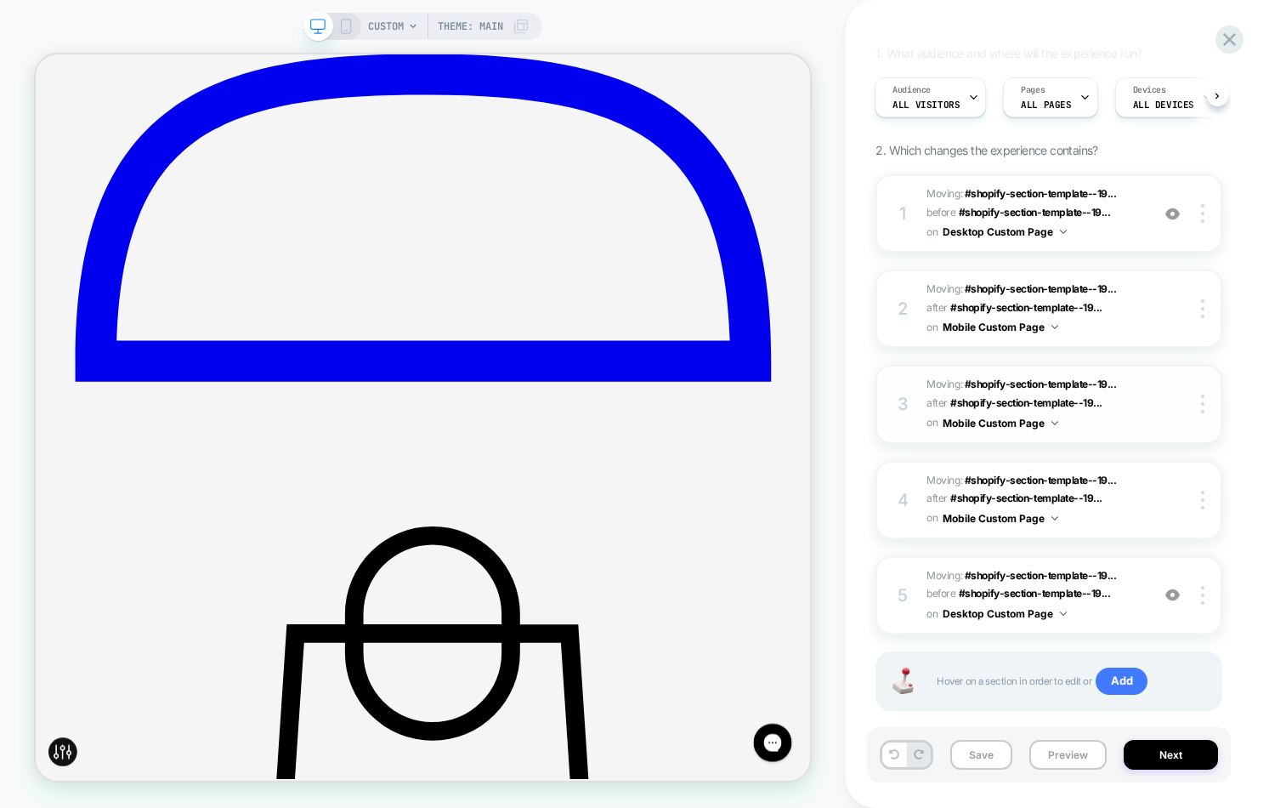
scroll to position [150, 0]
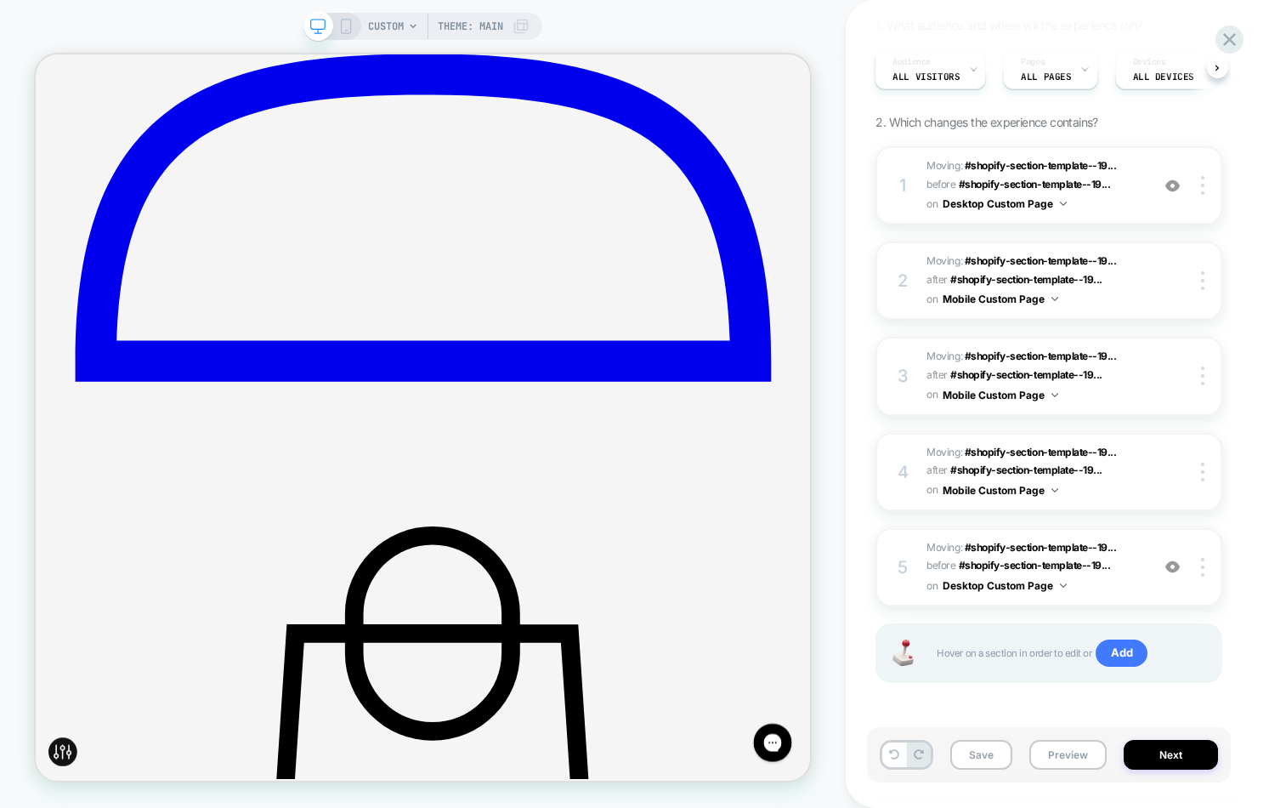
click at [375, 29] on span "CUSTOM" at bounding box center [386, 26] width 36 height 27
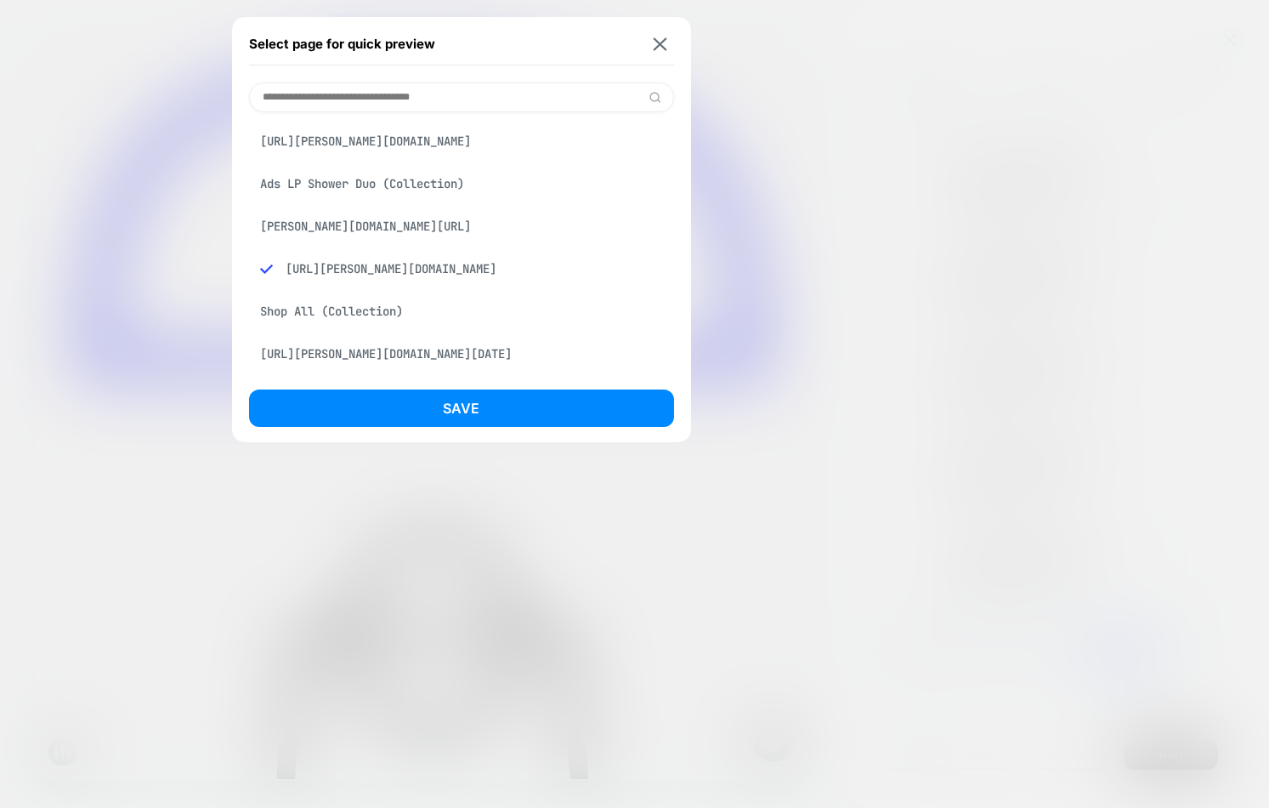
click at [400, 352] on div "[URL][PERSON_NAME][DOMAIN_NAME][DATE]" at bounding box center [461, 354] width 425 height 32
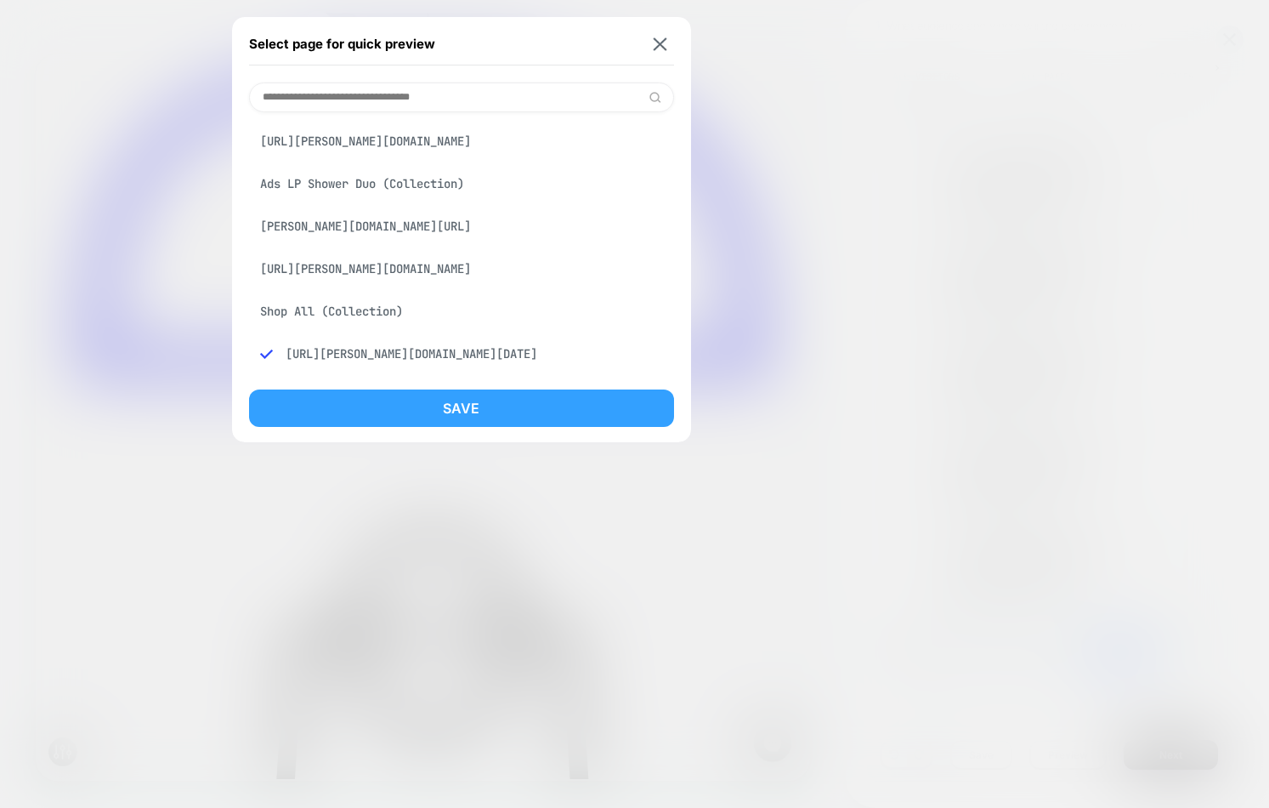
click at [428, 407] on button "Save" at bounding box center [461, 407] width 425 height 37
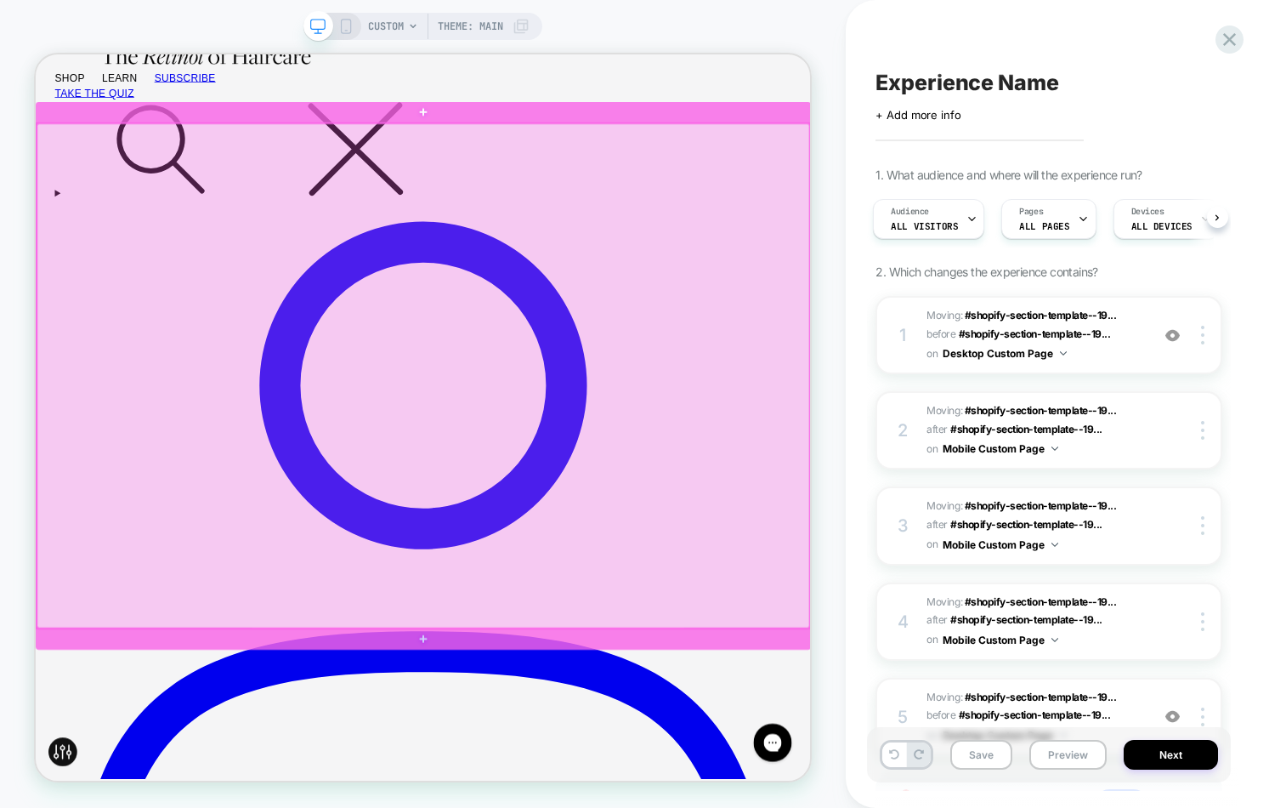
scroll to position [547, 0]
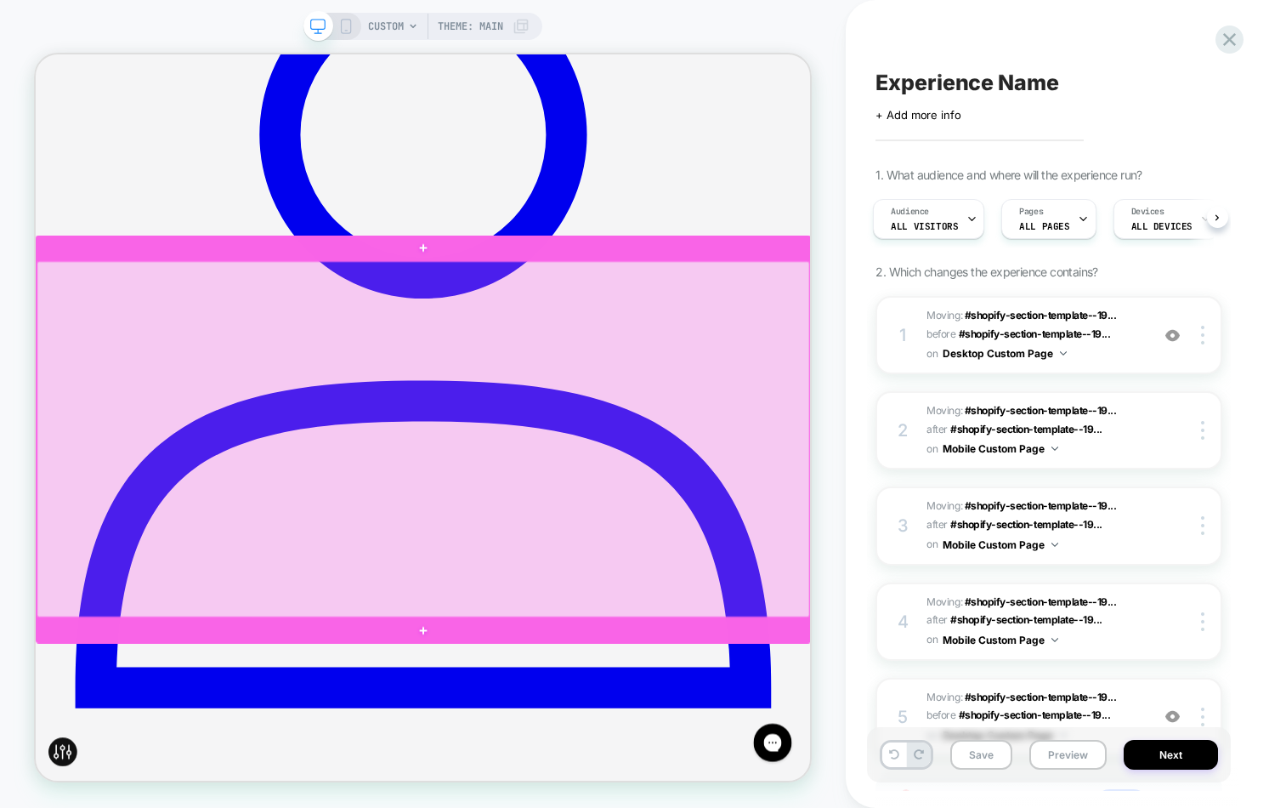
click at [1053, 342] on div at bounding box center [552, 567] width 1031 height 474
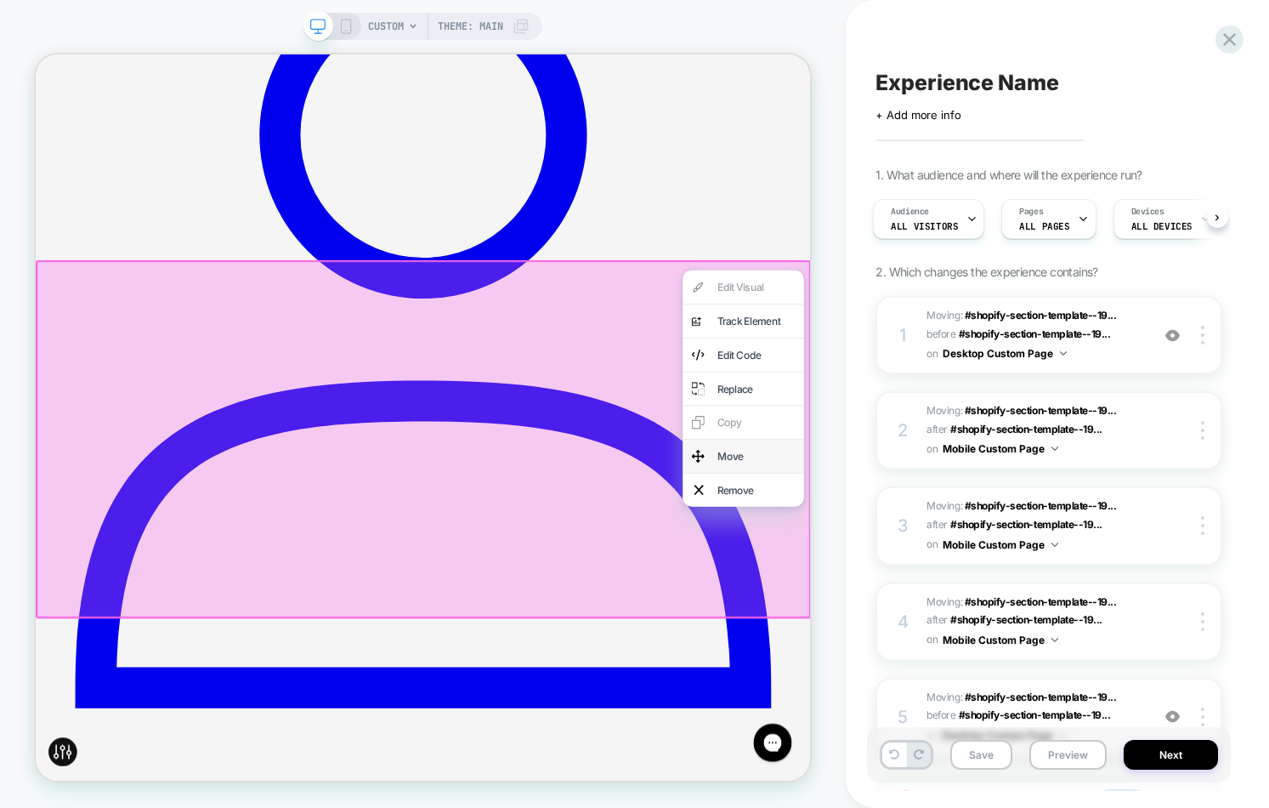
click at [993, 580] on div "Move" at bounding box center [997, 590] width 104 height 20
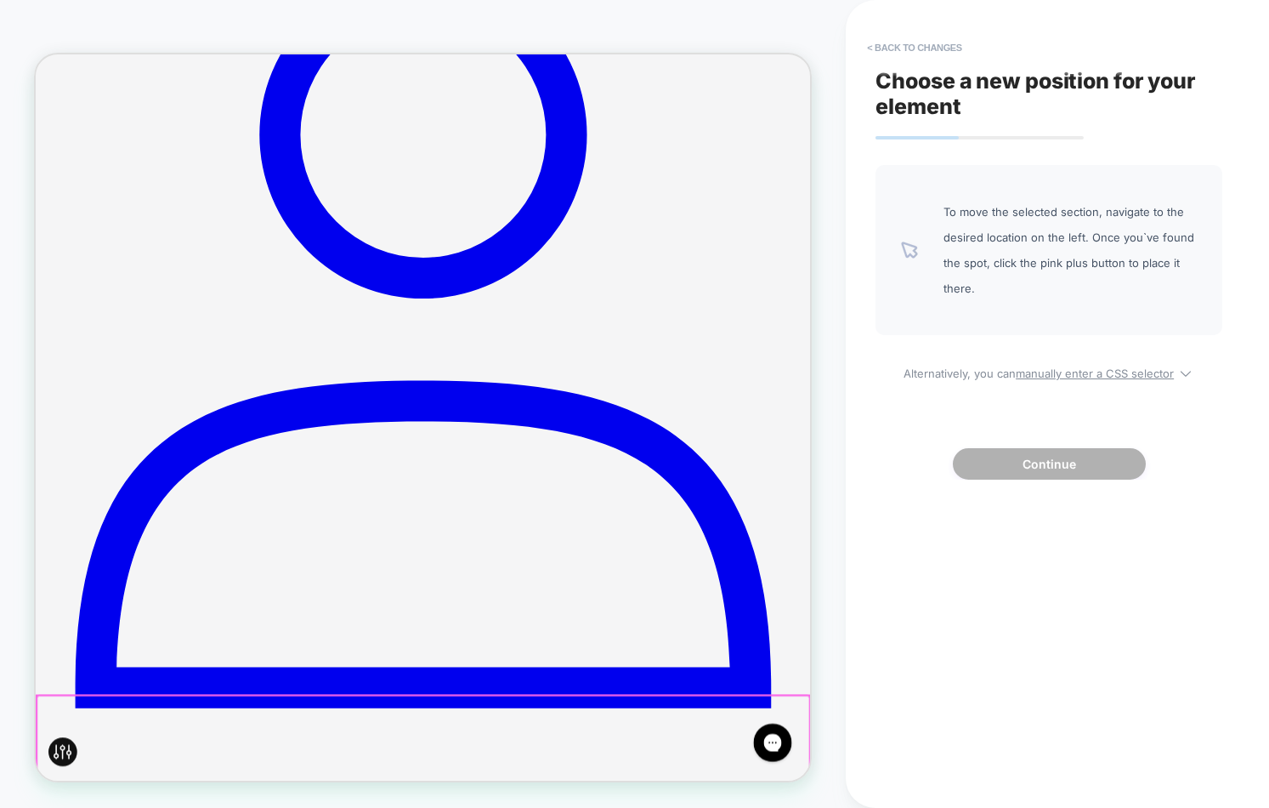
scroll to position [1170, 0]
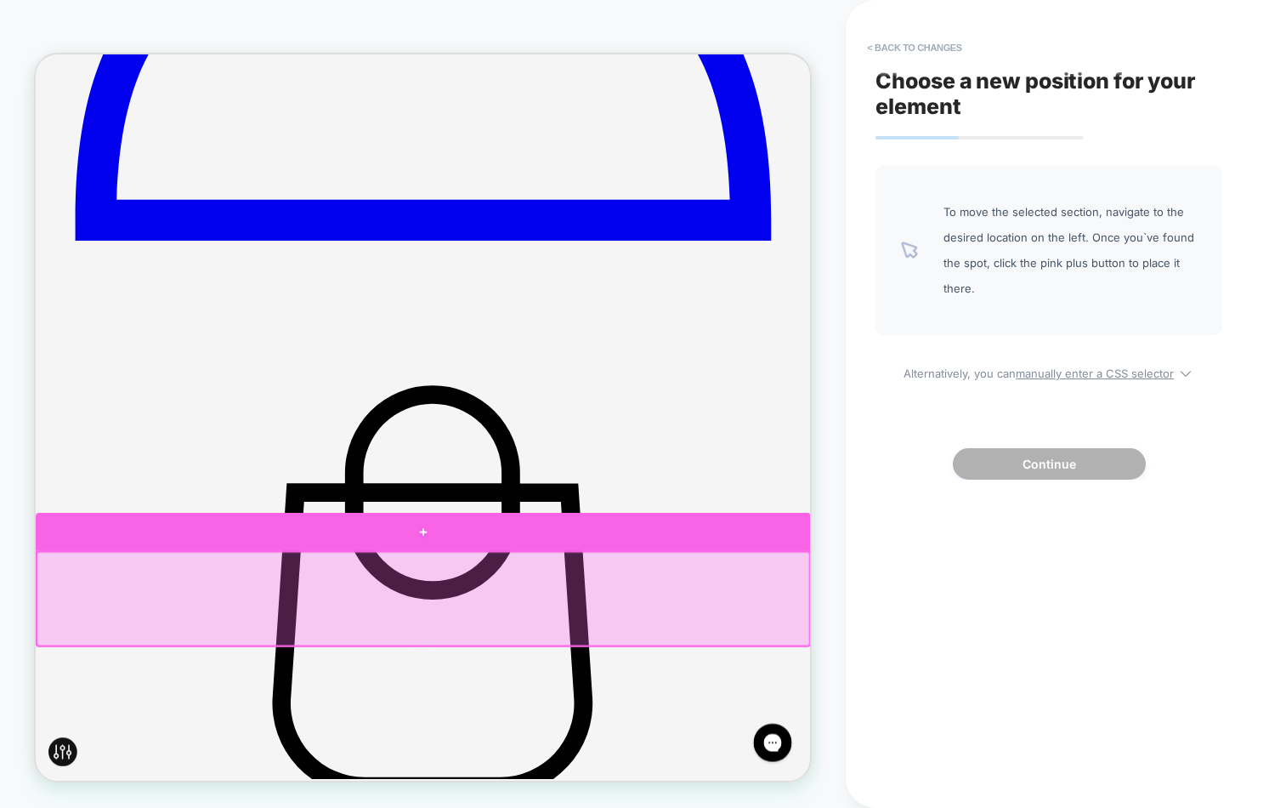
click at [58, 700] on div at bounding box center [553, 691] width 1034 height 50
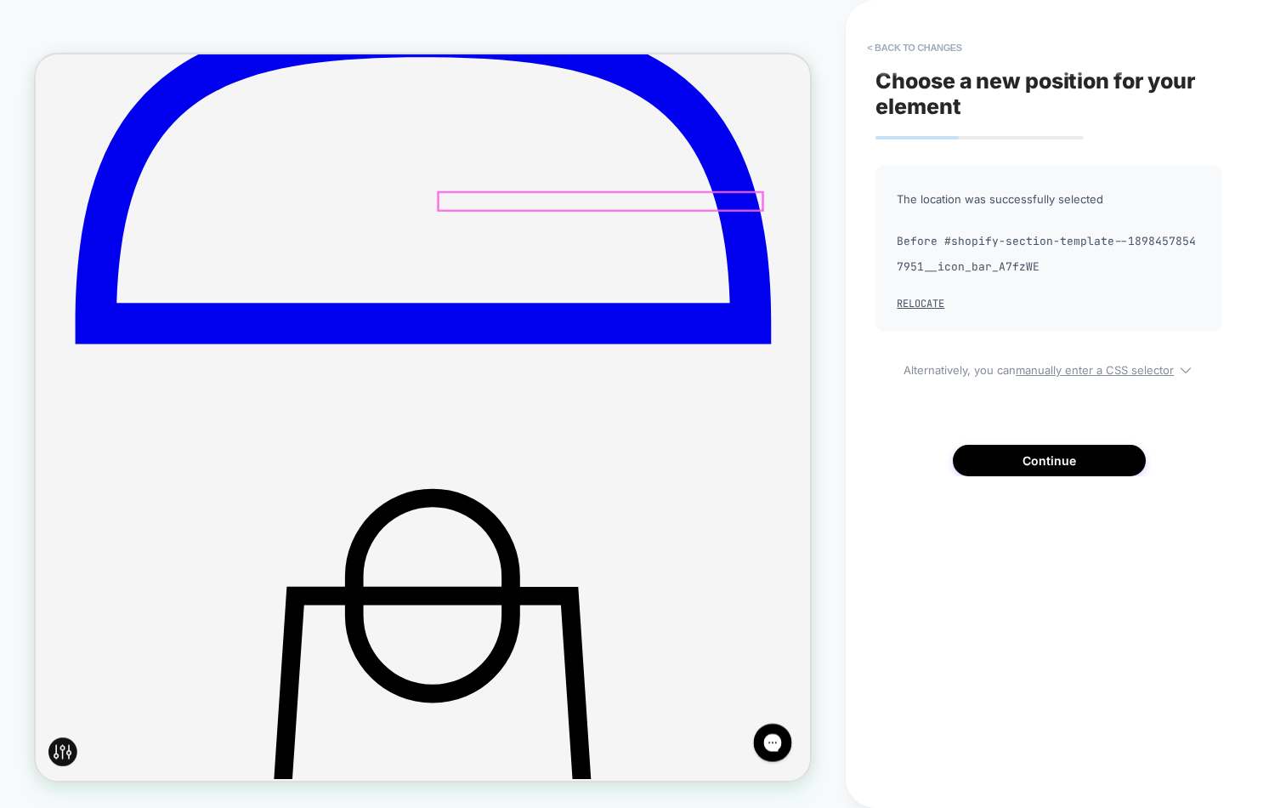
scroll to position [1038, 0]
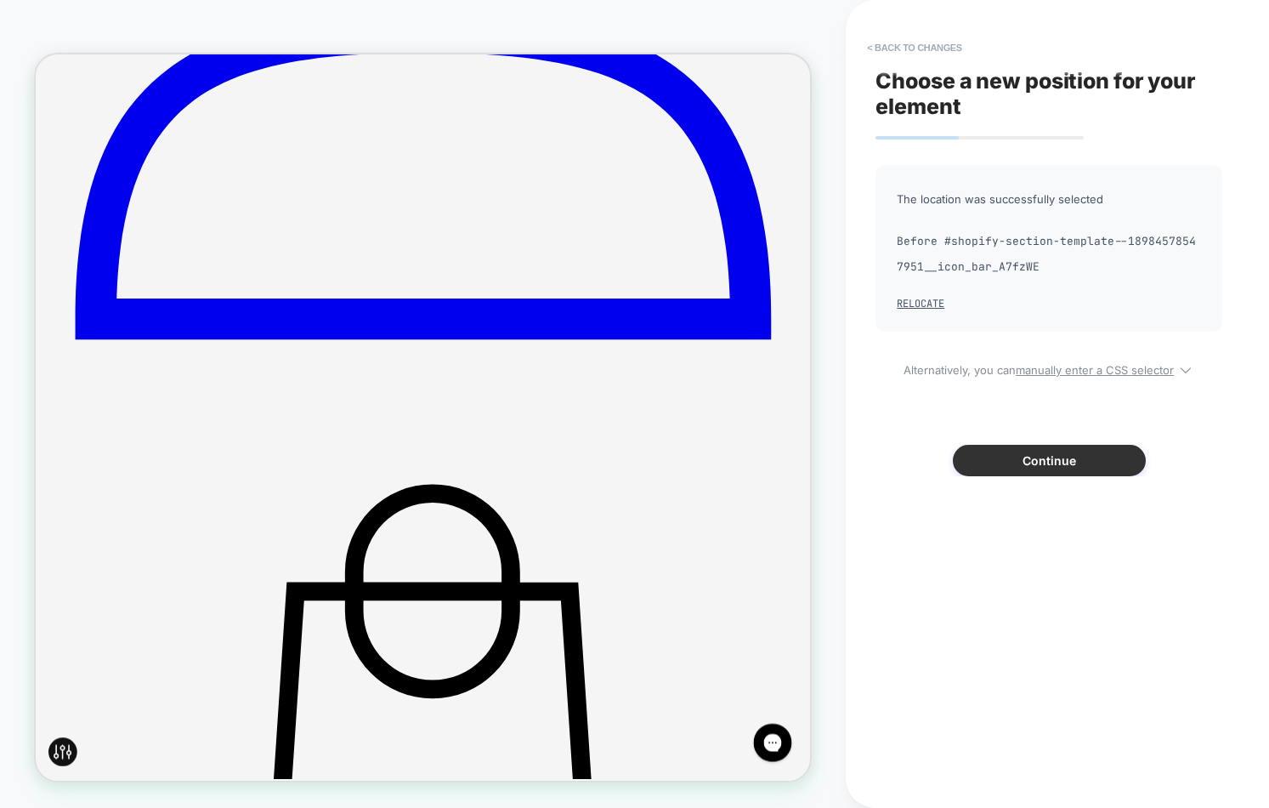
click at [1002, 457] on button "Continue" at bounding box center [1049, 460] width 193 height 31
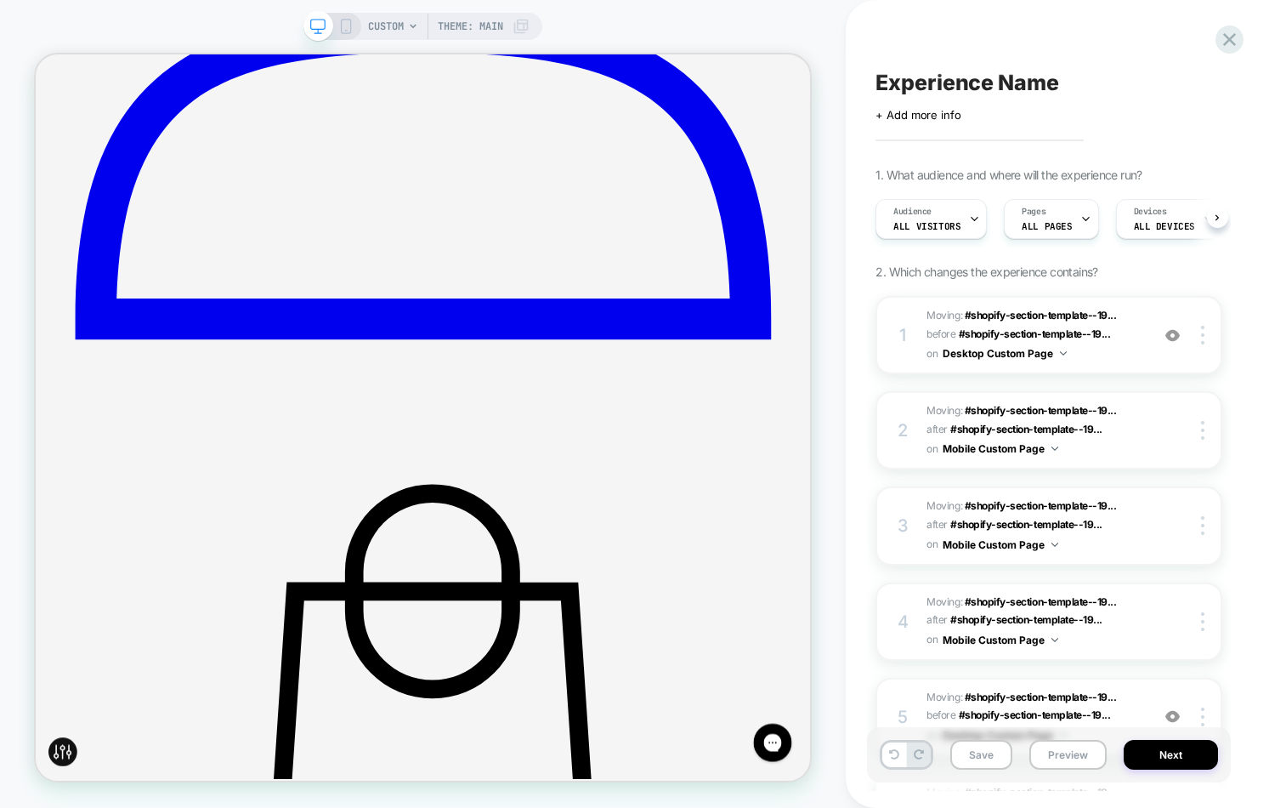
scroll to position [0, 1]
click at [970, 81] on span "Experience Name" at bounding box center [967, 83] width 183 height 26
type textarea "**********"
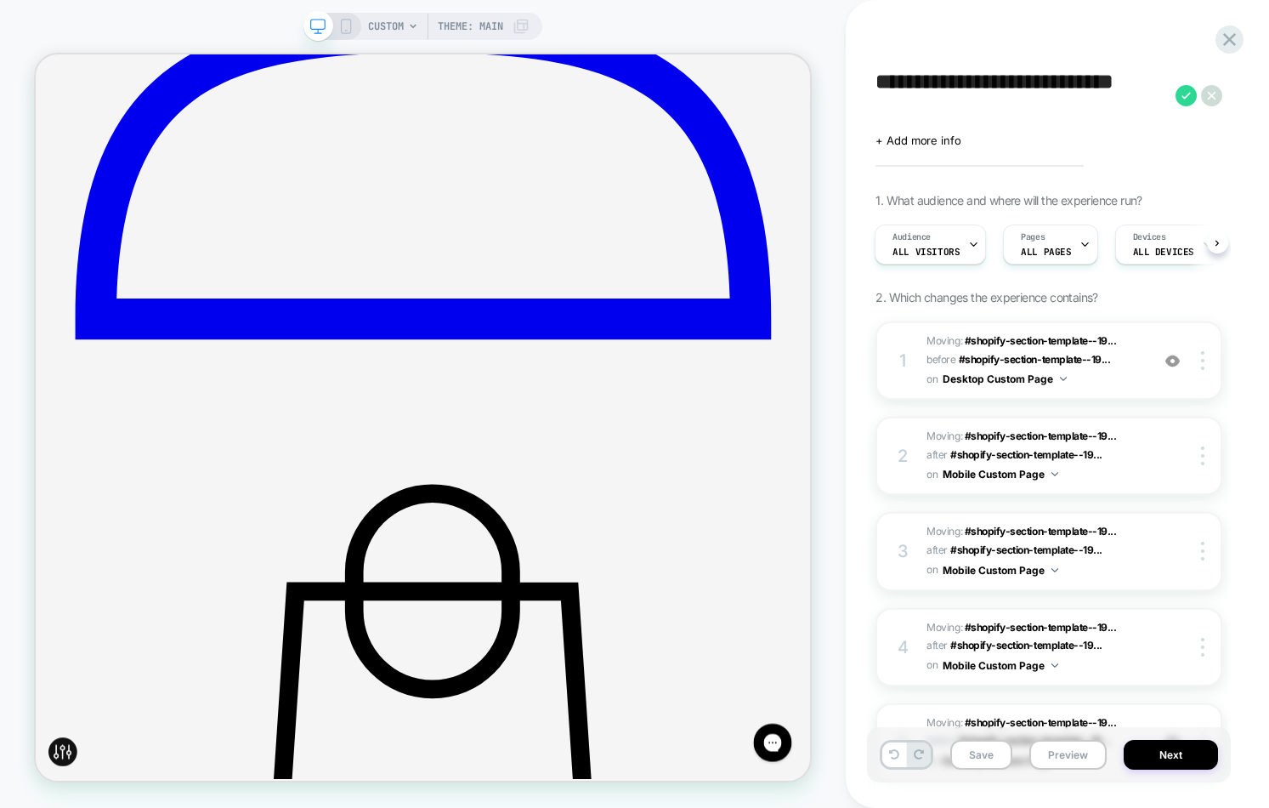
click at [1184, 96] on icon at bounding box center [1186, 95] width 9 height 7
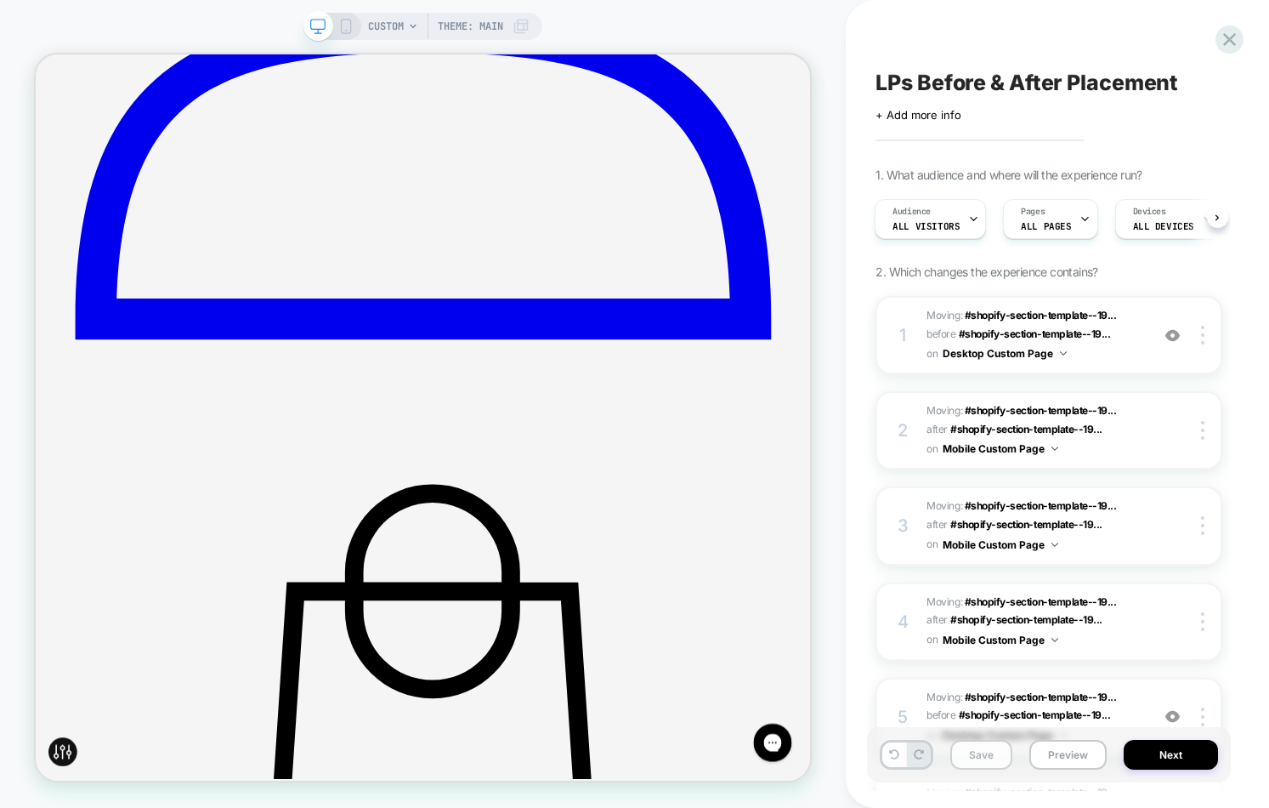
click at [973, 749] on button "Save" at bounding box center [982, 755] width 62 height 30
click at [351, 27] on icon at bounding box center [345, 26] width 15 height 15
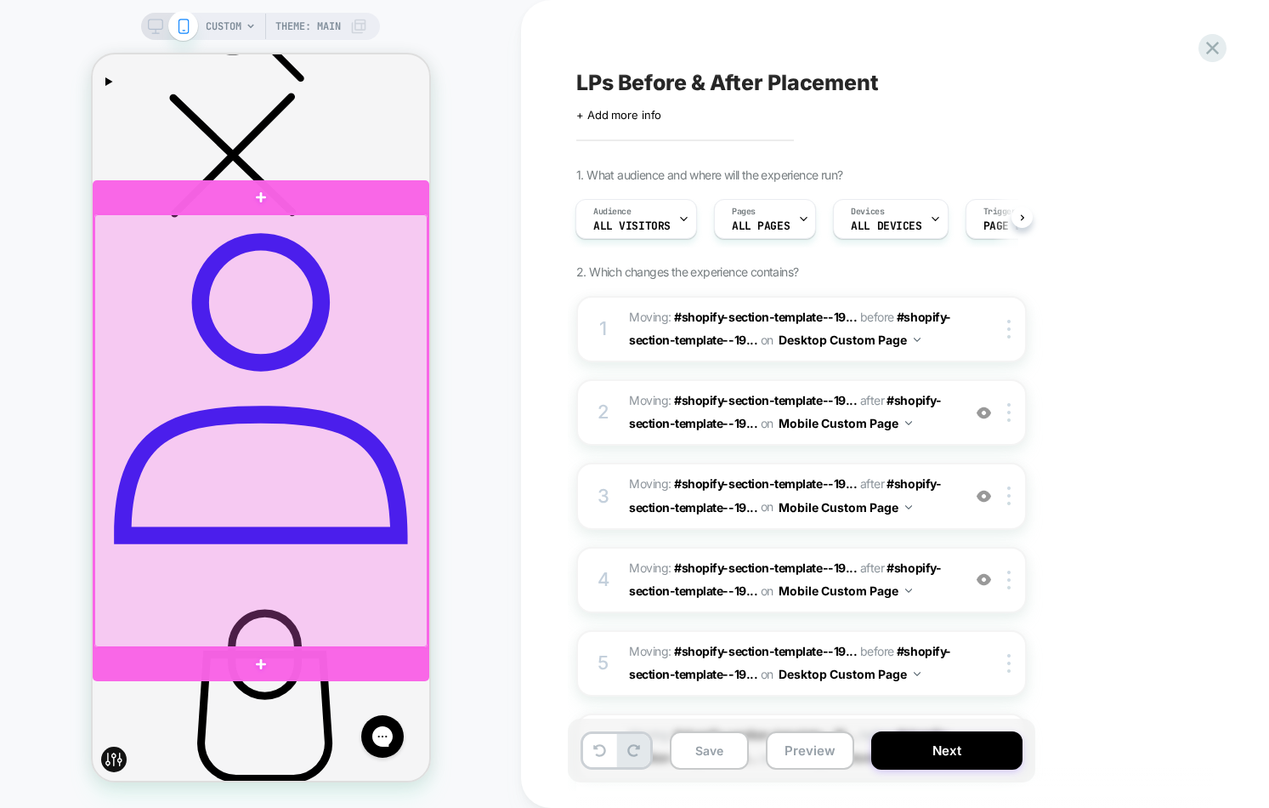
click at [415, 221] on div at bounding box center [260, 430] width 333 height 433
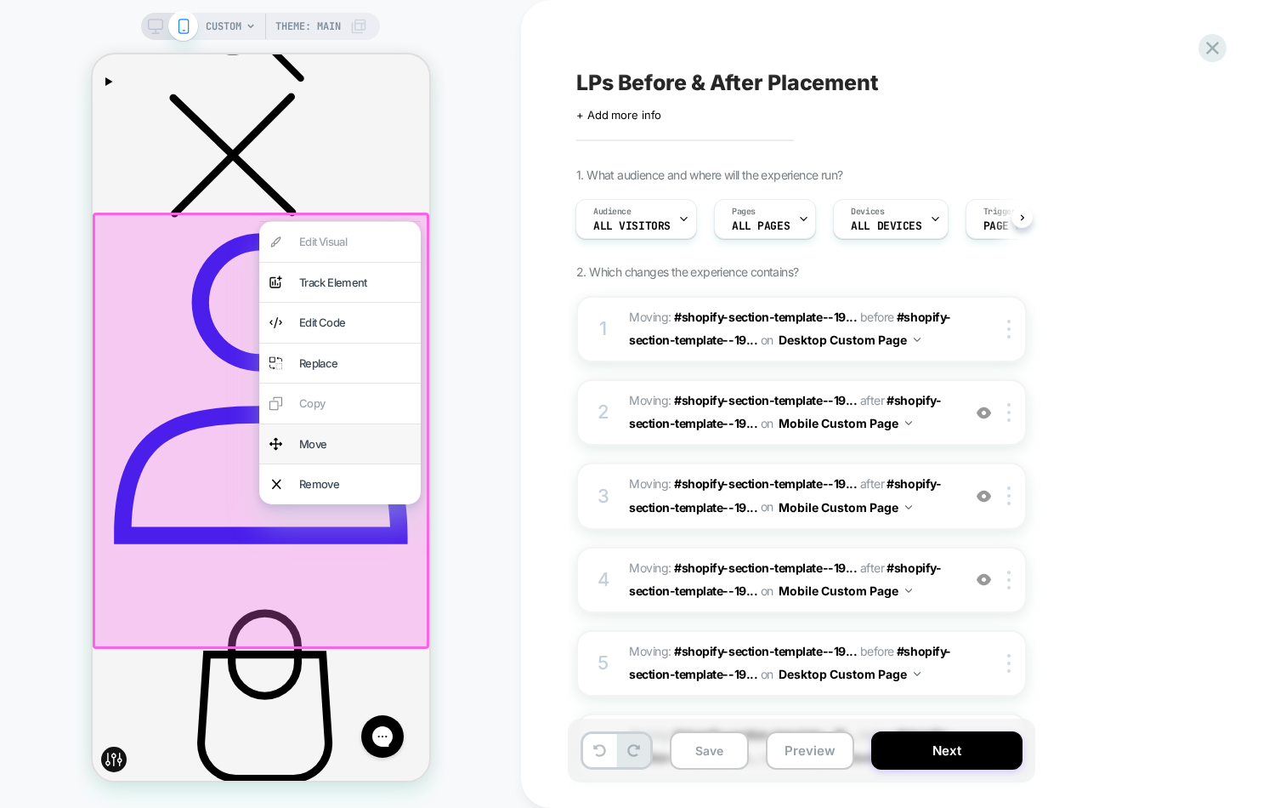
click at [351, 449] on div "Move" at bounding box center [353, 444] width 111 height 20
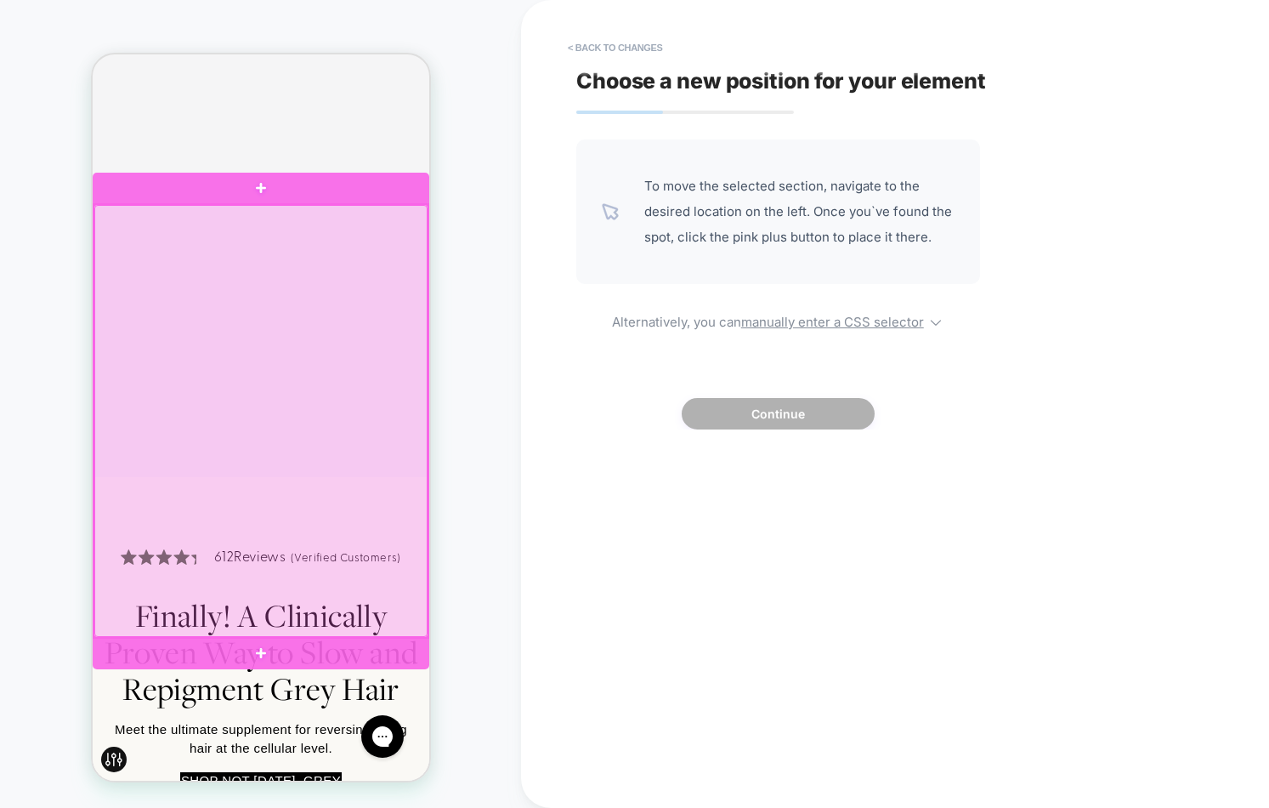
scroll to position [1594, 0]
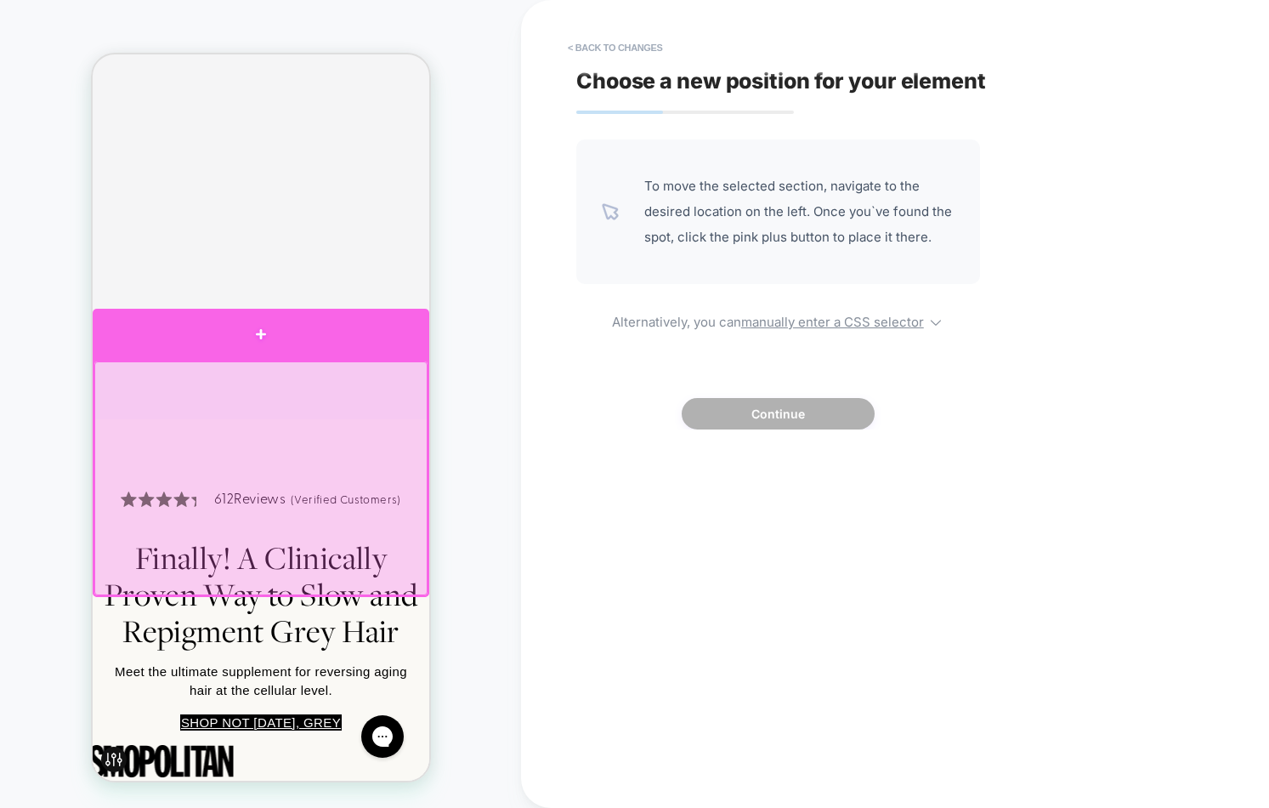
click at [411, 344] on div at bounding box center [260, 334] width 337 height 51
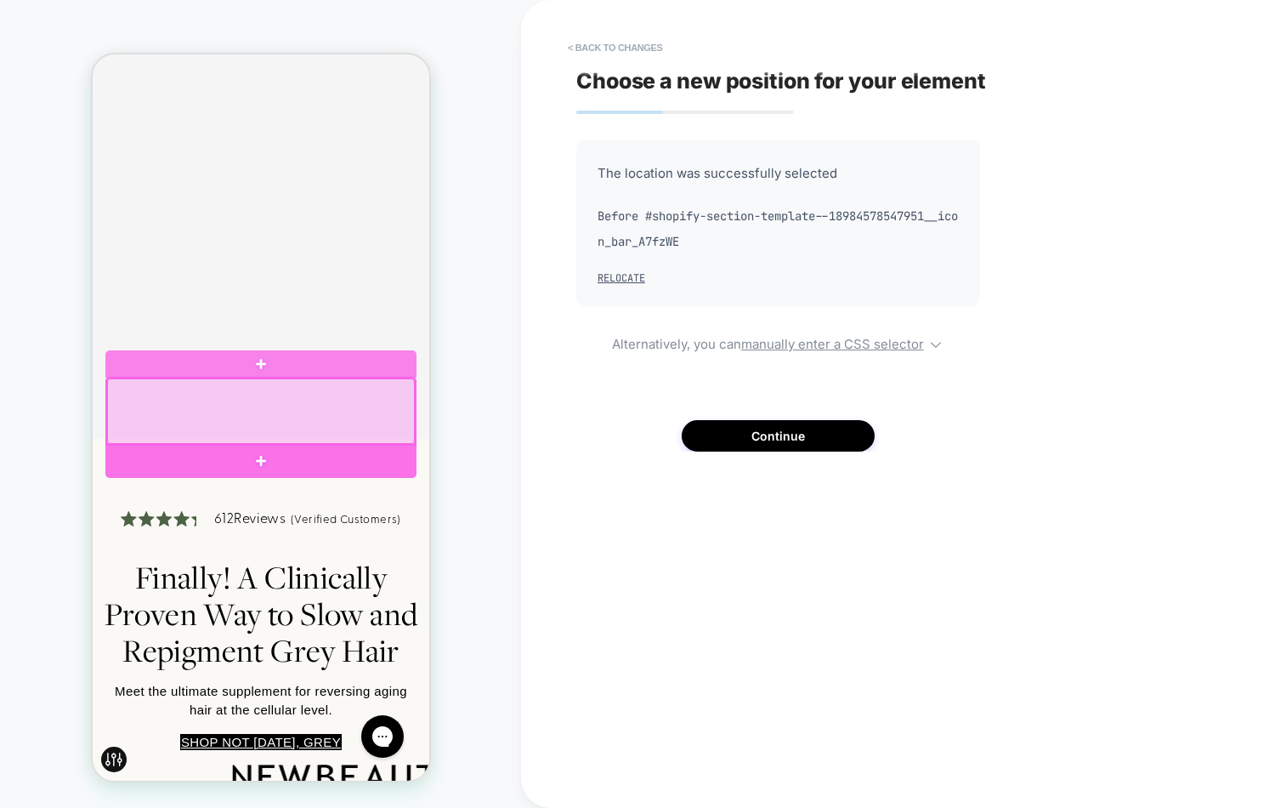
scroll to position [1592, 0]
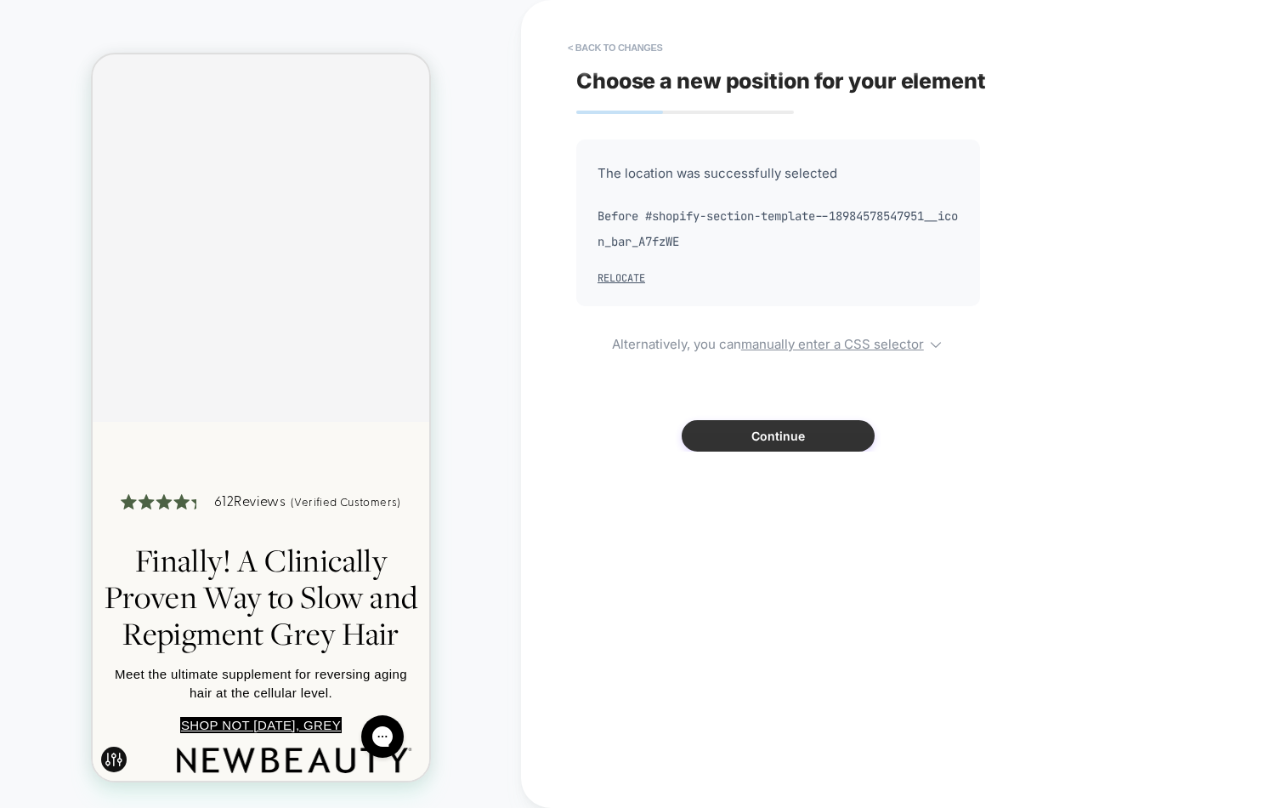
click at [784, 428] on button "Continue" at bounding box center [778, 435] width 193 height 31
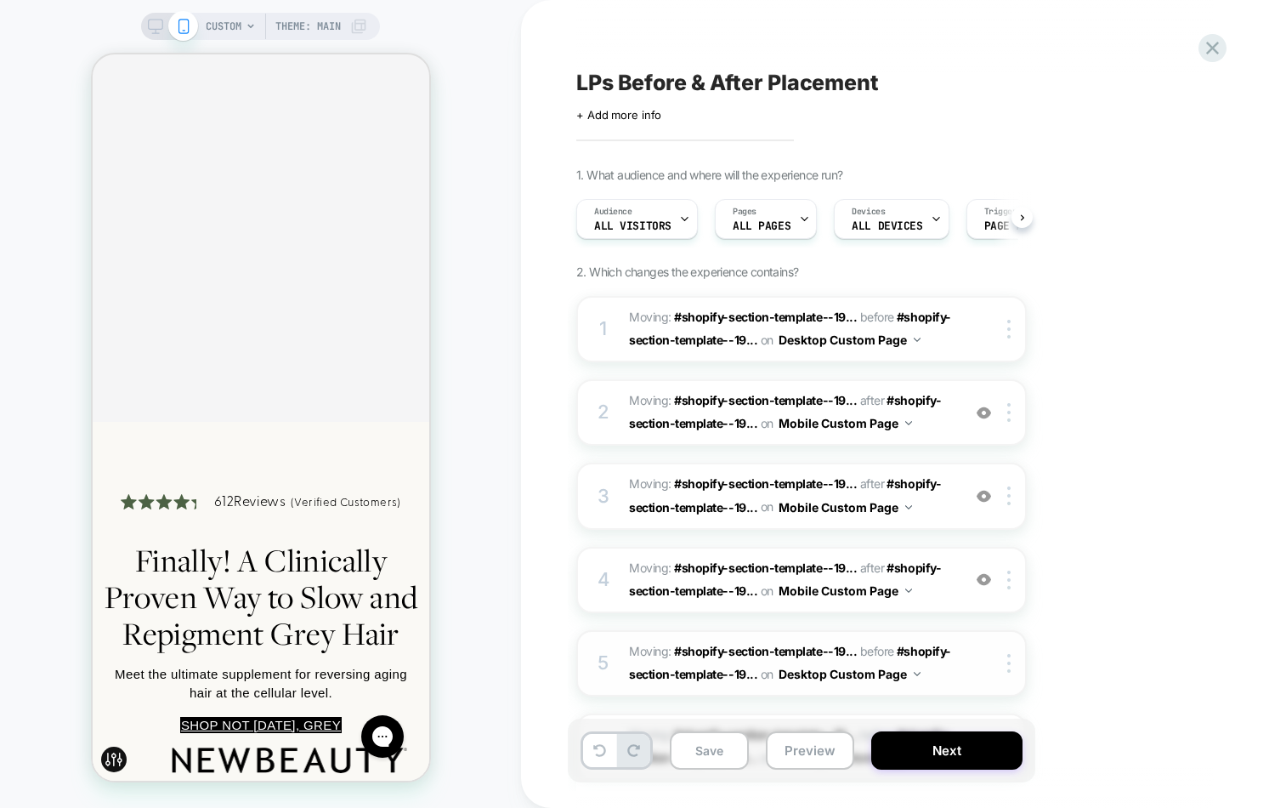
scroll to position [0, 1]
click at [726, 754] on button "Save" at bounding box center [709, 750] width 79 height 38
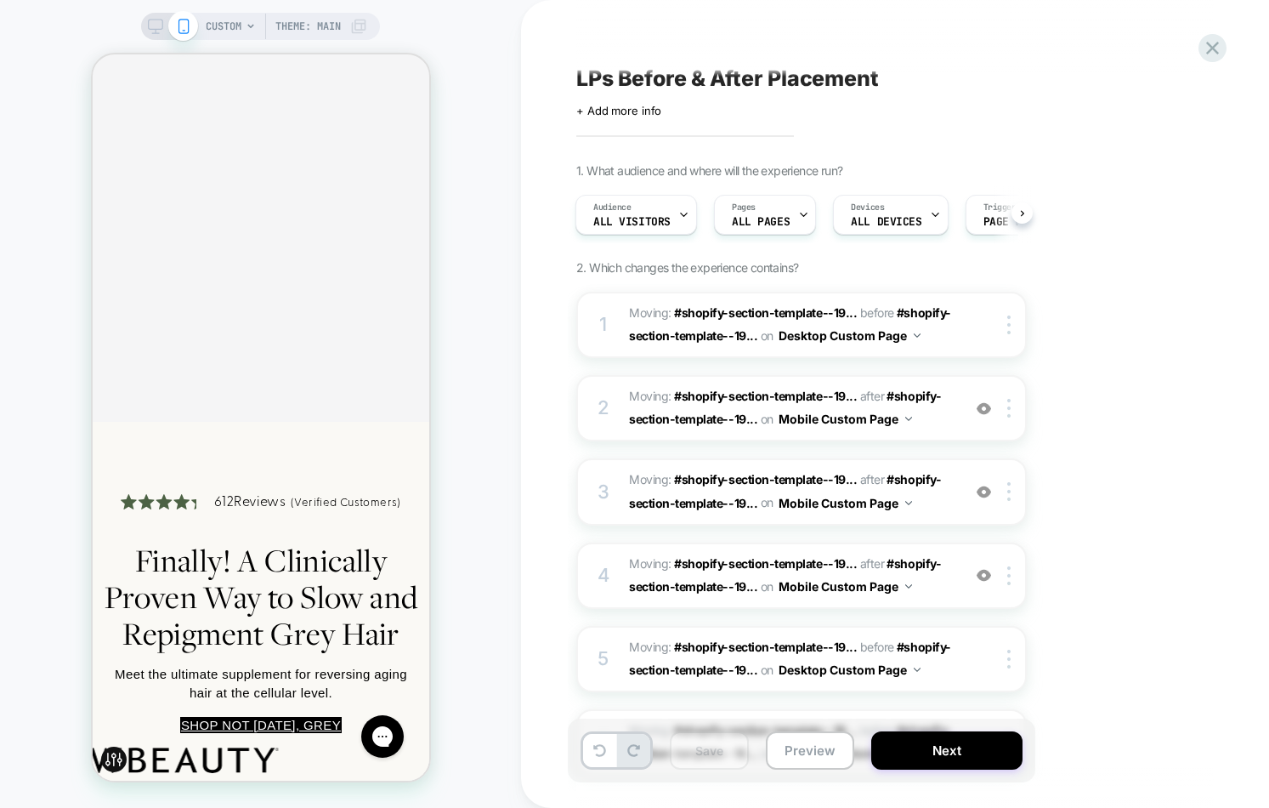
scroll to position [259, 0]
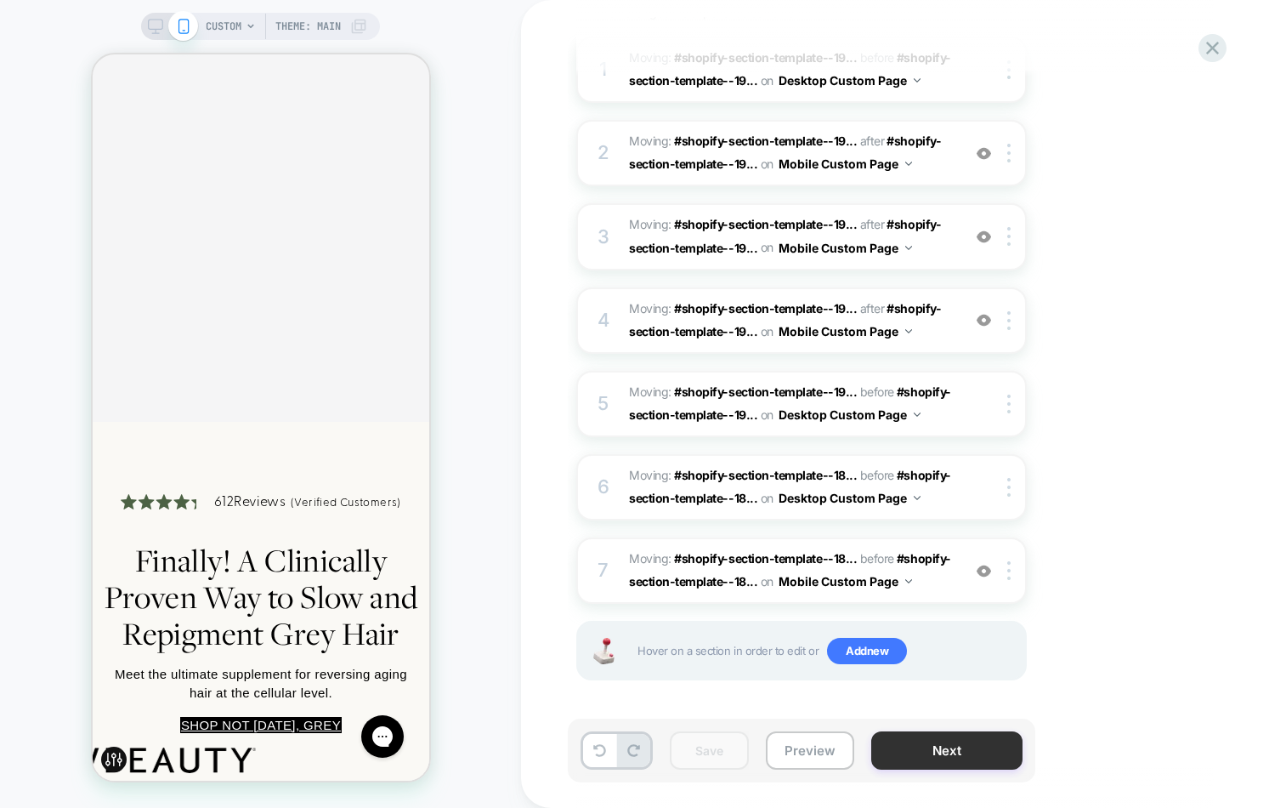
click at [979, 753] on button "Next" at bounding box center [947, 750] width 151 height 38
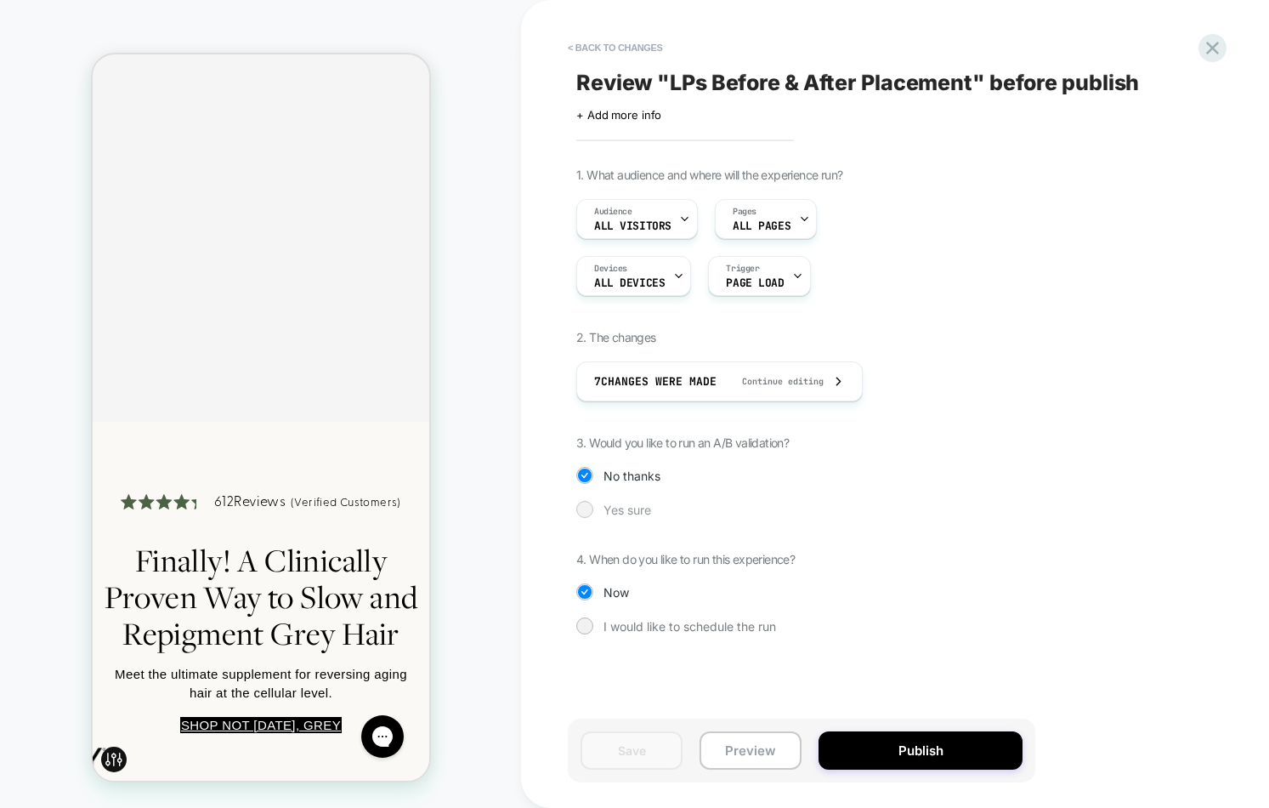
click at [631, 508] on span "Yes sure" at bounding box center [628, 510] width 48 height 14
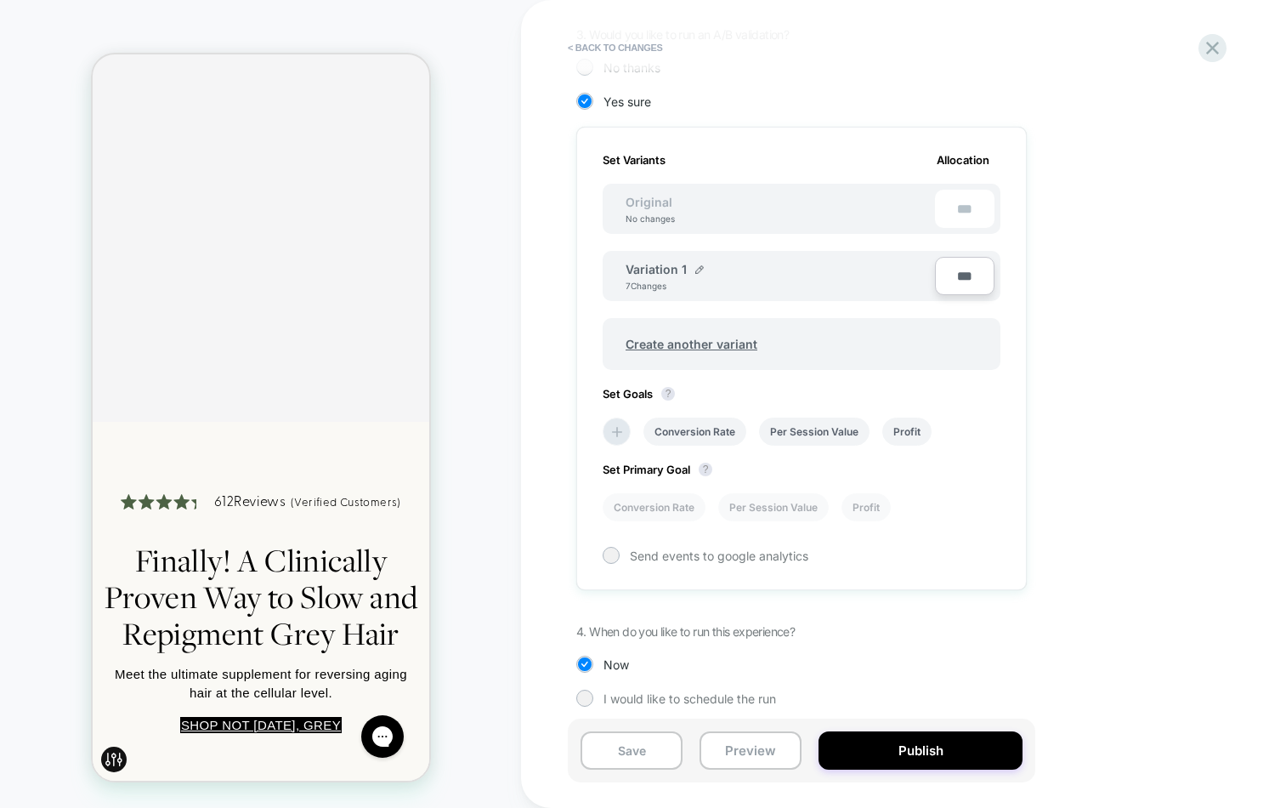
scroll to position [417, 0]
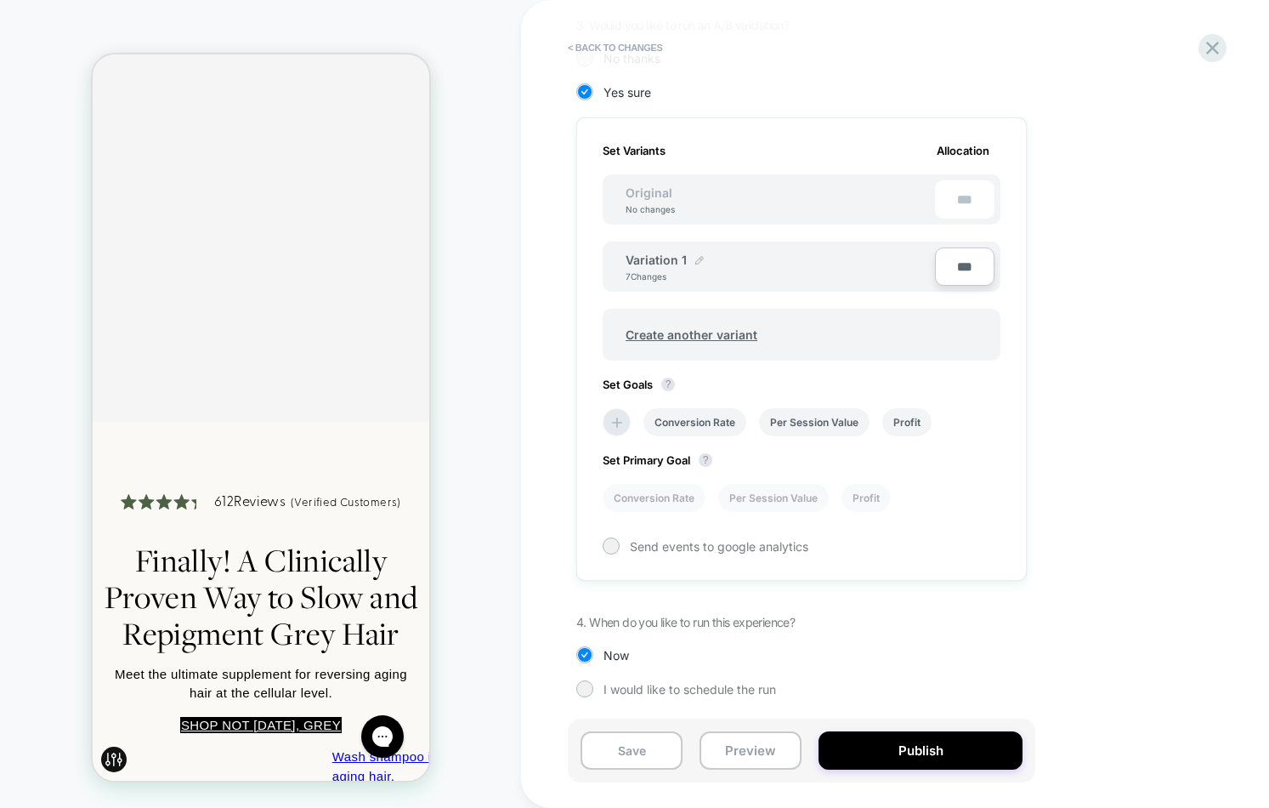
click at [699, 254] on div at bounding box center [700, 260] width 9 height 14
click at [684, 263] on input "**********" at bounding box center [687, 268] width 123 height 33
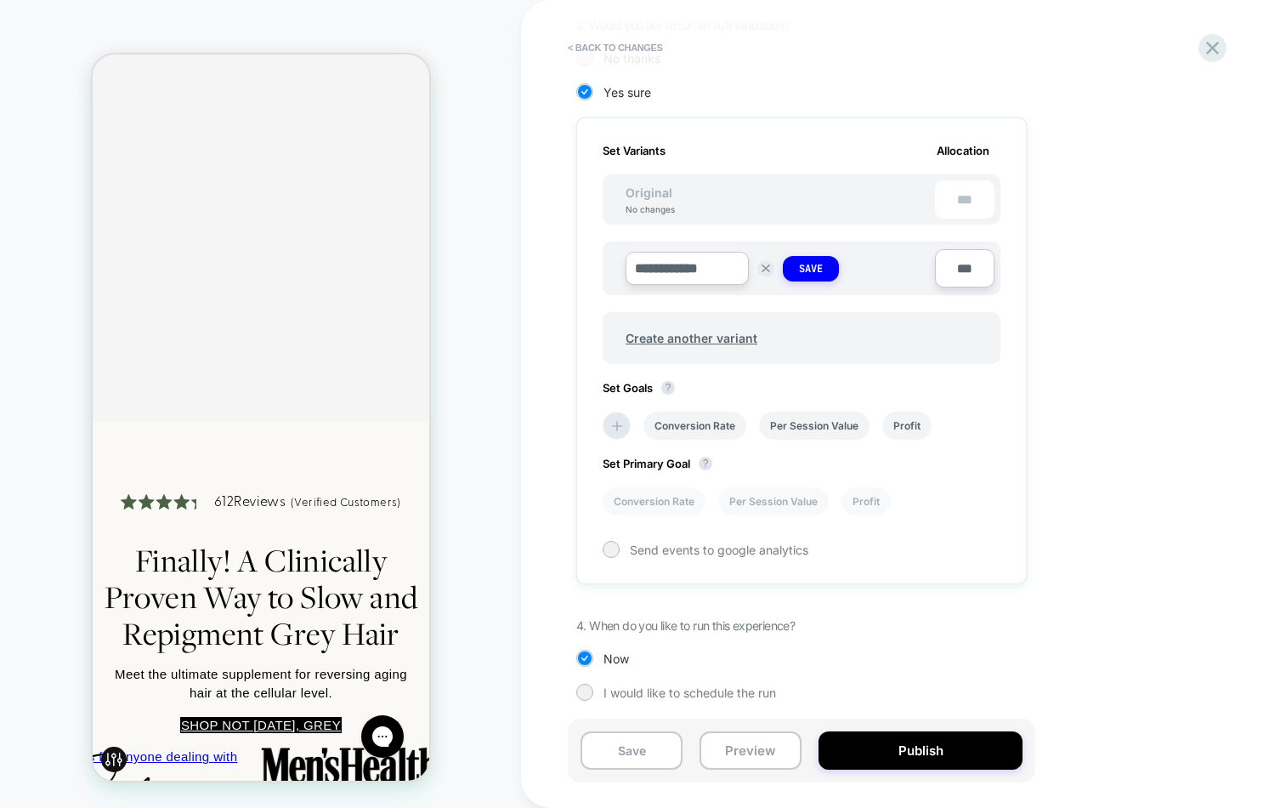
drag, startPoint x: 715, startPoint y: 269, endPoint x: 640, endPoint y: 266, distance: 74.9
click at [640, 266] on input "**********" at bounding box center [687, 268] width 123 height 33
type input "*"
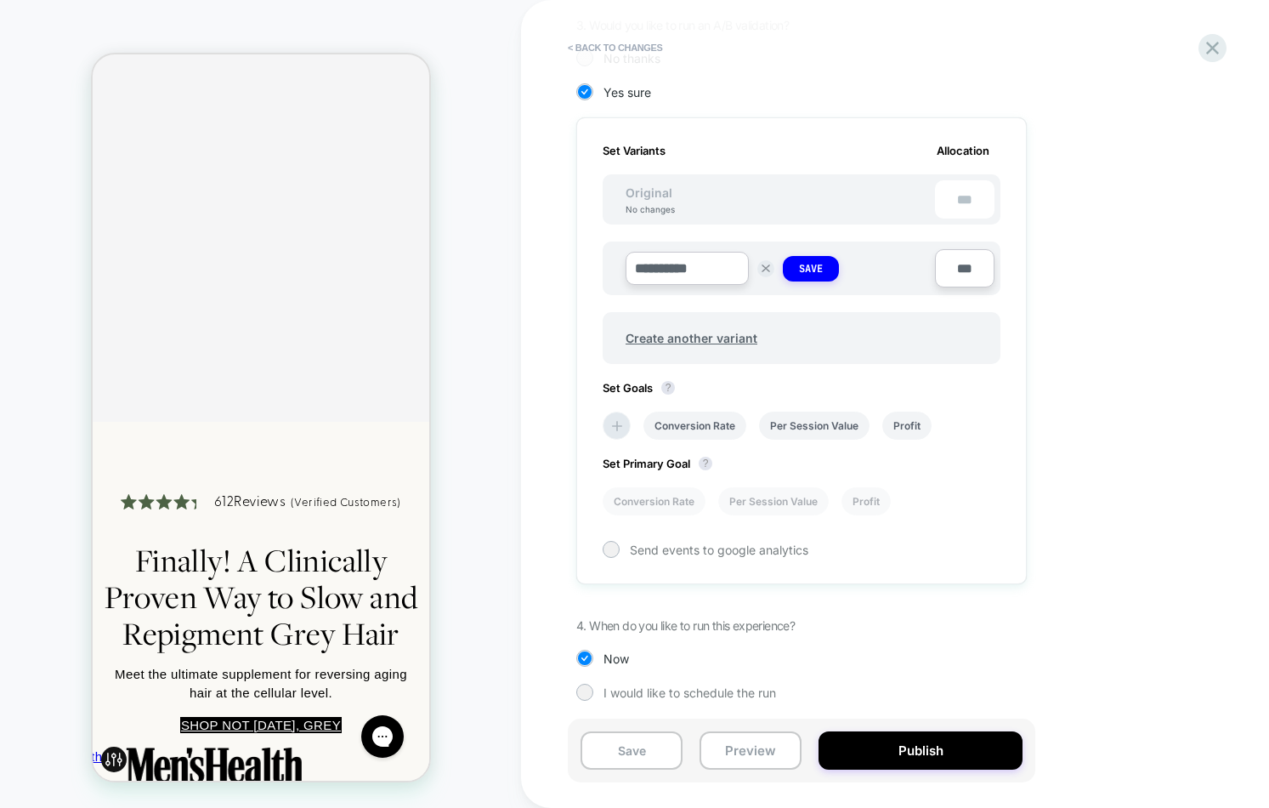
type input "**********"
click at [616, 426] on icon at bounding box center [617, 426] width 10 height 10
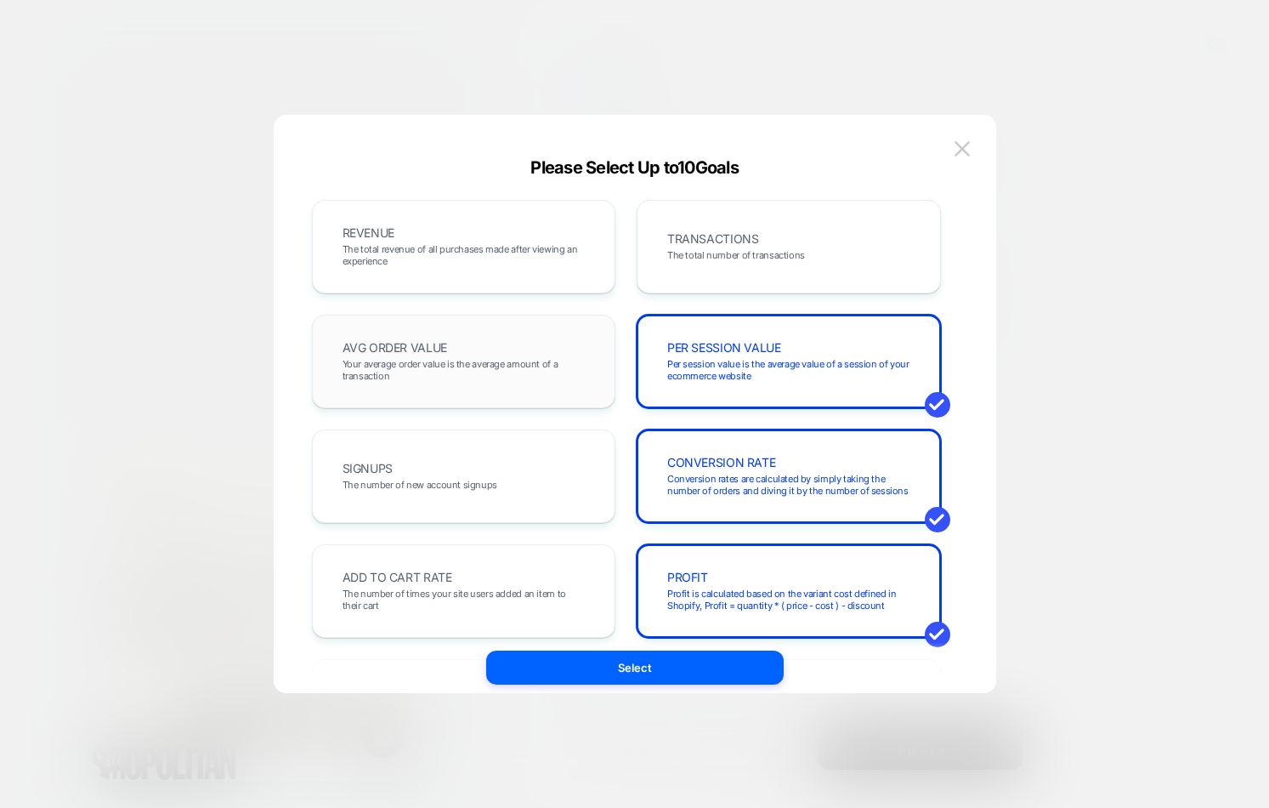
click at [497, 344] on div "AVG ORDER VALUE Your average order value is the average amount of a transaction" at bounding box center [464, 361] width 269 height 58
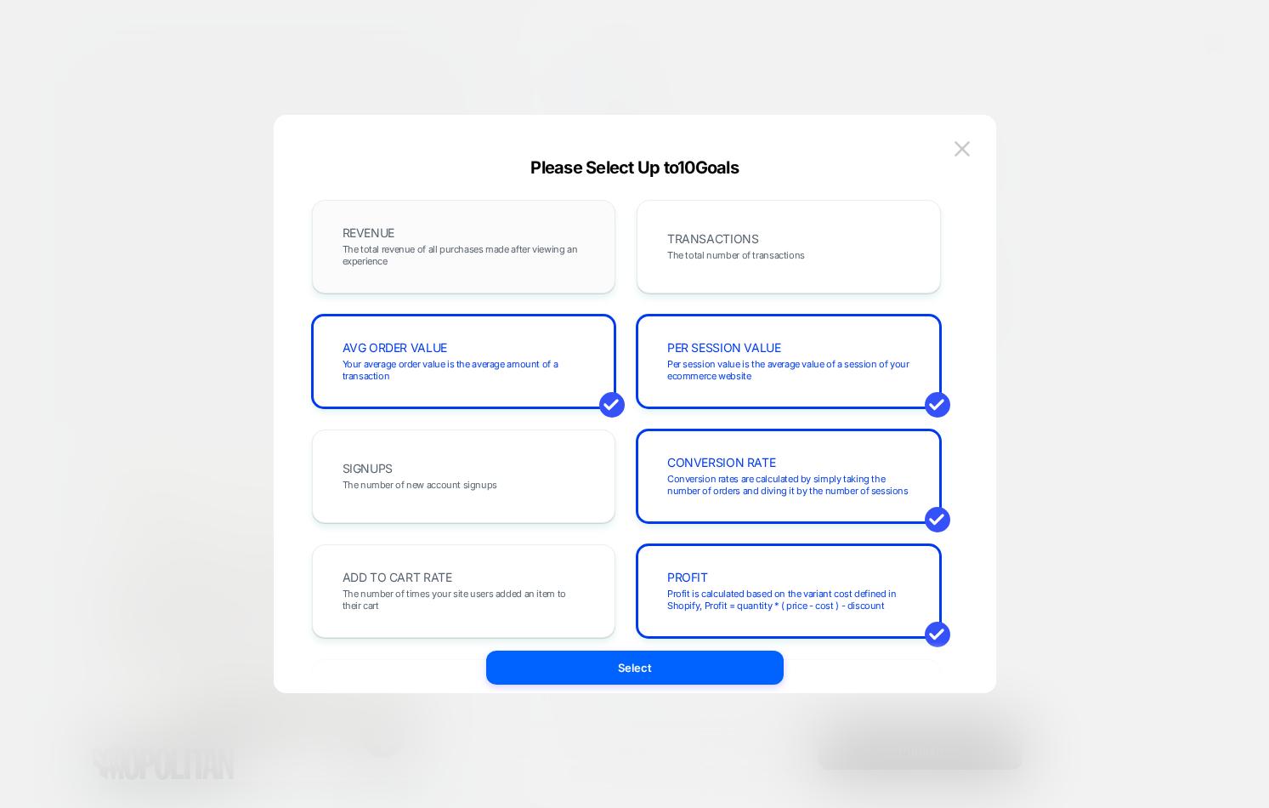
click at [515, 246] on span "The total revenue of all purchases made after viewing an experience" at bounding box center [464, 255] width 243 height 24
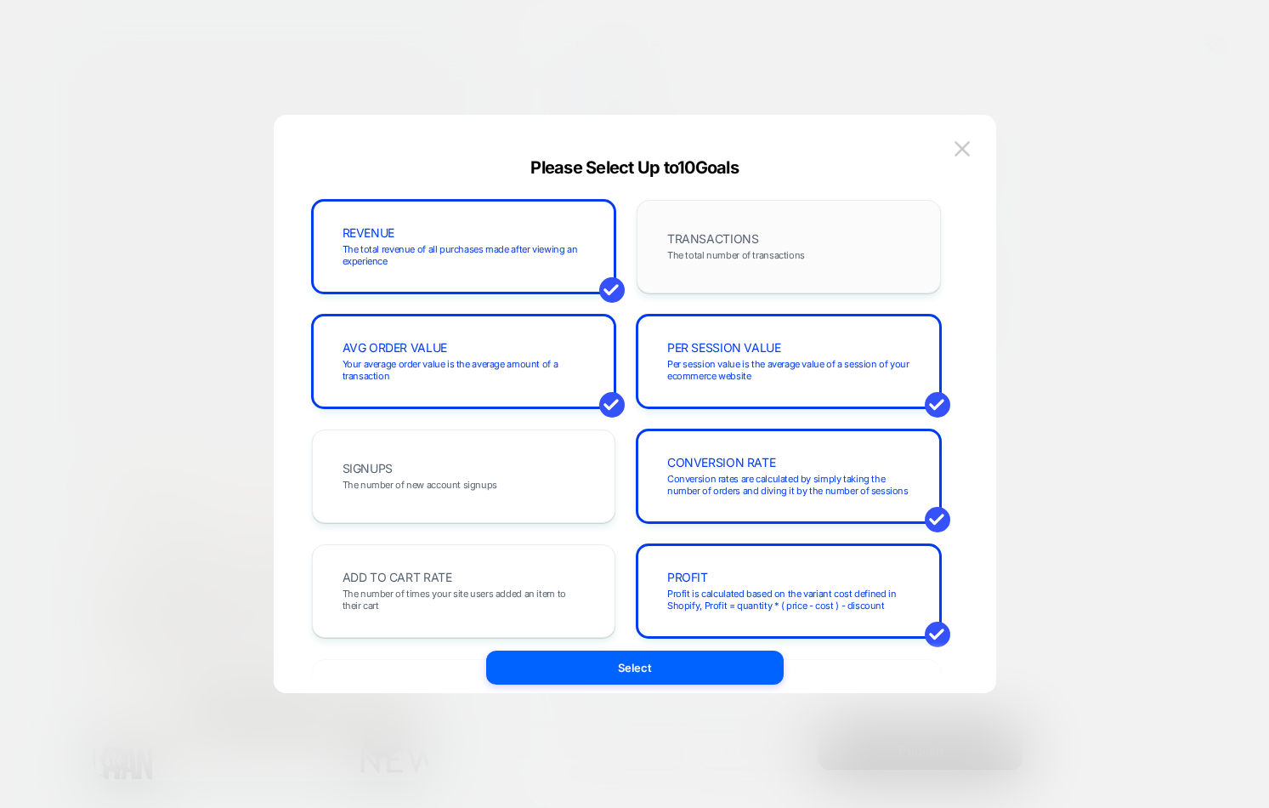
click at [749, 219] on div "TRANSACTIONS The total number of transactions" at bounding box center [789, 247] width 269 height 58
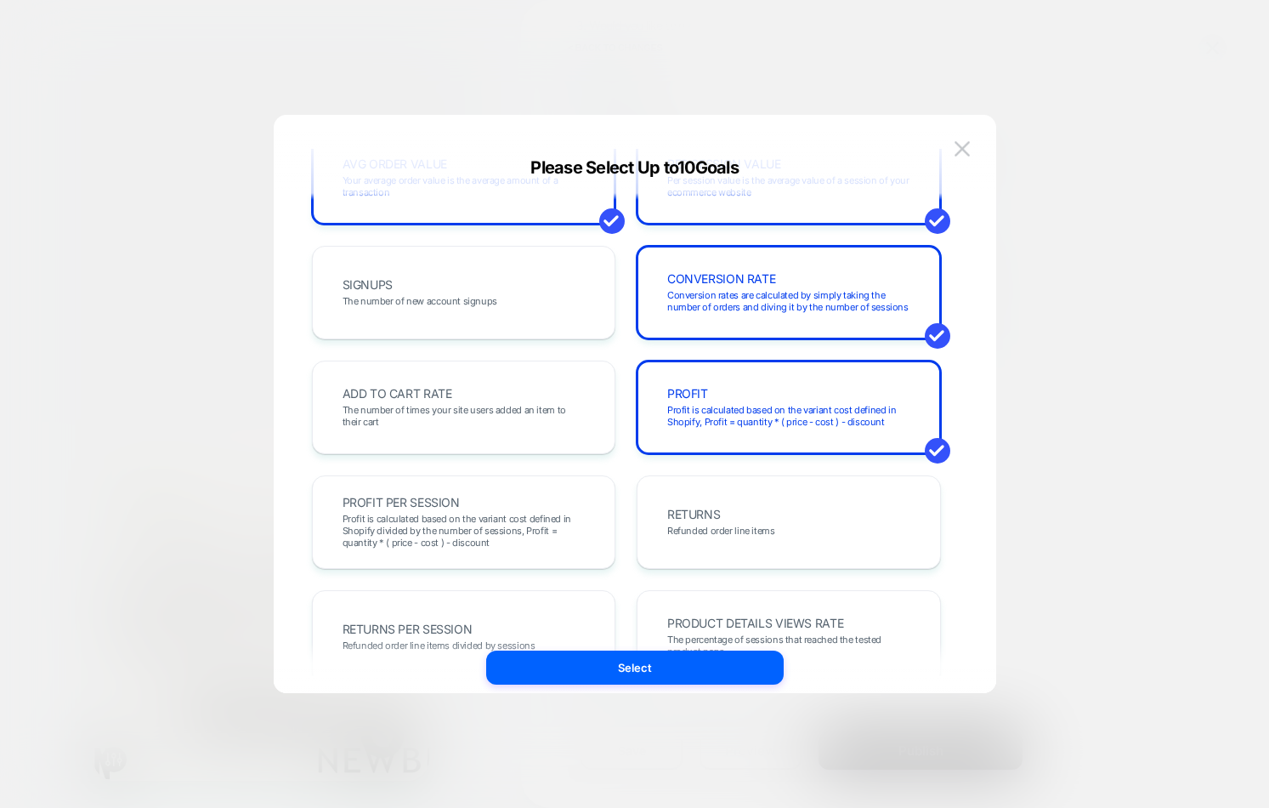
scroll to position [224, 0]
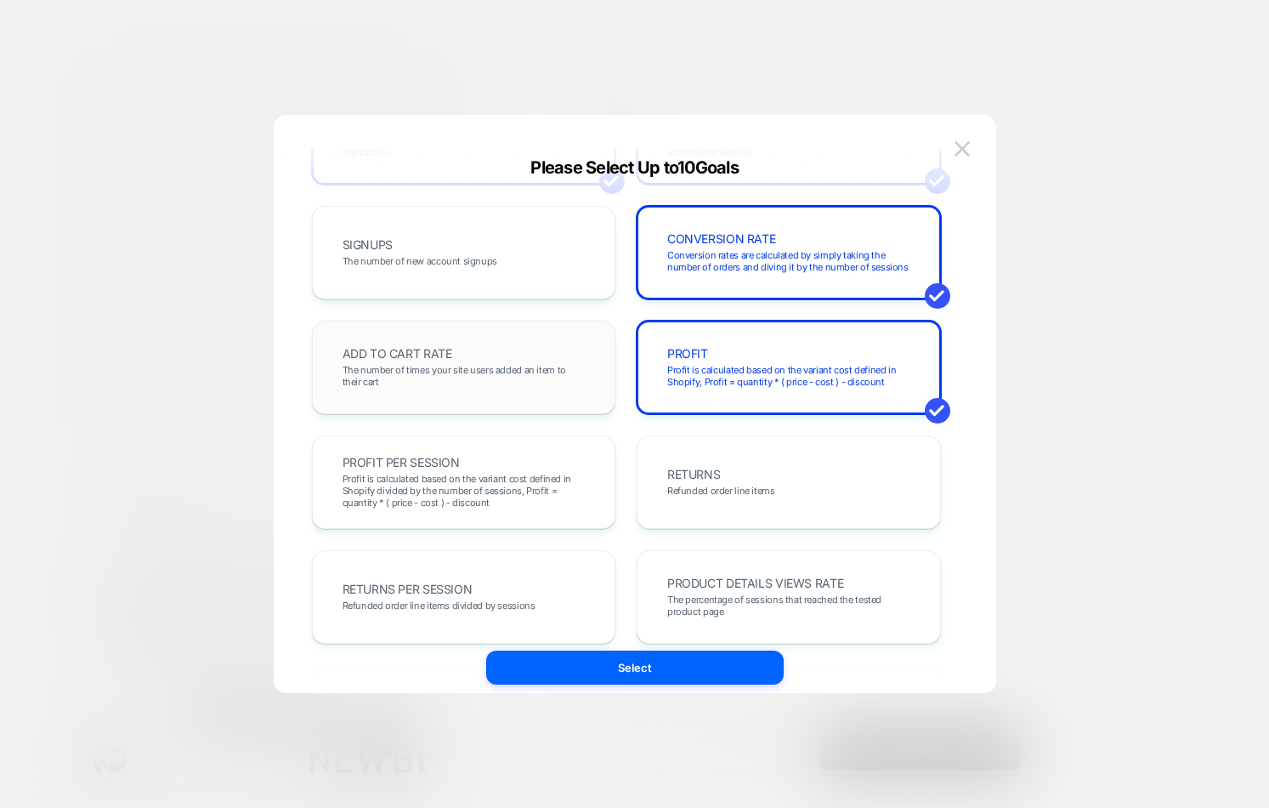
click at [566, 366] on span "The number of times your site users added an item to their cart" at bounding box center [464, 376] width 243 height 24
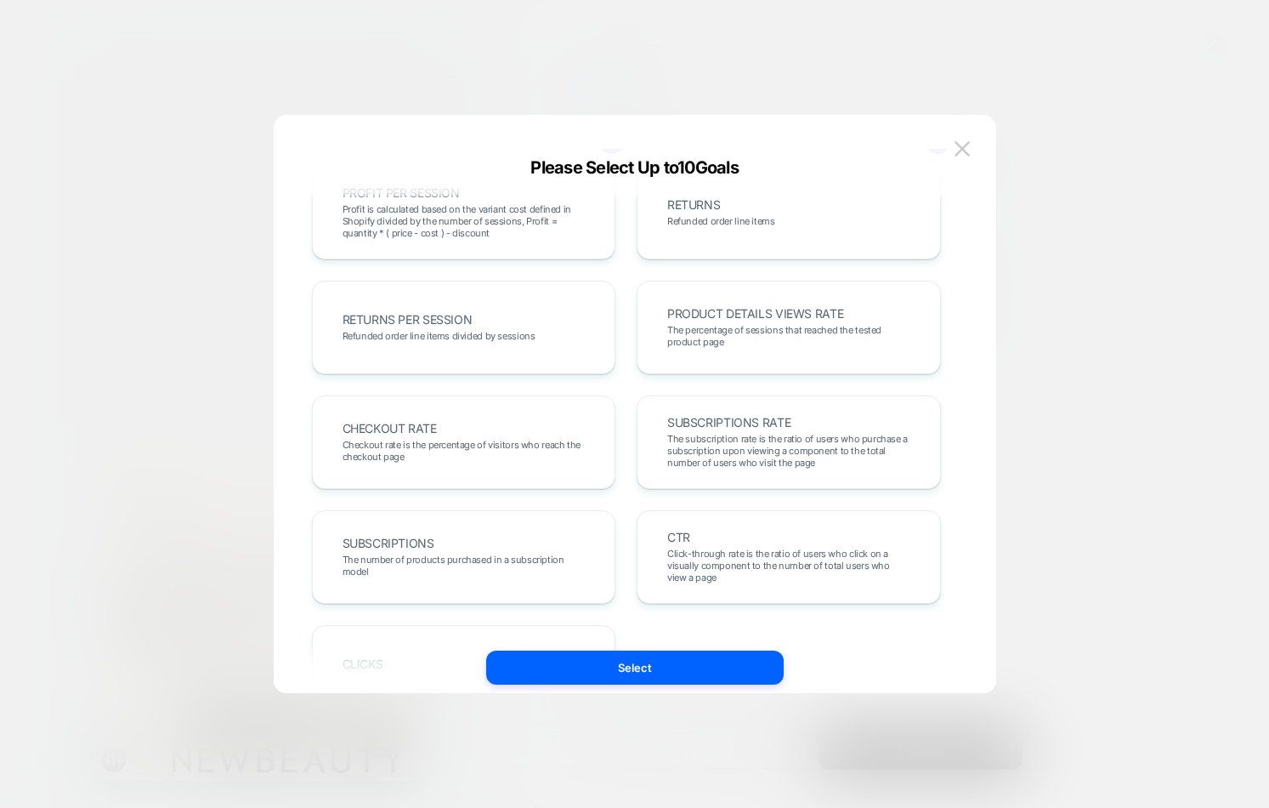
scroll to position [587, 0]
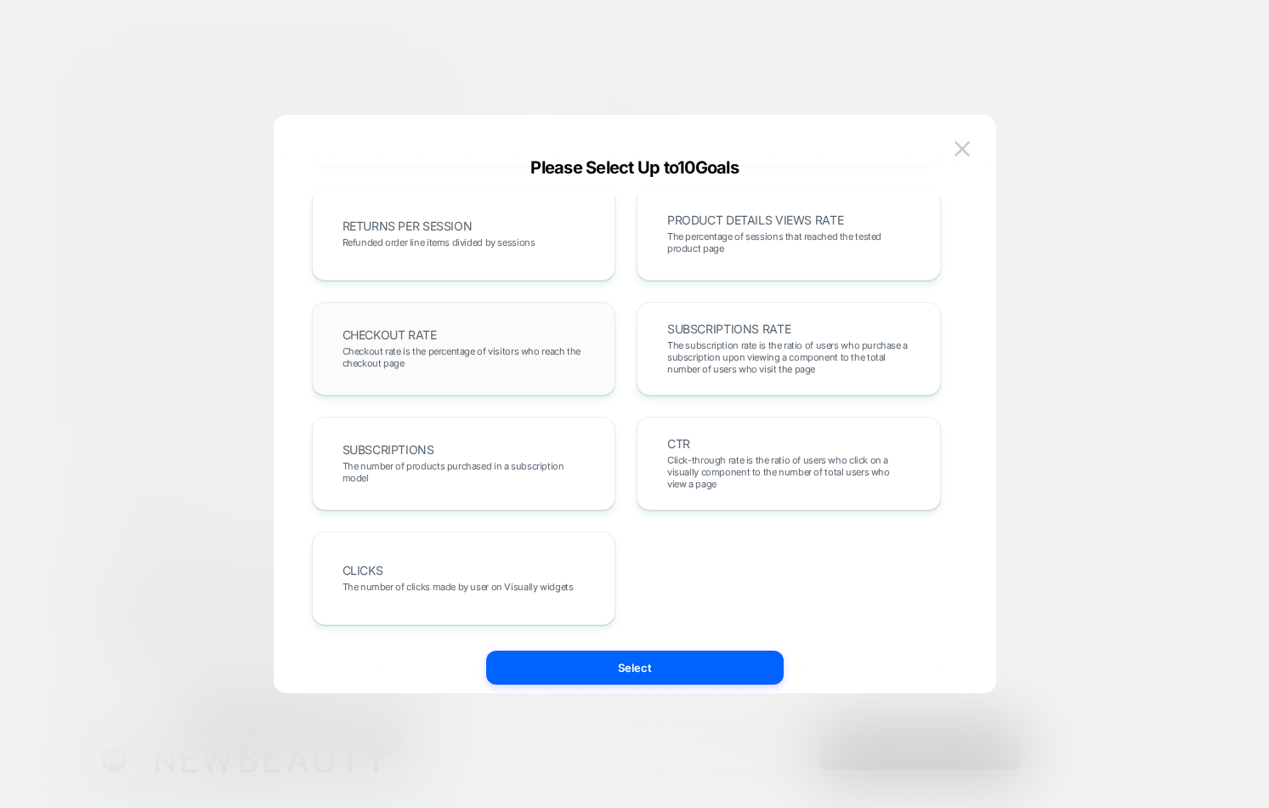
click at [564, 365] on span "Checkout rate is the percentage of visitors who reach the checkout page" at bounding box center [464, 357] width 243 height 24
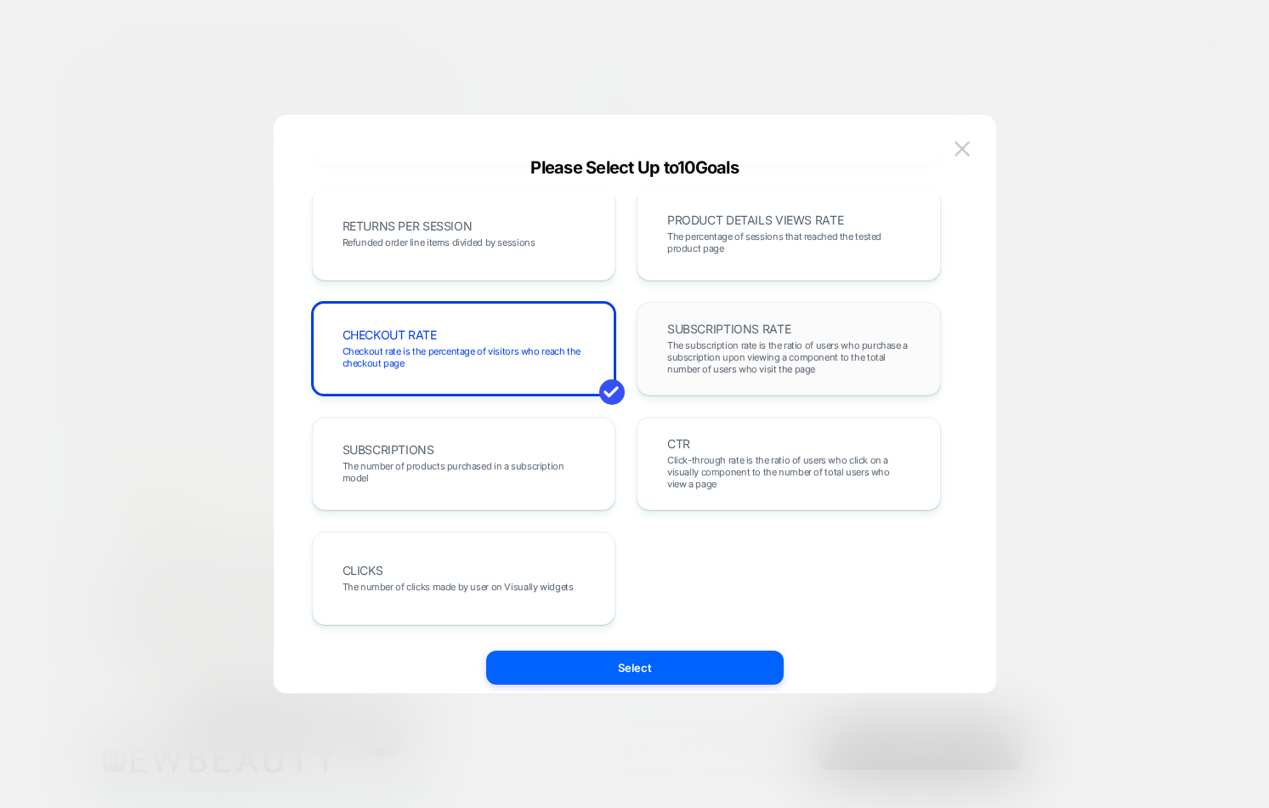
click at [705, 364] on span "The subscription rate is the ratio of users who purchase a subscription upon vi…" at bounding box center [788, 357] width 243 height 36
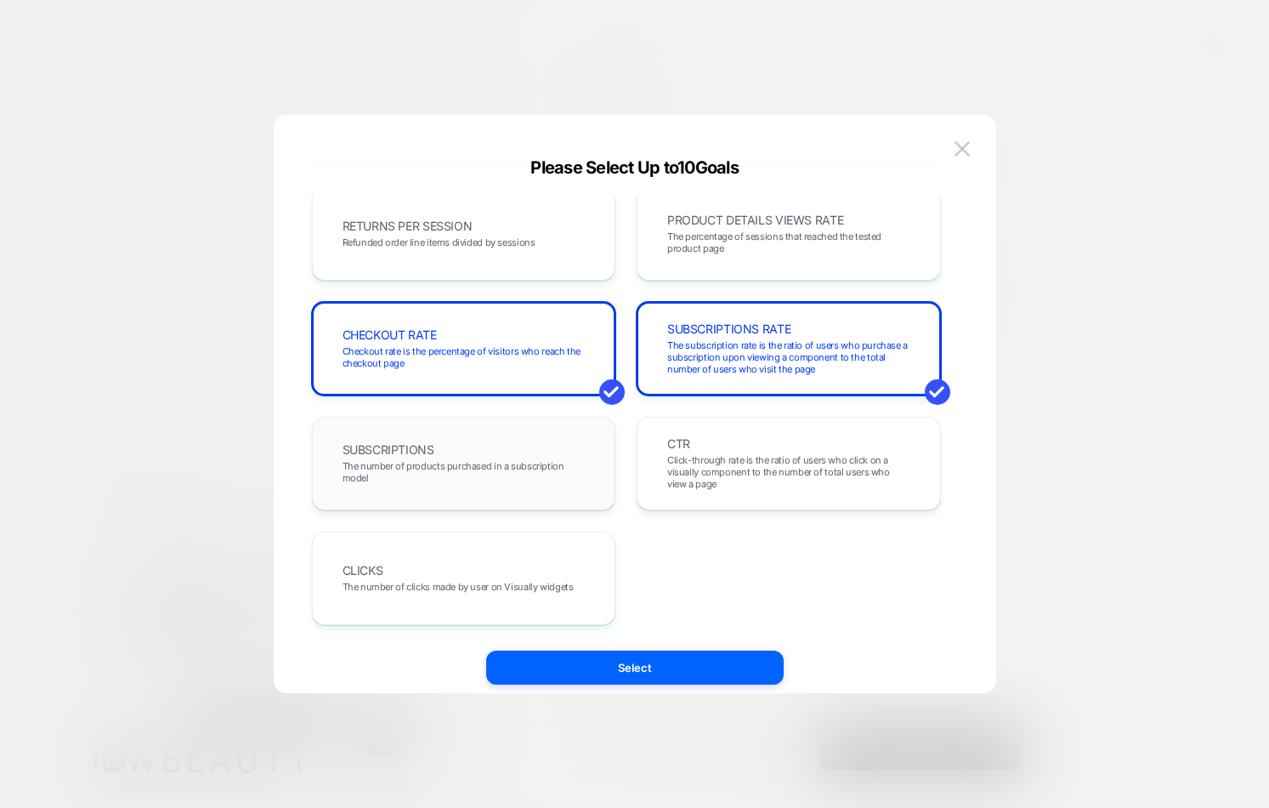
click at [576, 451] on div "SUBSCRIPTIONS The number of products purchased in a subscription model" at bounding box center [464, 463] width 269 height 58
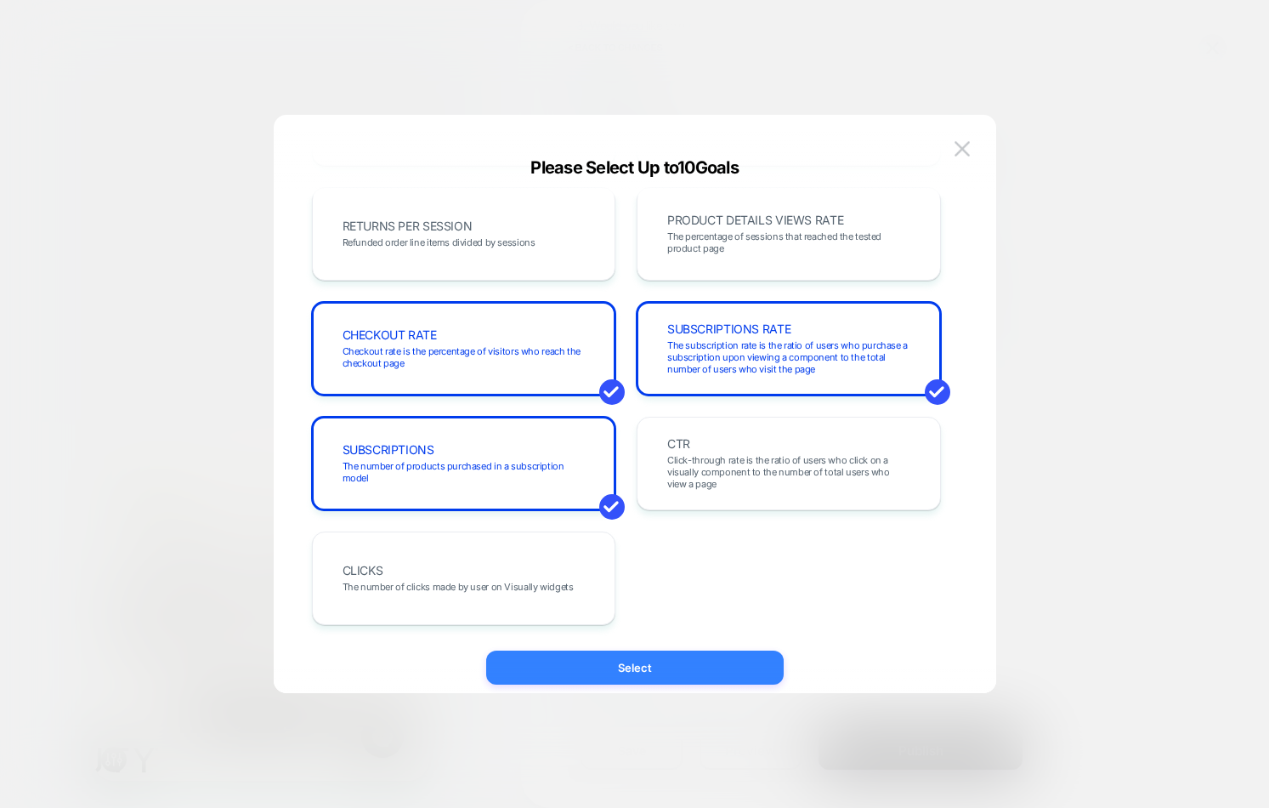
click at [681, 667] on button "Select" at bounding box center [635, 667] width 298 height 34
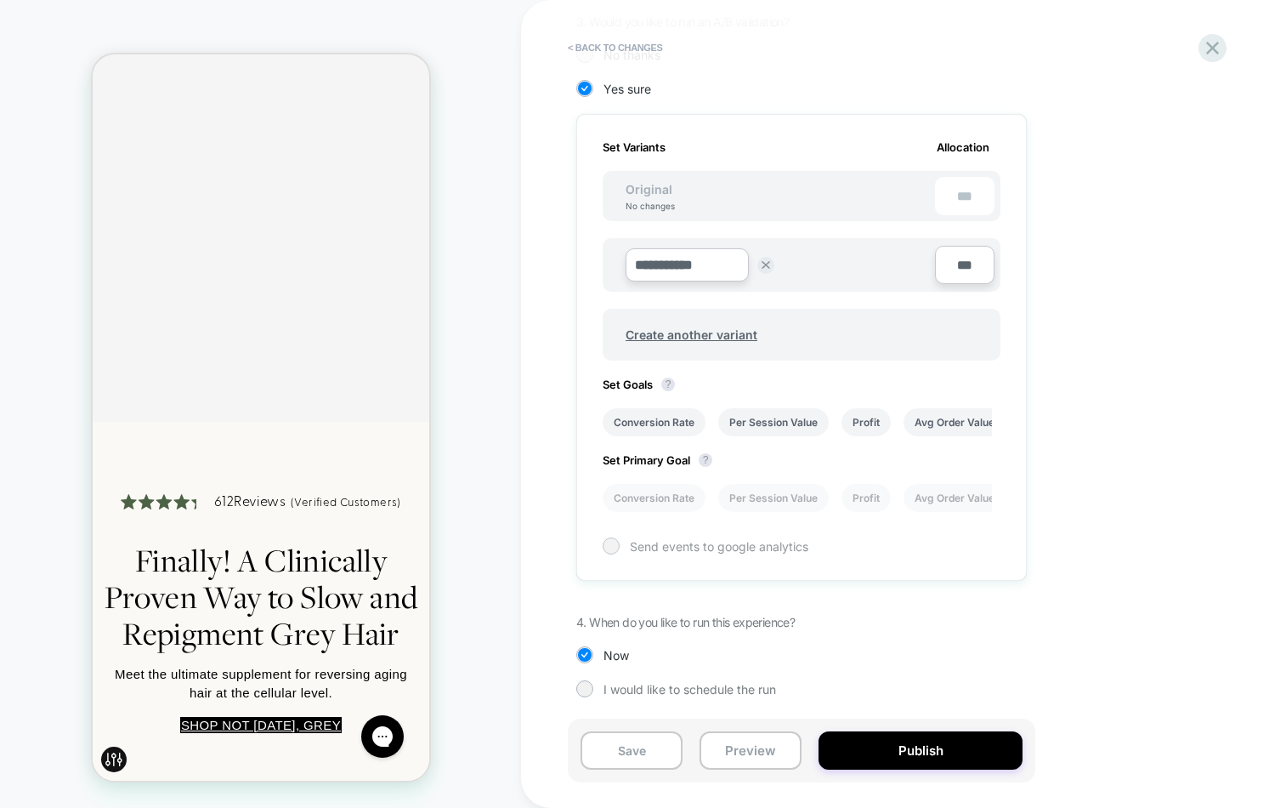
scroll to position [423, 0]
click at [685, 494] on li "Conversion Rate" at bounding box center [654, 498] width 103 height 28
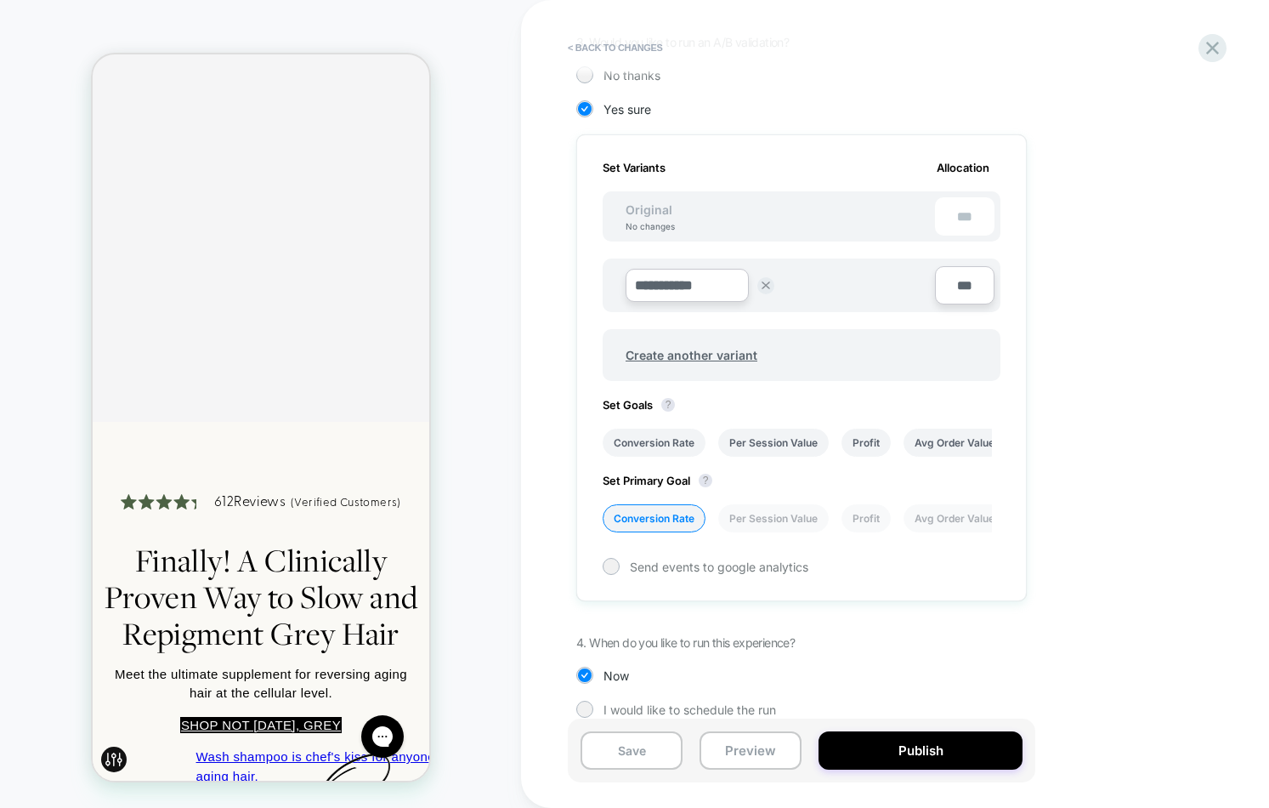
scroll to position [397, 0]
click at [651, 750] on button "Save" at bounding box center [632, 750] width 102 height 38
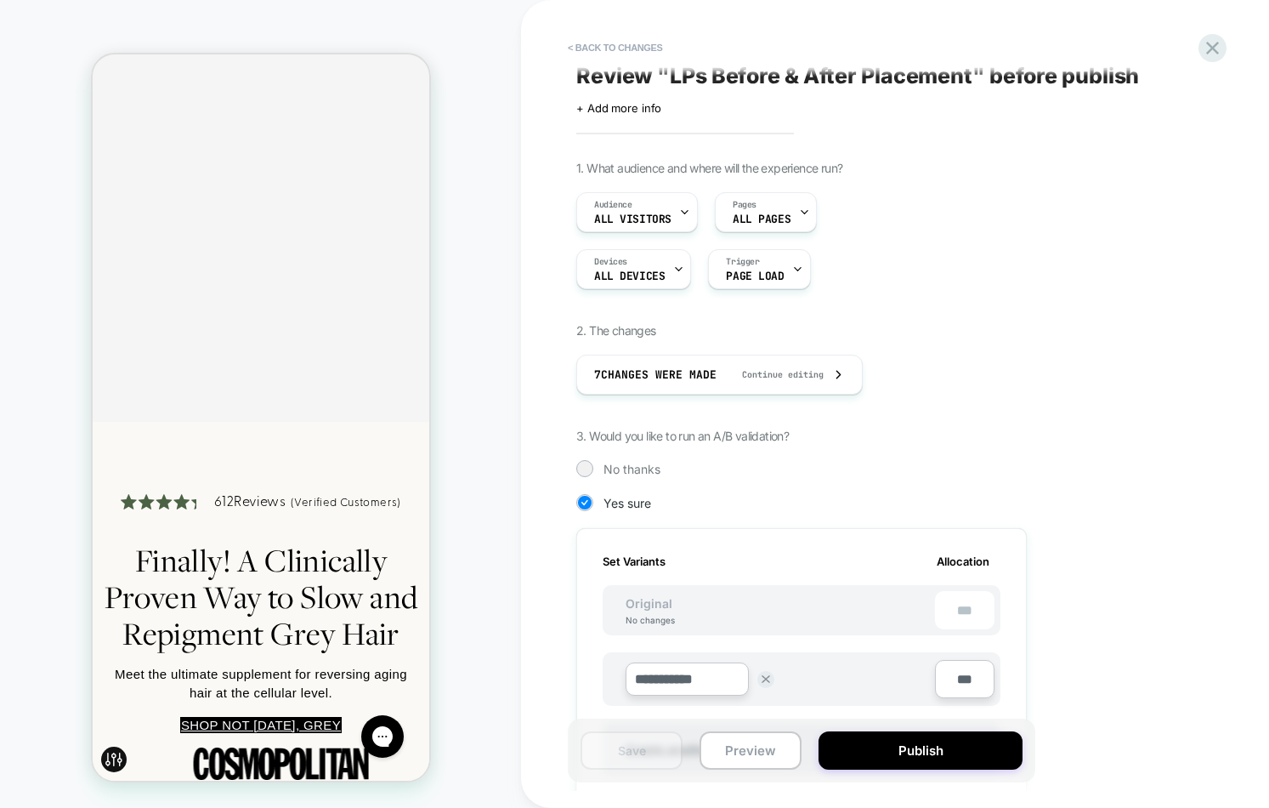
scroll to position [423, 0]
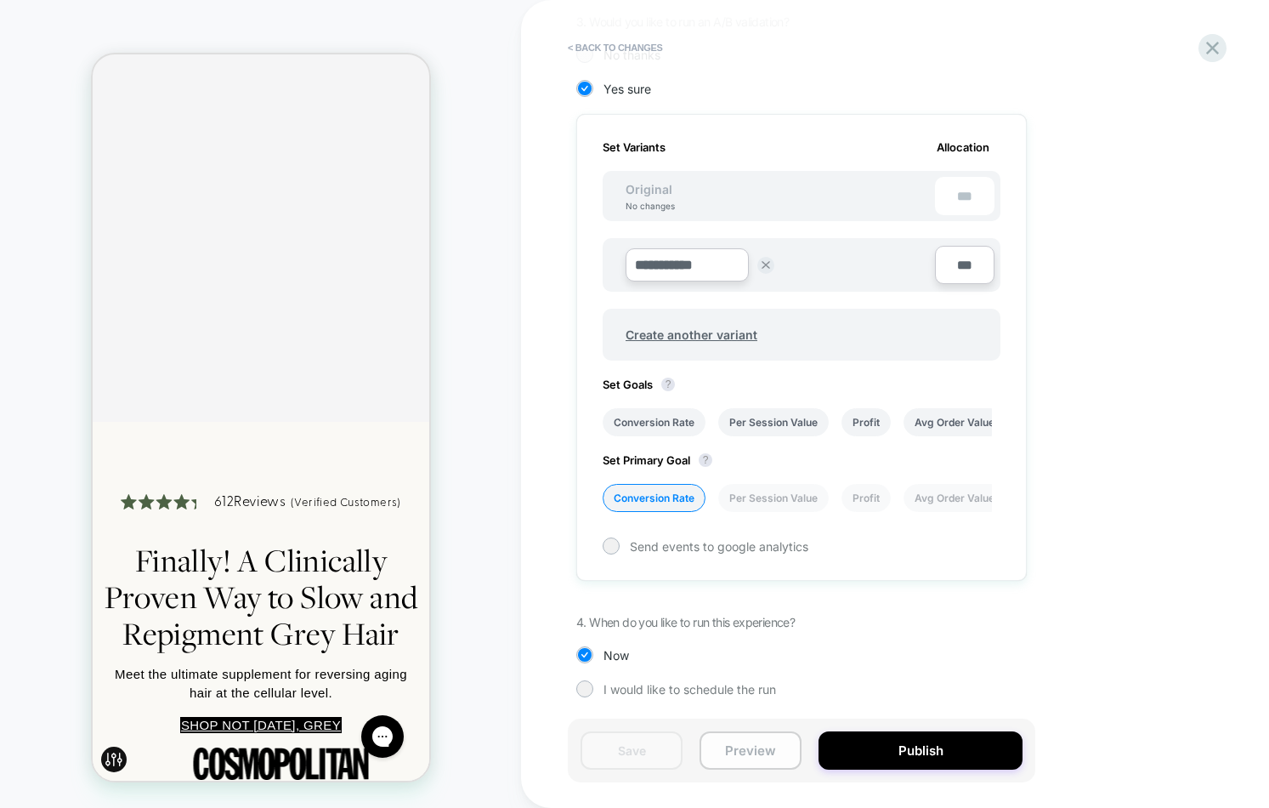
click at [749, 741] on button "Preview" at bounding box center [751, 750] width 102 height 38
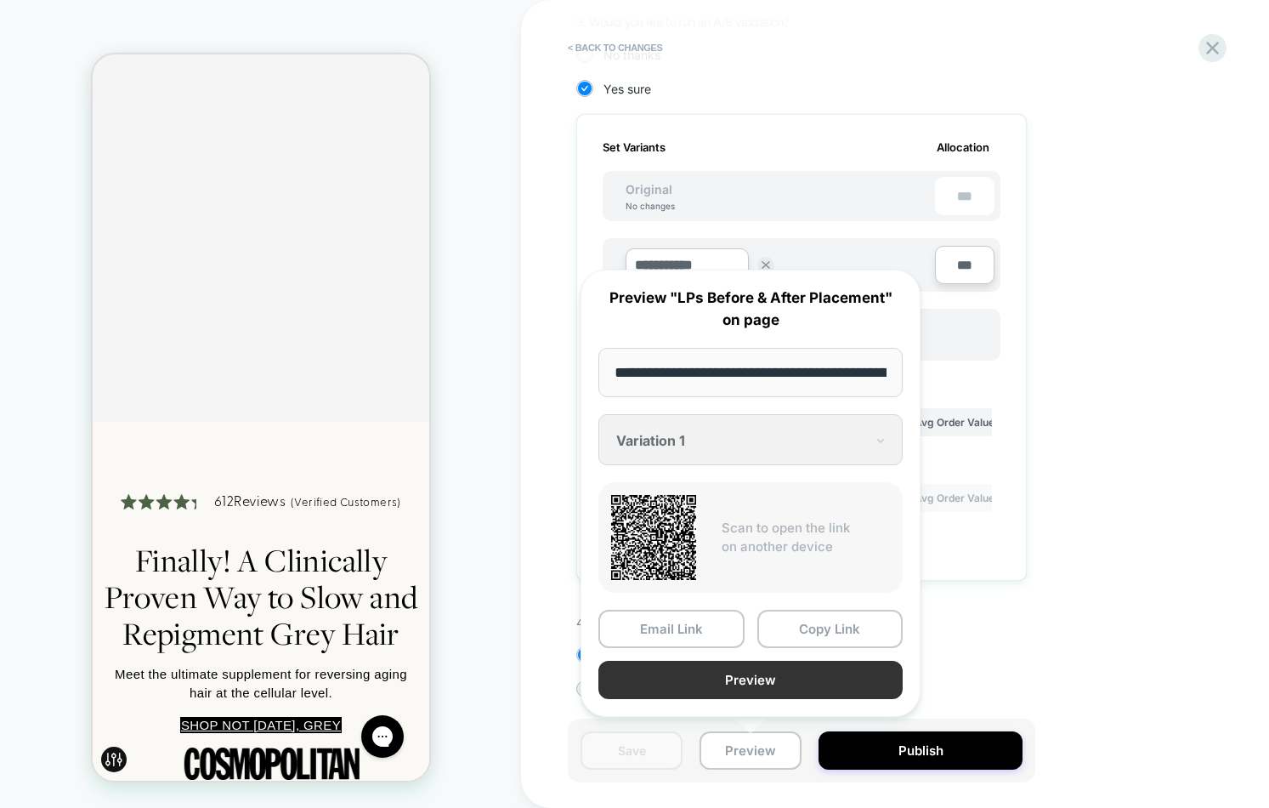
scroll to position [0, 125]
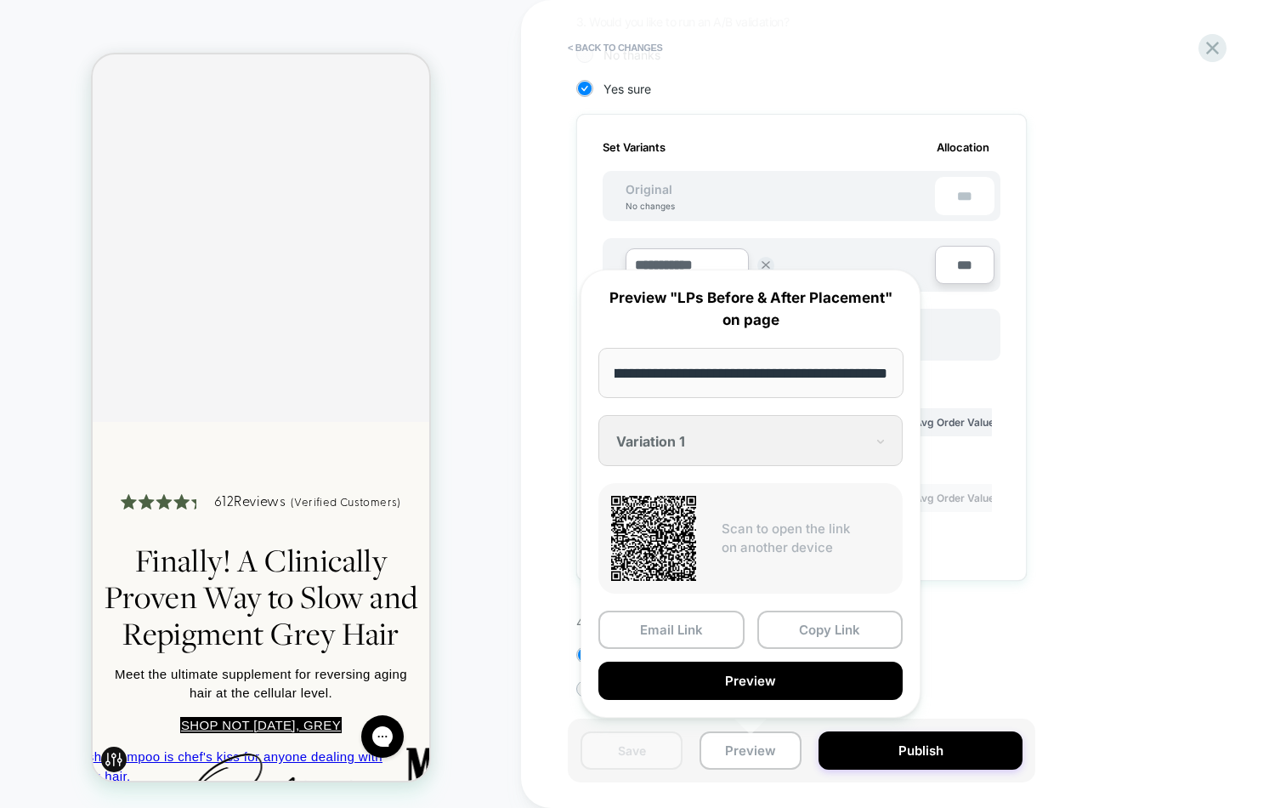
click at [724, 381] on input "**********" at bounding box center [751, 373] width 305 height 50
click at [745, 372] on input "**********" at bounding box center [751, 373] width 305 height 50
drag, startPoint x: 746, startPoint y: 372, endPoint x: 645, endPoint y: 375, distance: 101.2
click at [645, 375] on input "**********" at bounding box center [751, 373] width 305 height 50
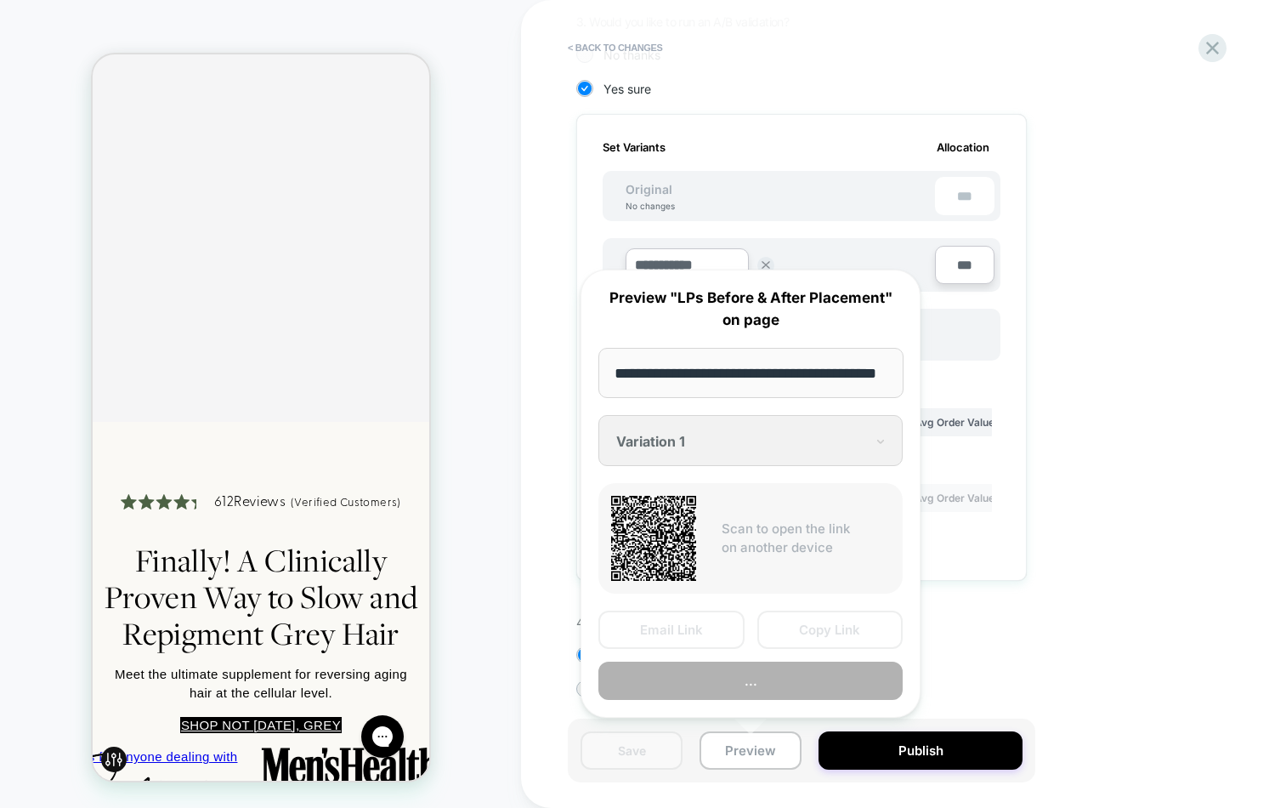
scroll to position [0, 31]
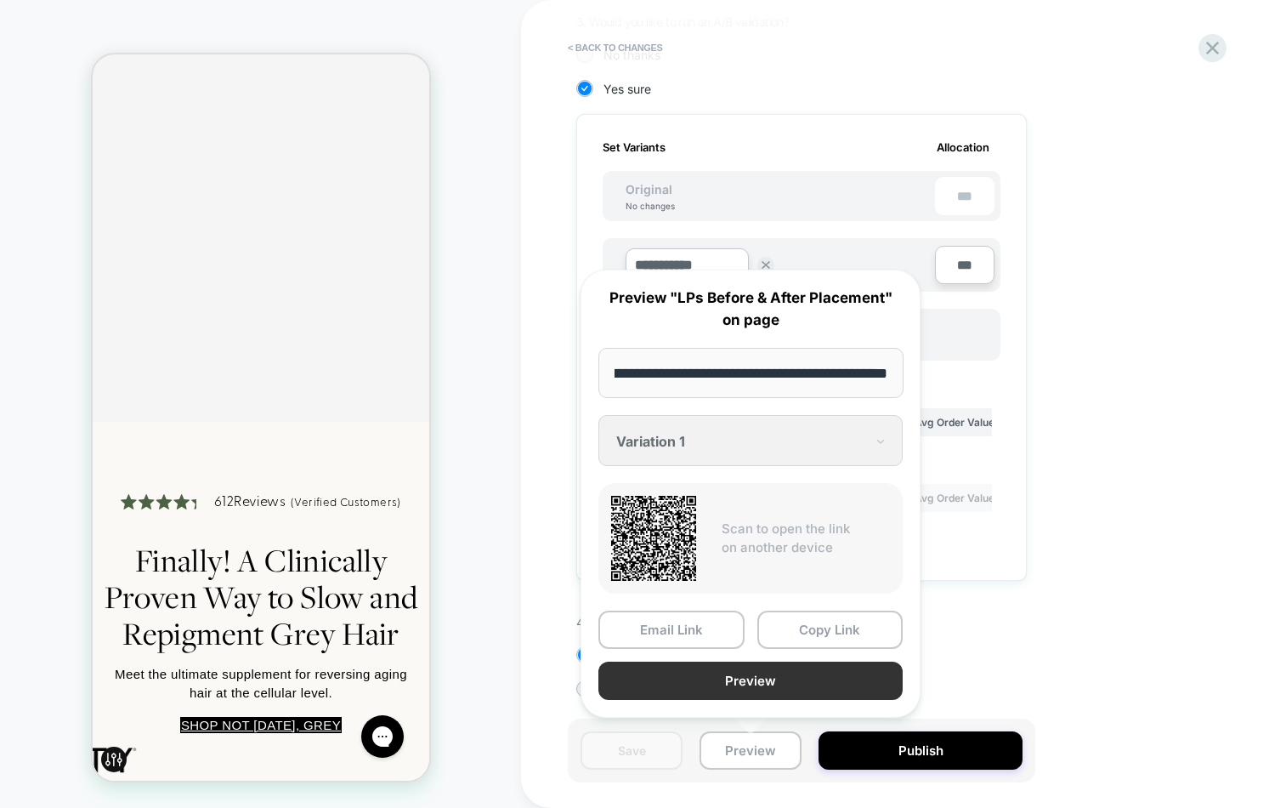
type input "**********"
click at [763, 685] on button "Preview" at bounding box center [751, 681] width 304 height 38
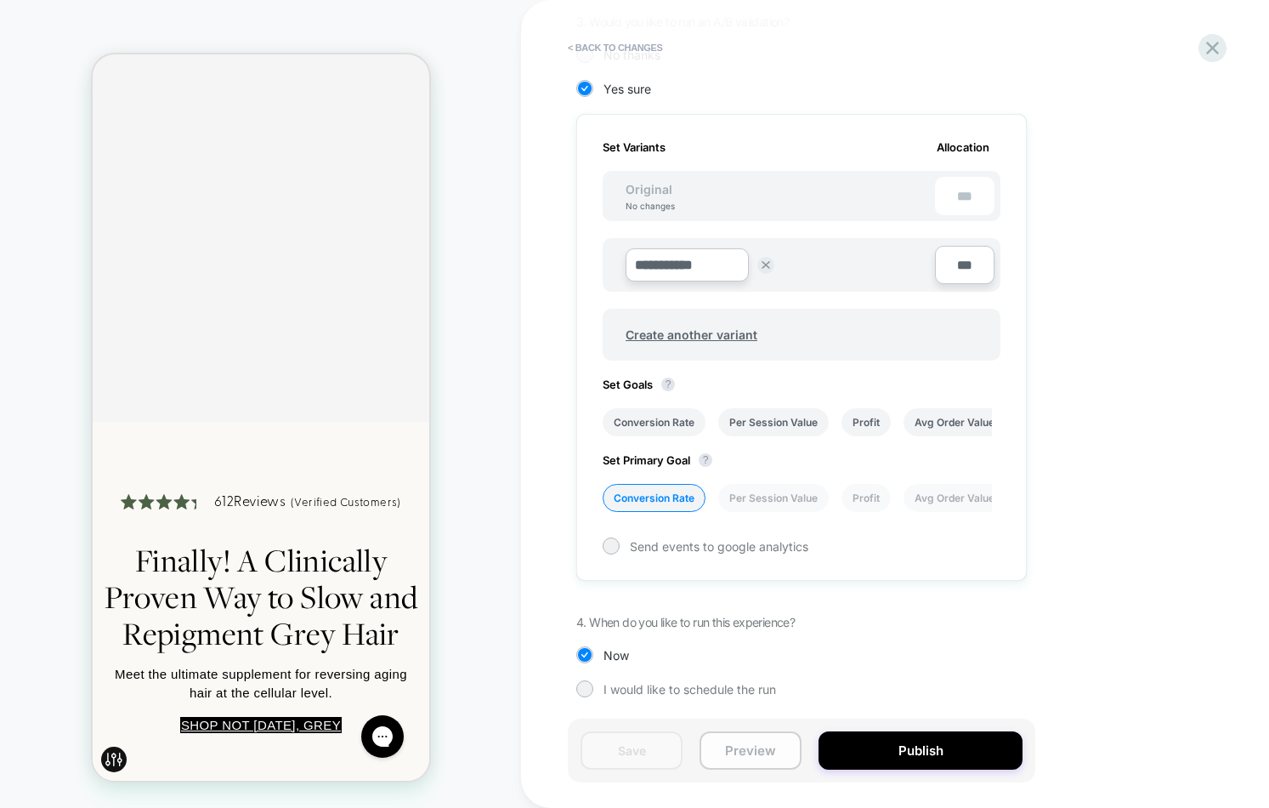
click at [735, 746] on button "Preview" at bounding box center [751, 750] width 102 height 38
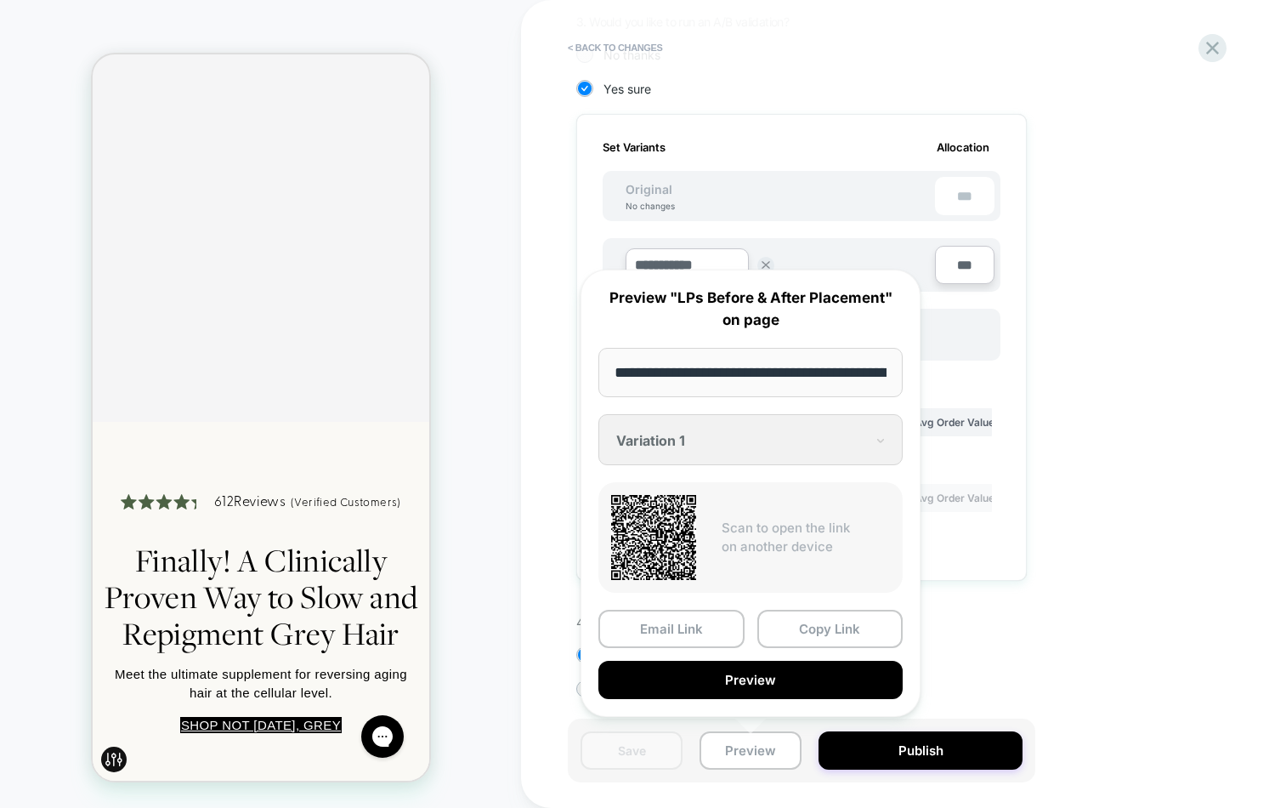
scroll to position [0, 125]
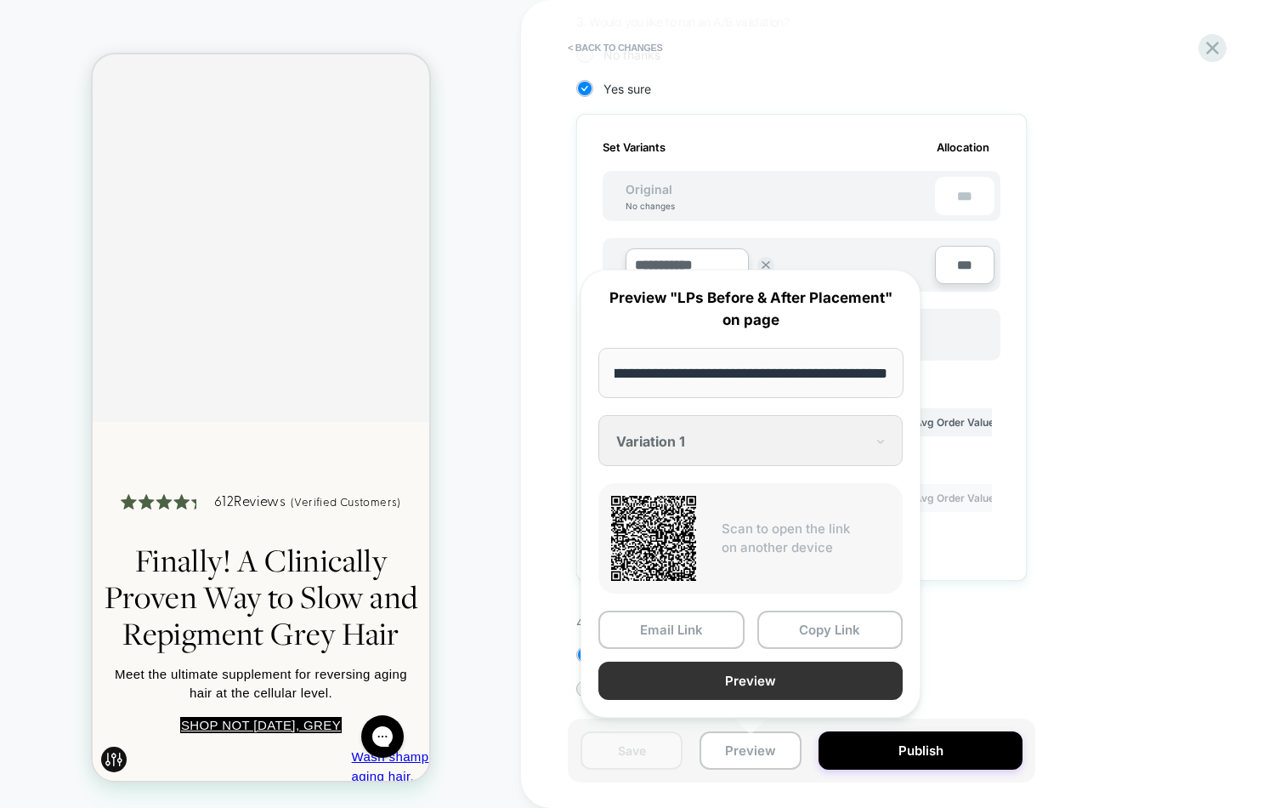
click at [778, 684] on button "Preview" at bounding box center [751, 681] width 304 height 38
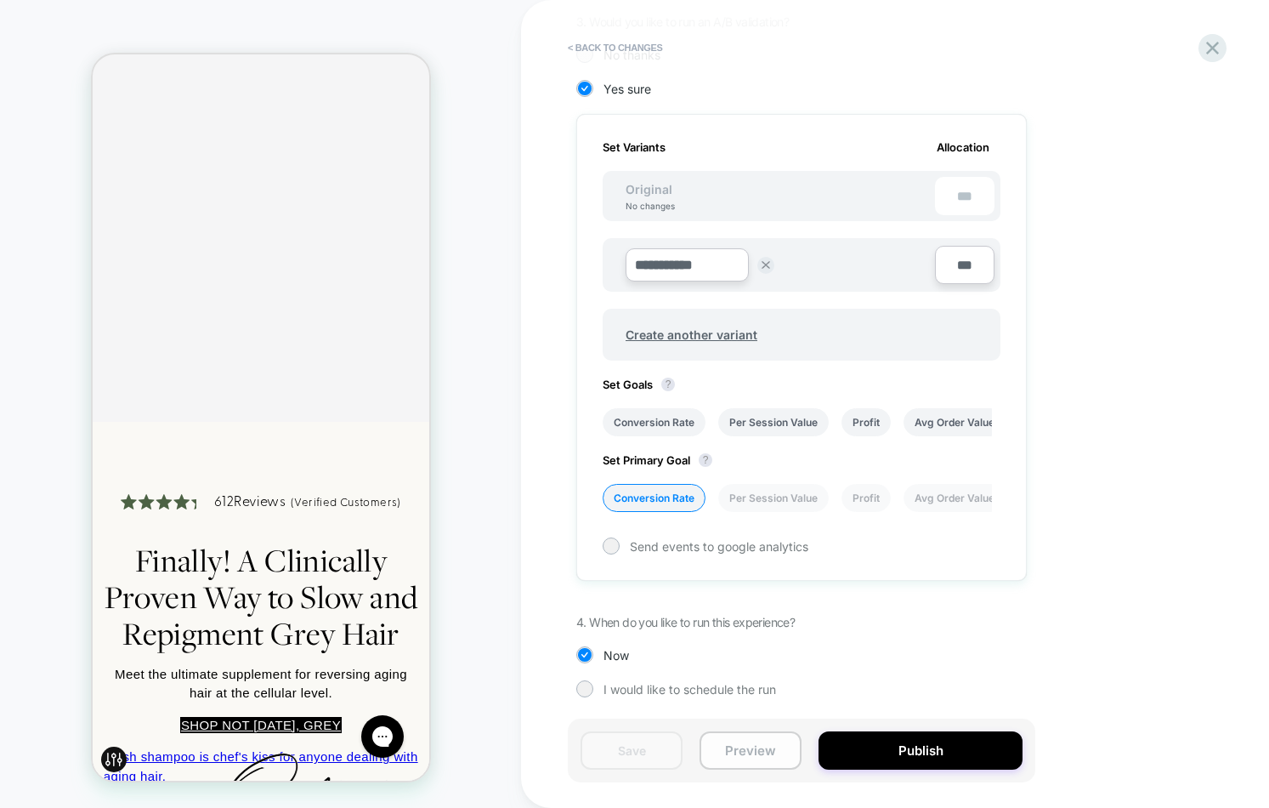
click at [742, 742] on button "Preview" at bounding box center [751, 750] width 102 height 38
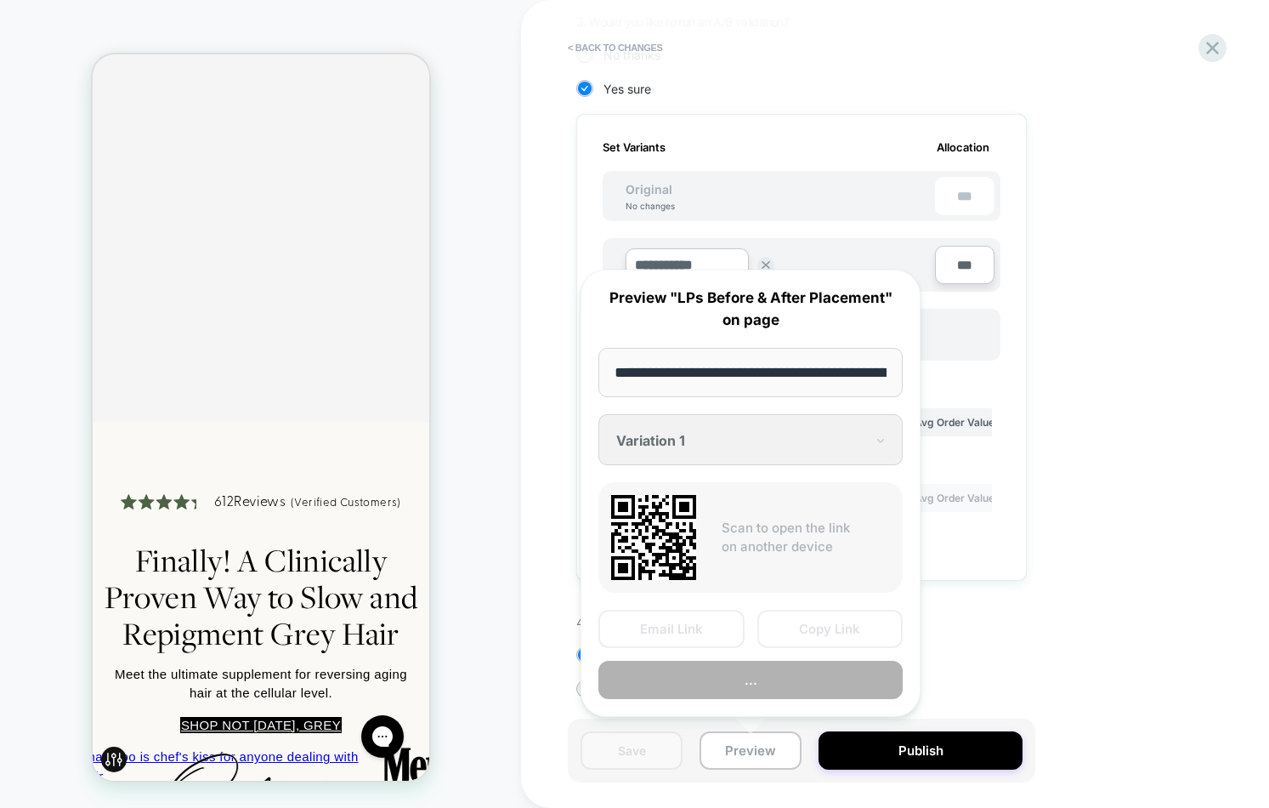
click at [736, 368] on input "**********" at bounding box center [751, 372] width 304 height 49
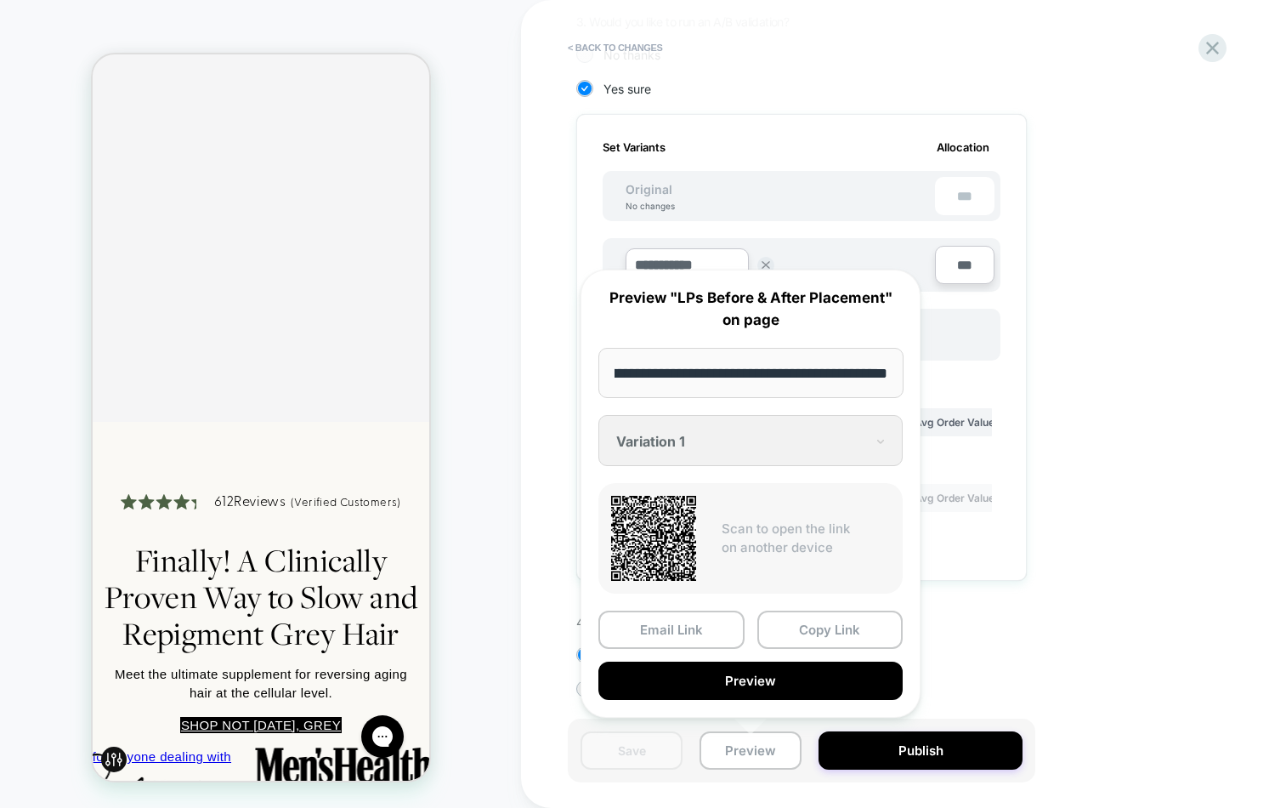
drag, startPoint x: 745, startPoint y: 372, endPoint x: 647, endPoint y: 377, distance: 97.9
click at [647, 377] on input "**********" at bounding box center [751, 373] width 305 height 50
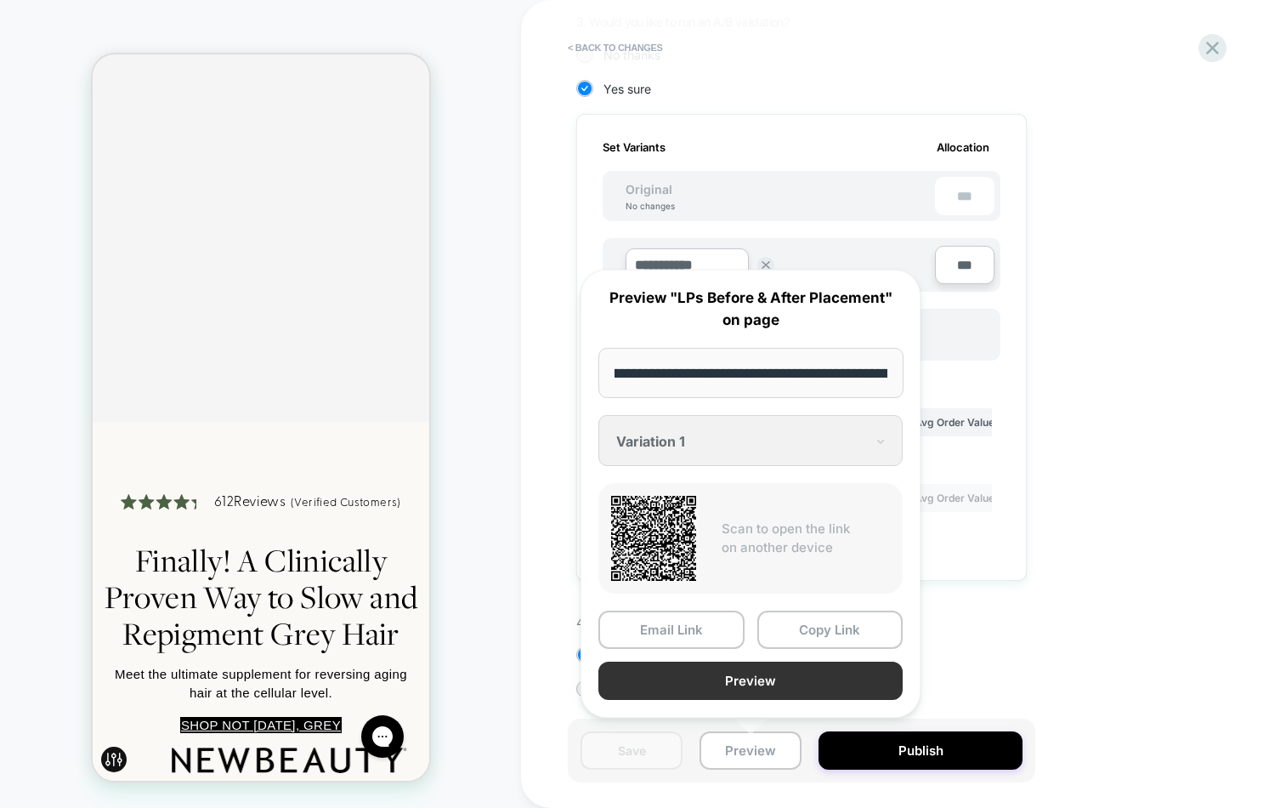
type input "**********"
click at [778, 673] on button "Preview" at bounding box center [751, 681] width 304 height 38
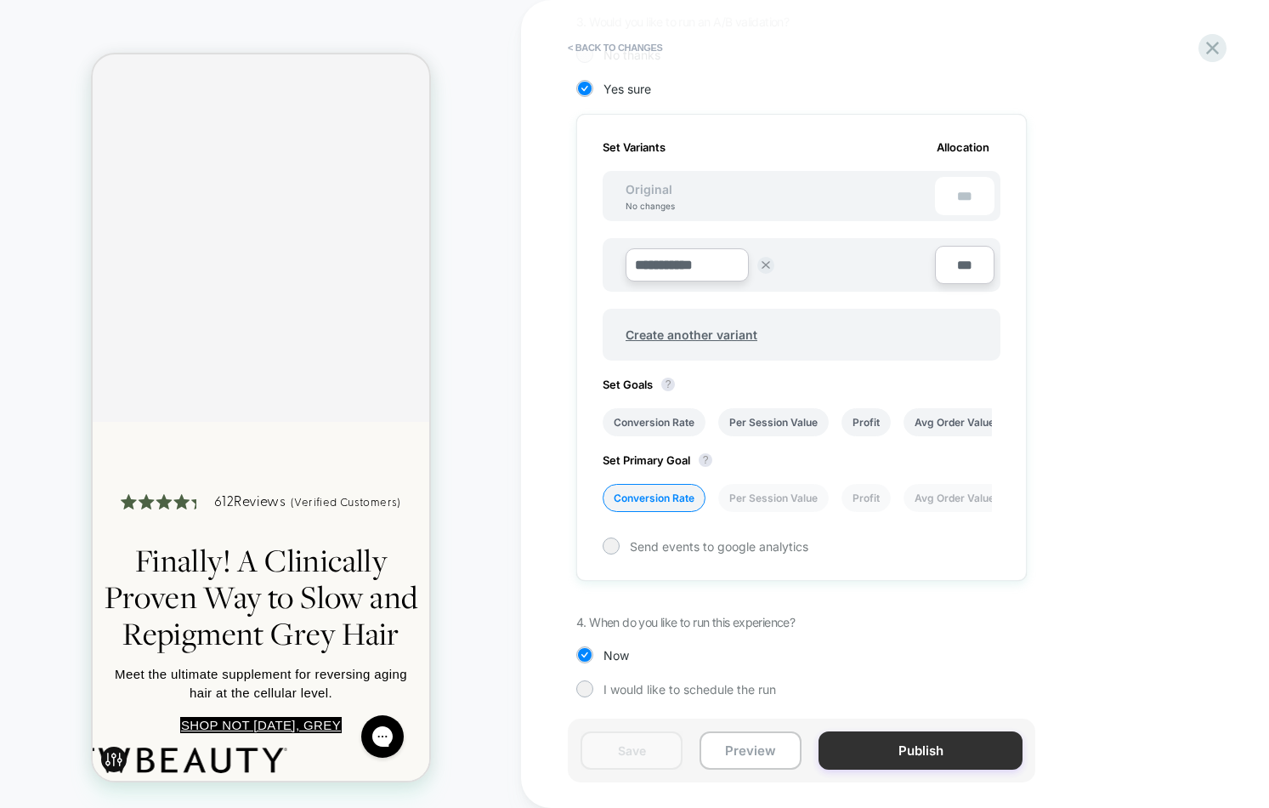
click at [923, 758] on button "Publish" at bounding box center [921, 750] width 204 height 38
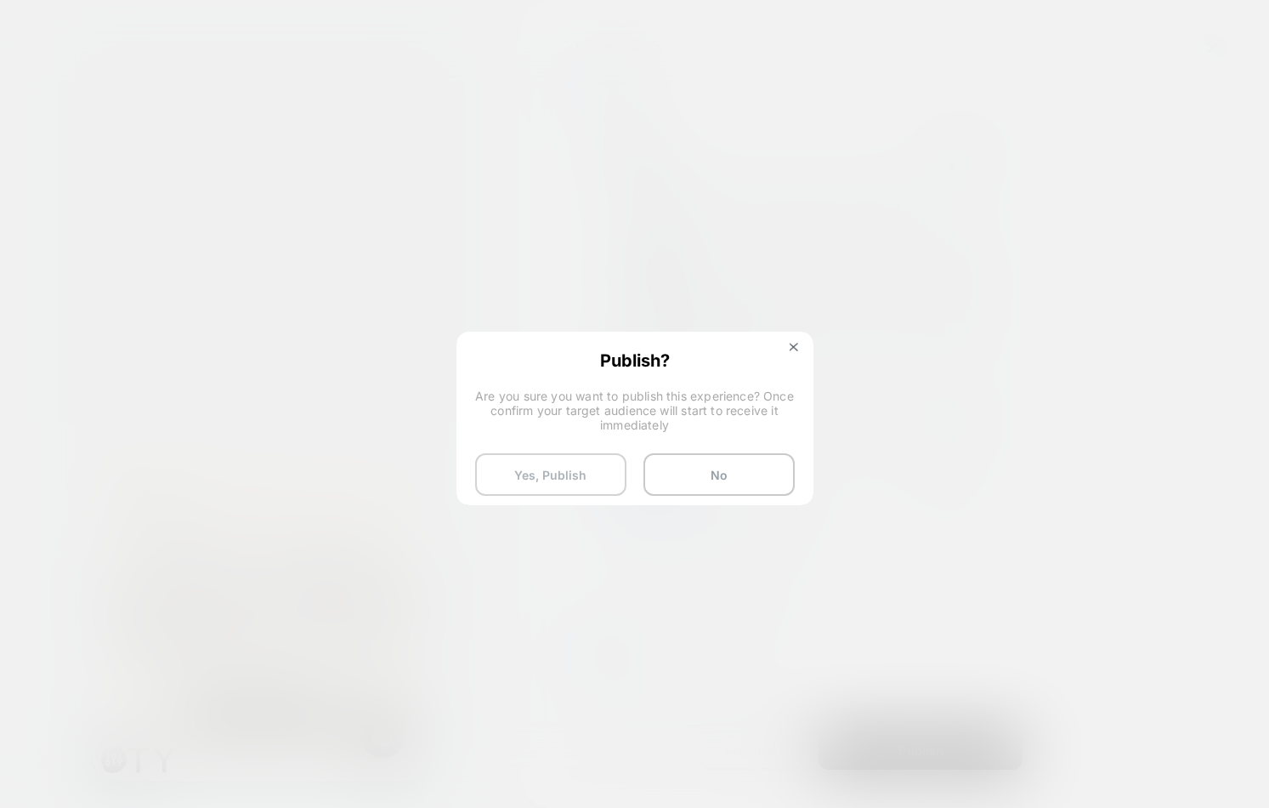
click at [583, 478] on button "Yes, Publish" at bounding box center [550, 474] width 151 height 43
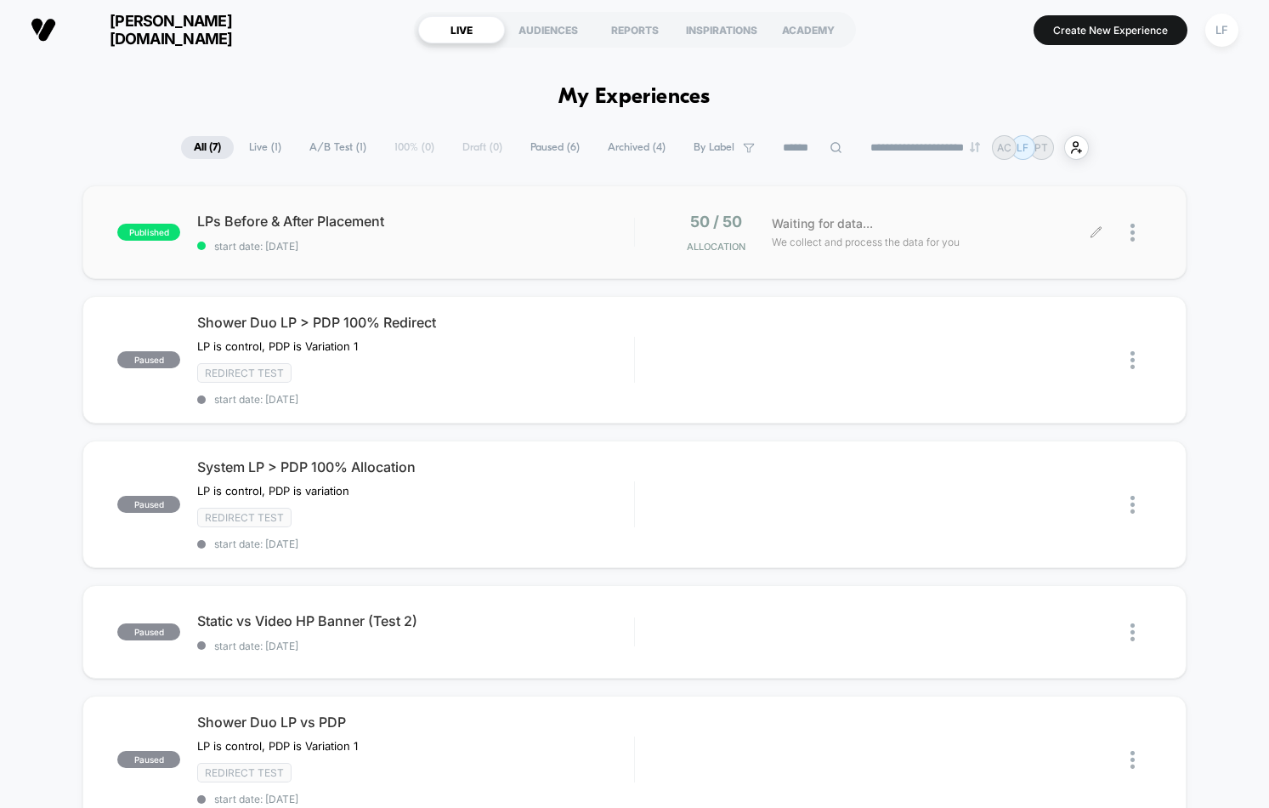
click at [1136, 234] on div at bounding box center [1141, 233] width 21 height 40
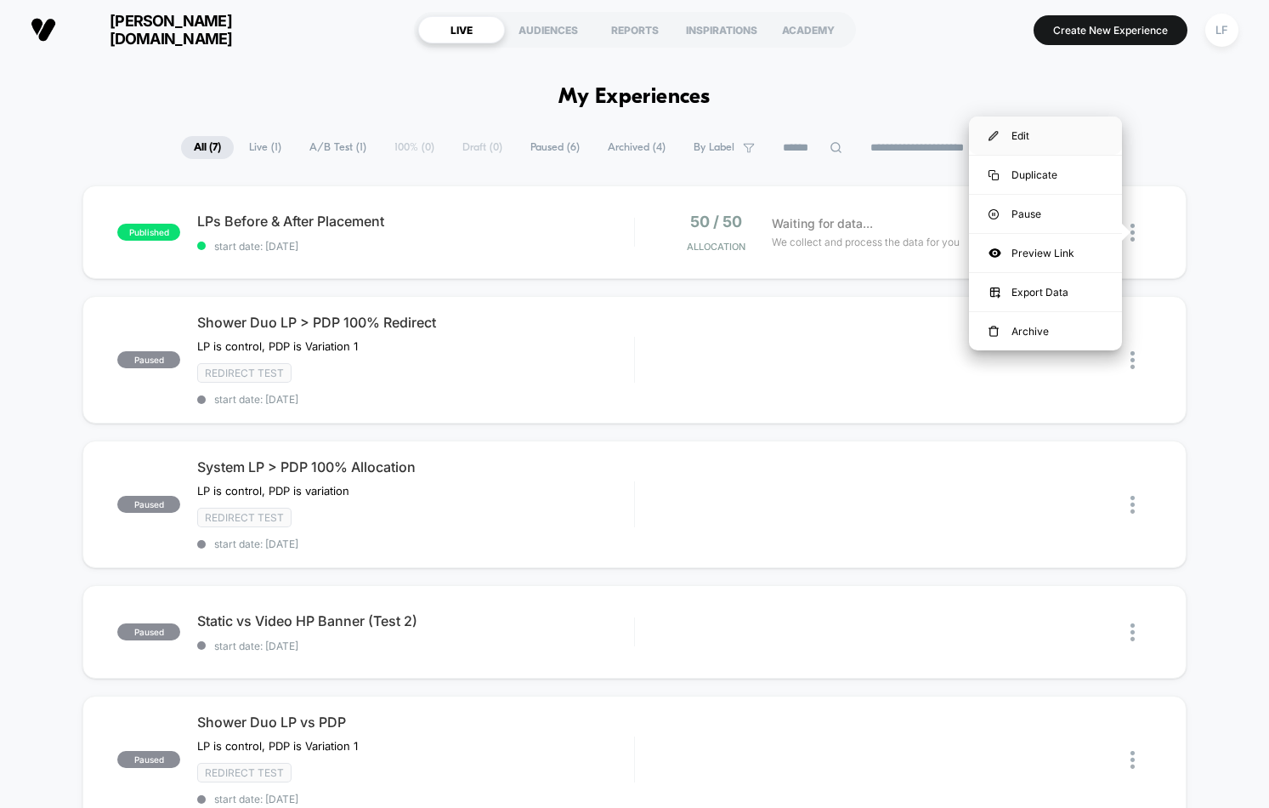
click at [1066, 141] on div "Edit" at bounding box center [1045, 135] width 153 height 38
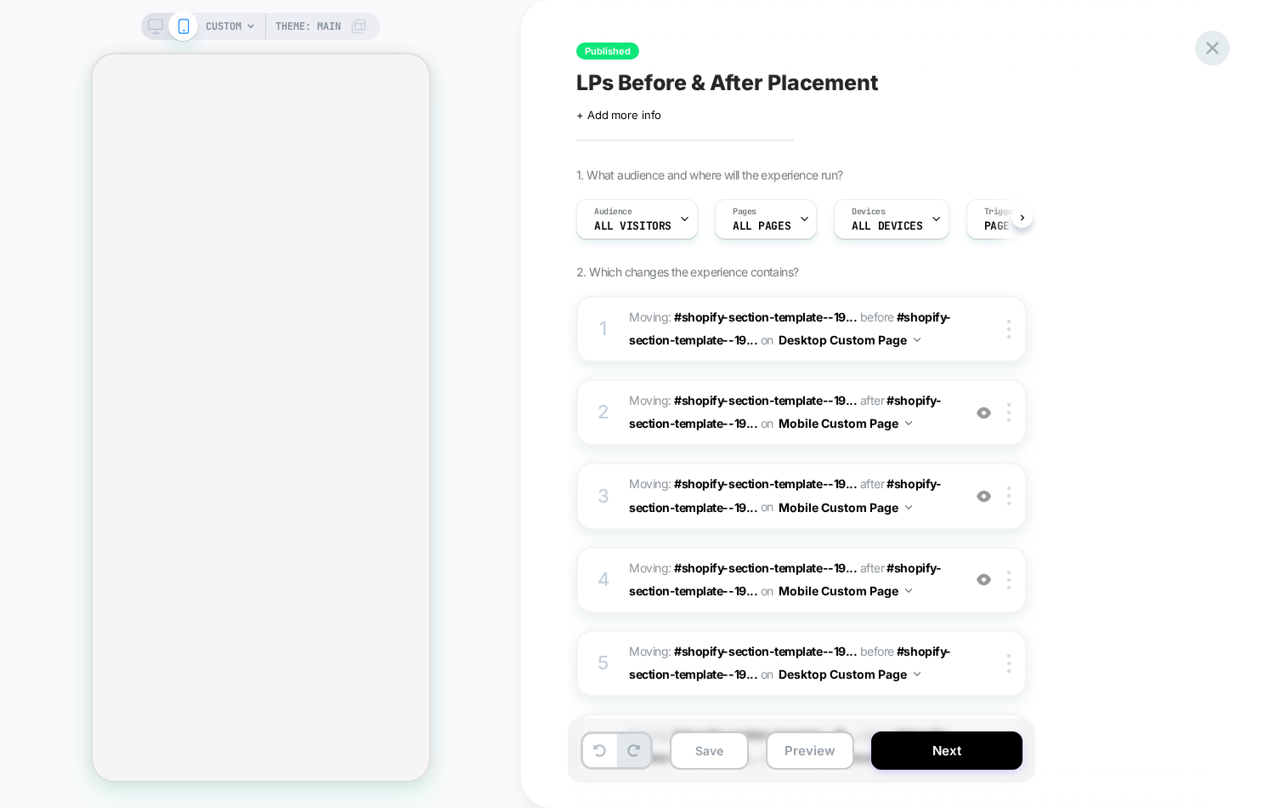
click at [1216, 40] on icon at bounding box center [1212, 48] width 23 height 23
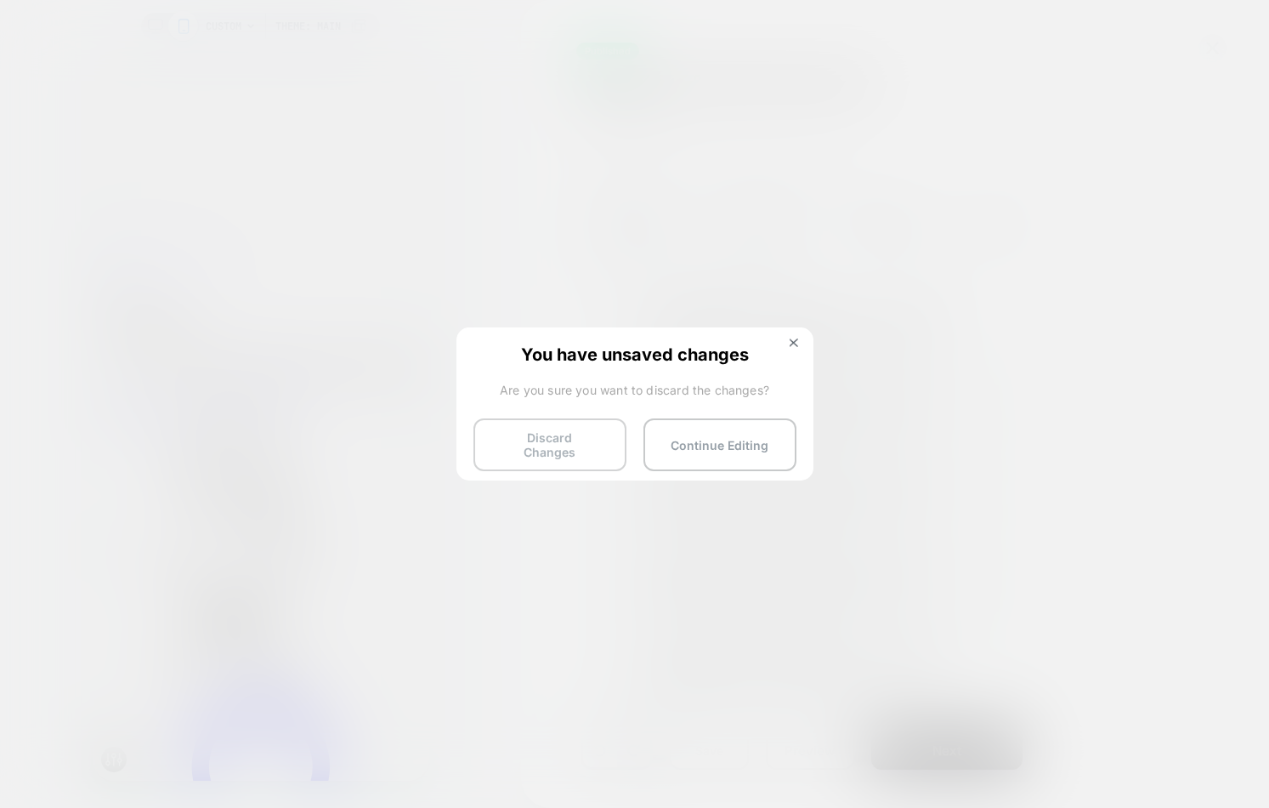
click at [599, 445] on button "Discard Changes" at bounding box center [550, 444] width 153 height 53
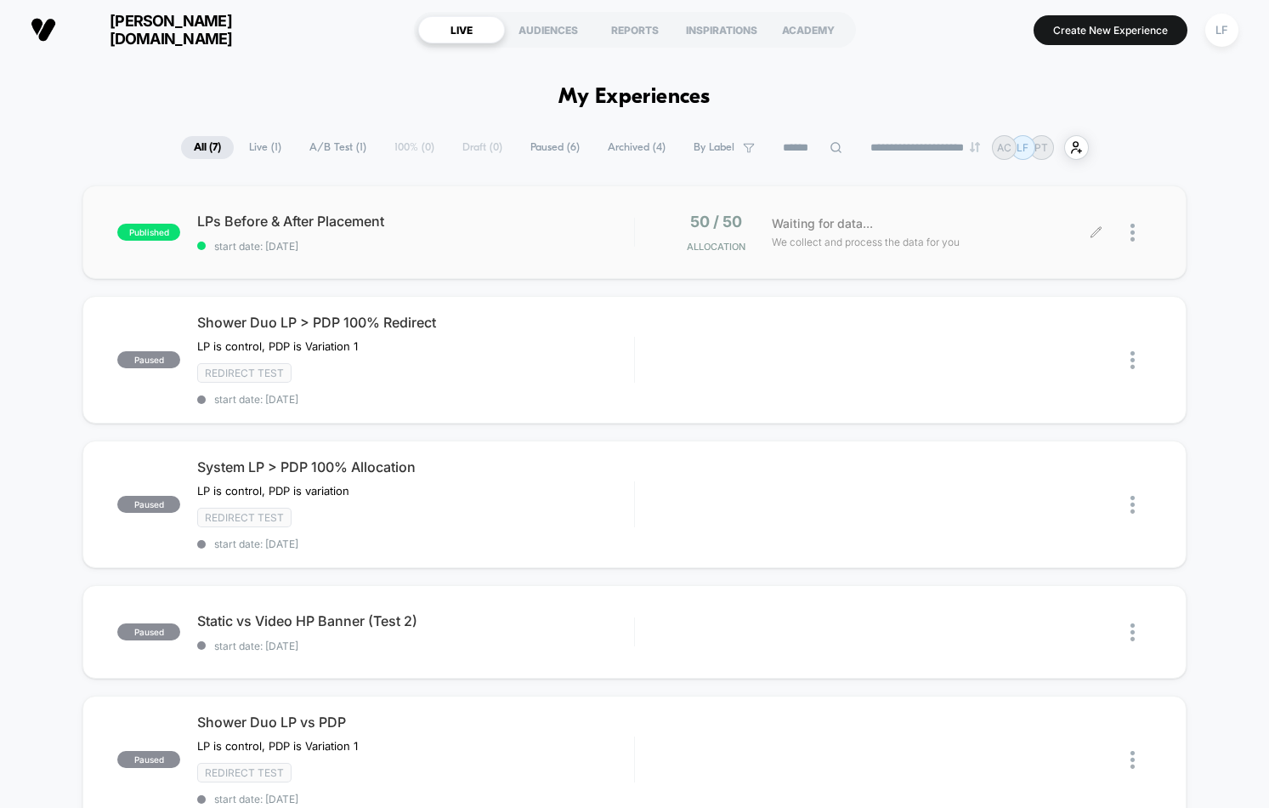
click at [1028, 213] on div "Waiting for data... We collect and process the data for you" at bounding box center [930, 233] width 333 height 40
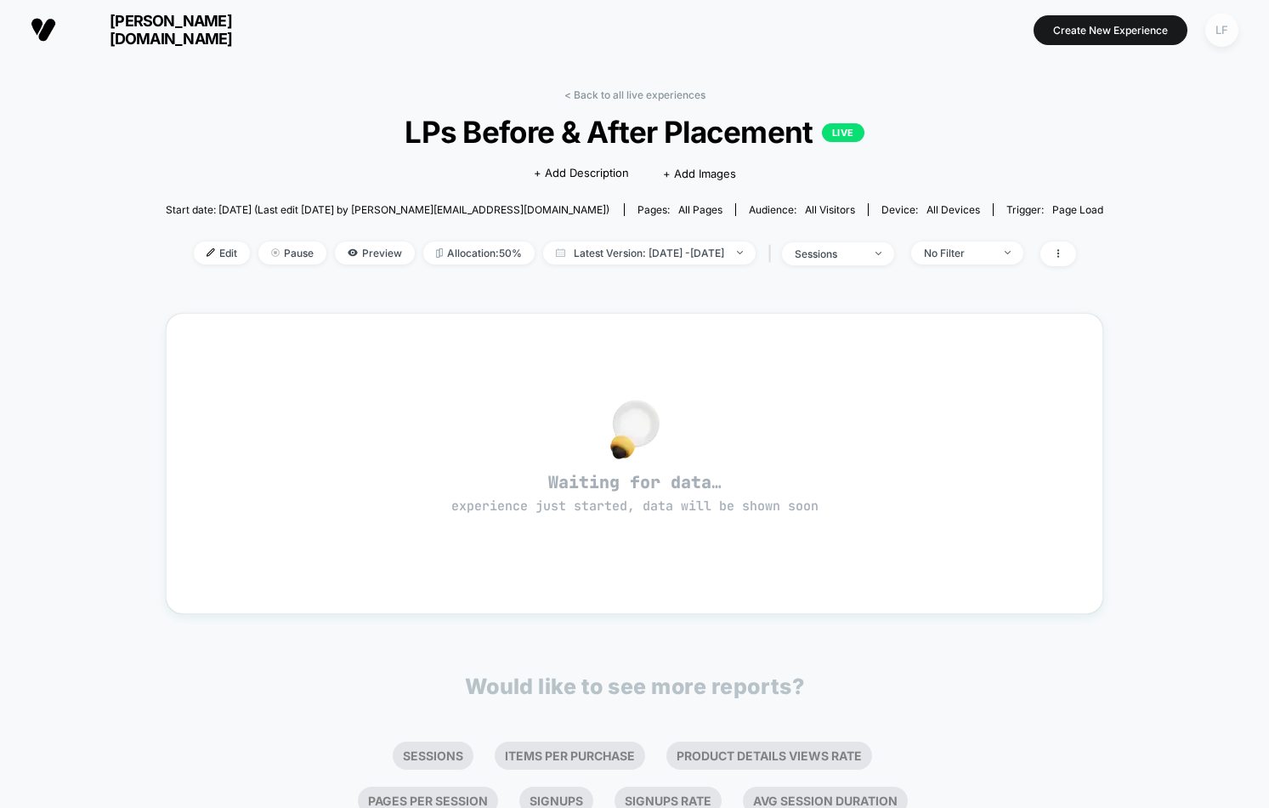
click at [1221, 31] on div "LF" at bounding box center [1222, 30] width 33 height 33
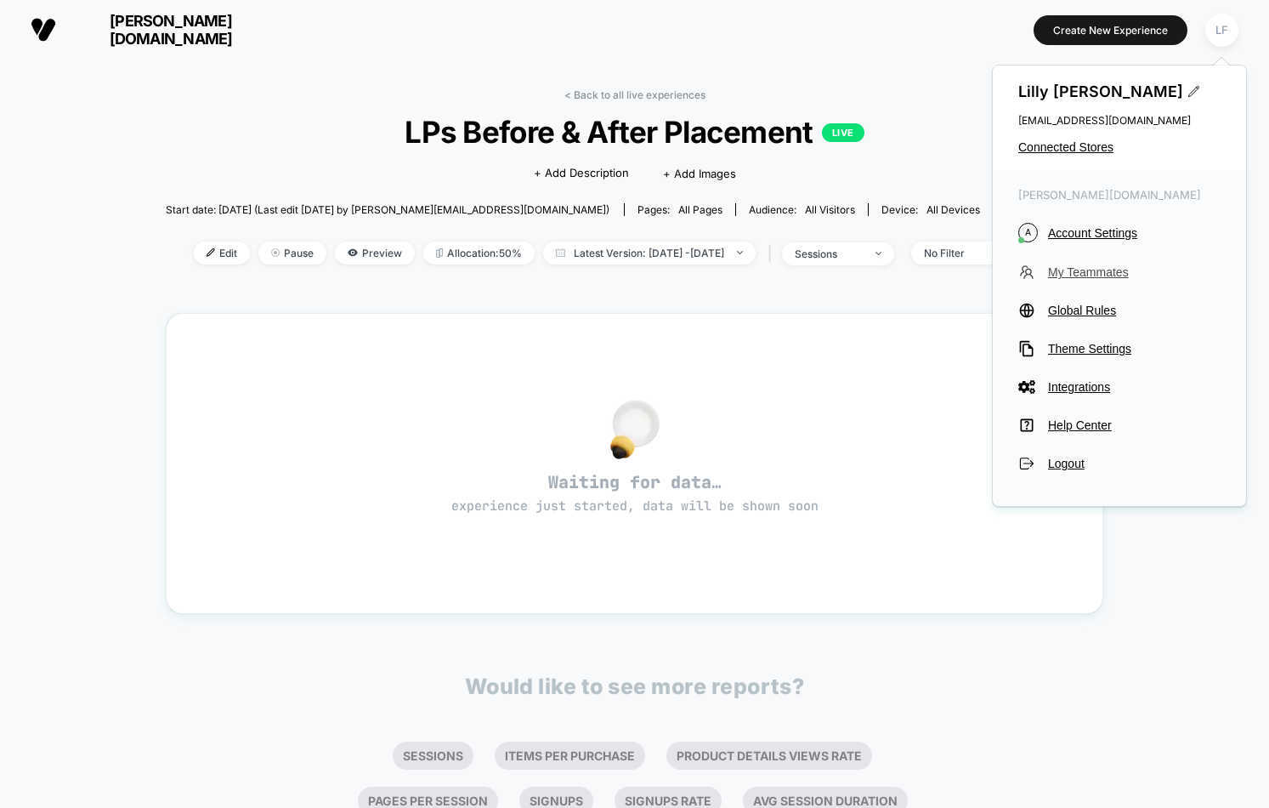
click at [1093, 275] on span "My Teammates" at bounding box center [1134, 272] width 173 height 14
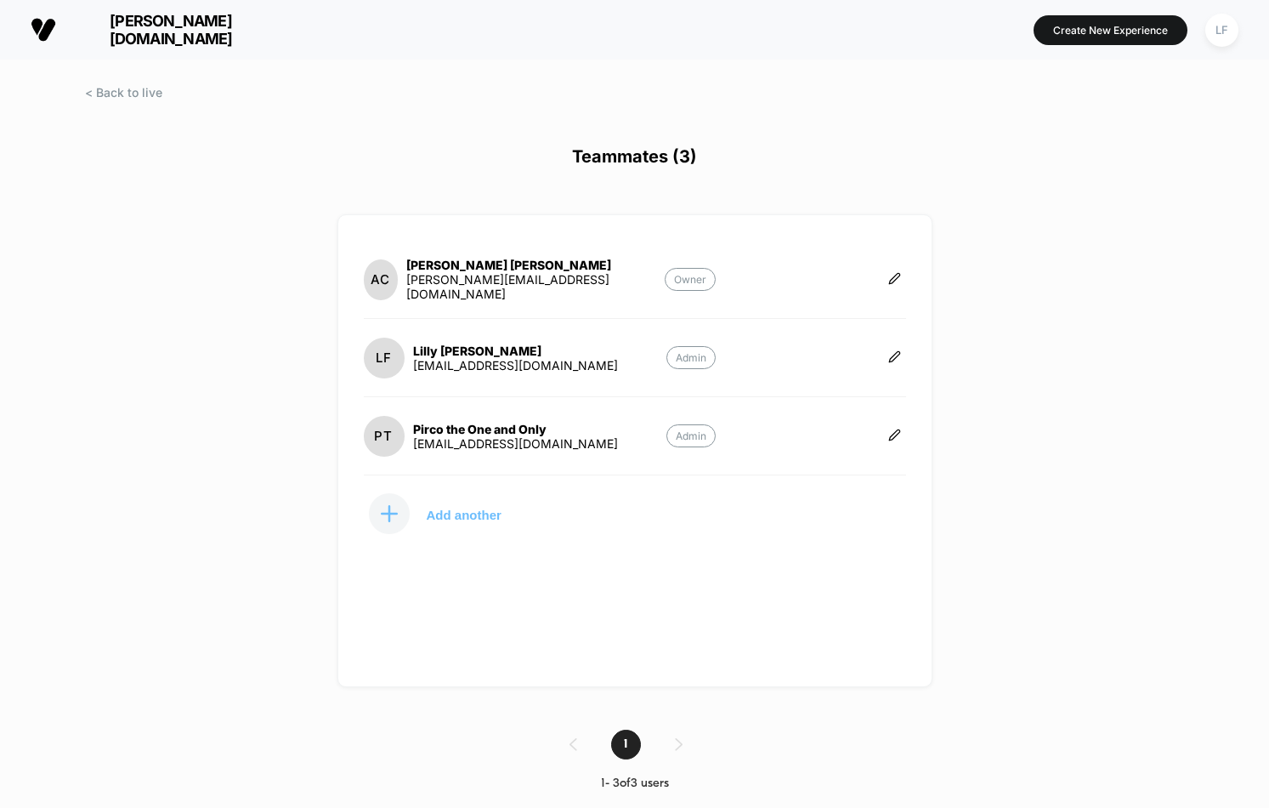
click at [444, 517] on p "Add another" at bounding box center [464, 514] width 75 height 9
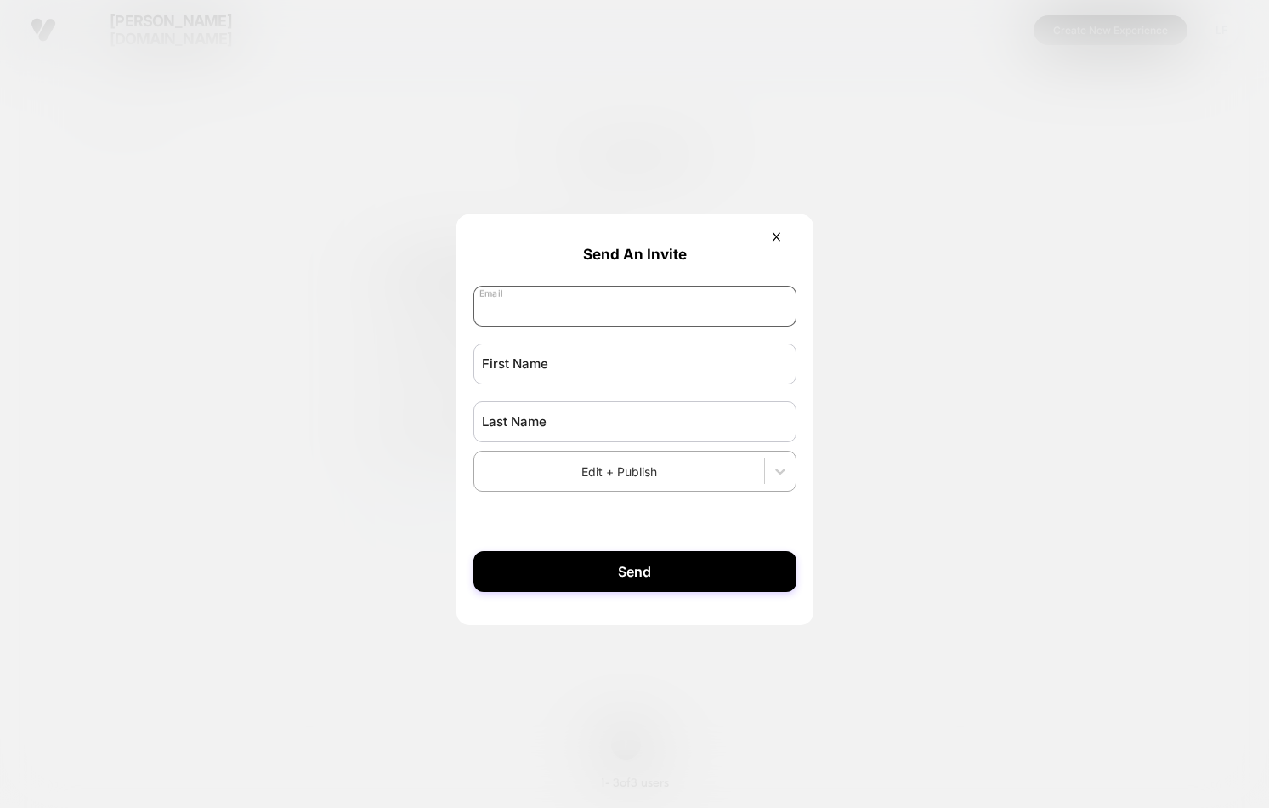
click at [590, 315] on input "email" at bounding box center [635, 306] width 323 height 41
type input "**********"
click at [600, 348] on input "text" at bounding box center [635, 364] width 323 height 41
type input "*******"
click at [611, 421] on input "text" at bounding box center [635, 421] width 323 height 41
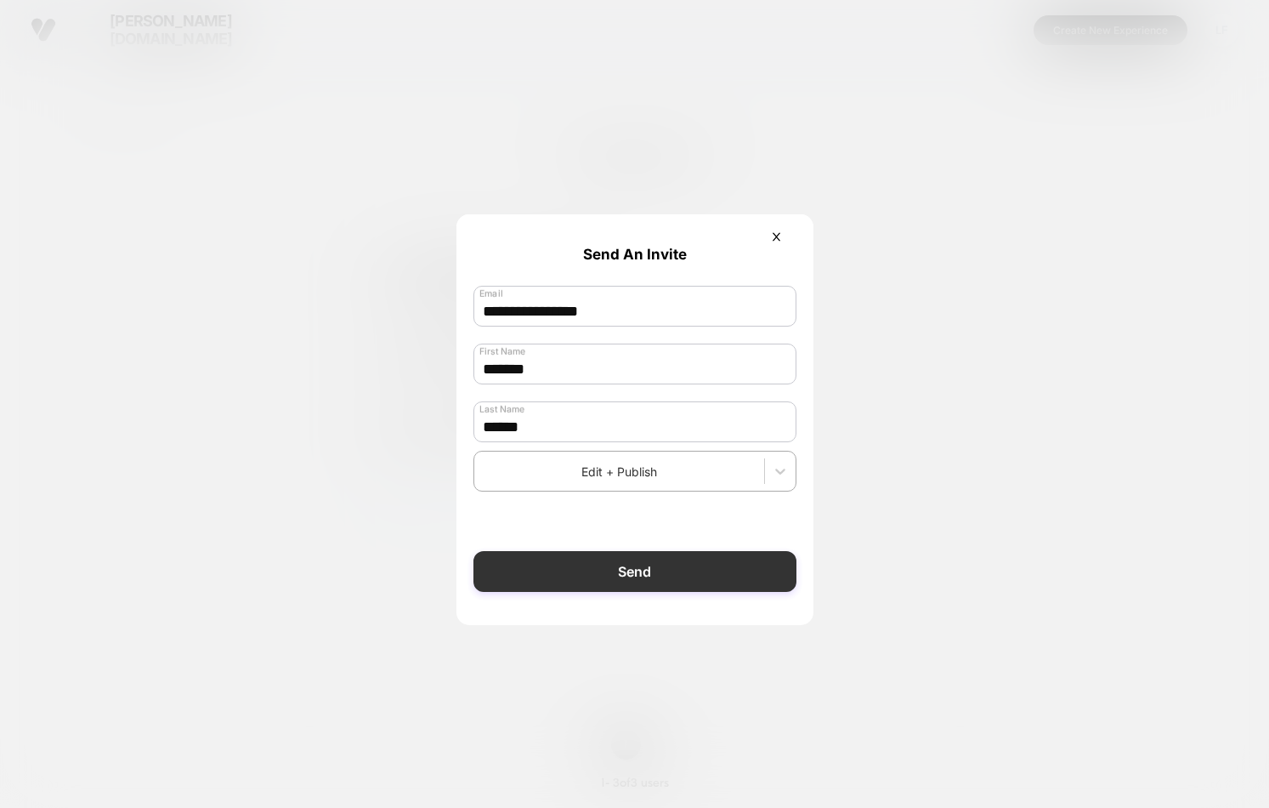
type input "******"
click at [730, 566] on button "Send" at bounding box center [635, 571] width 323 height 41
